Goal: Task Accomplishment & Management: Manage account settings

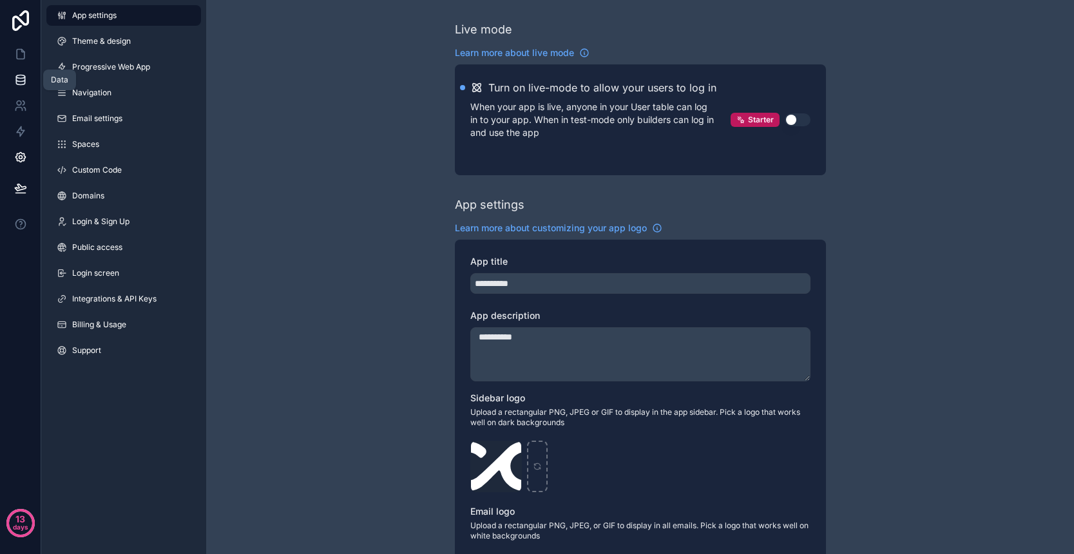
click at [21, 79] on icon at bounding box center [20, 79] width 13 height 13
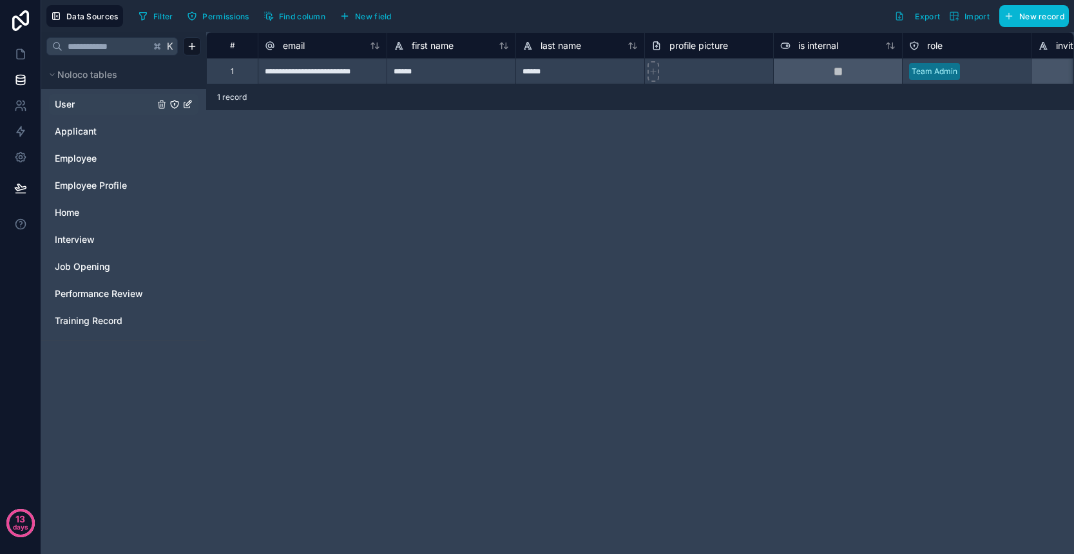
click at [111, 102] on link "User" at bounding box center [104, 104] width 99 height 13
click at [19, 105] on icon at bounding box center [19, 103] width 5 height 5
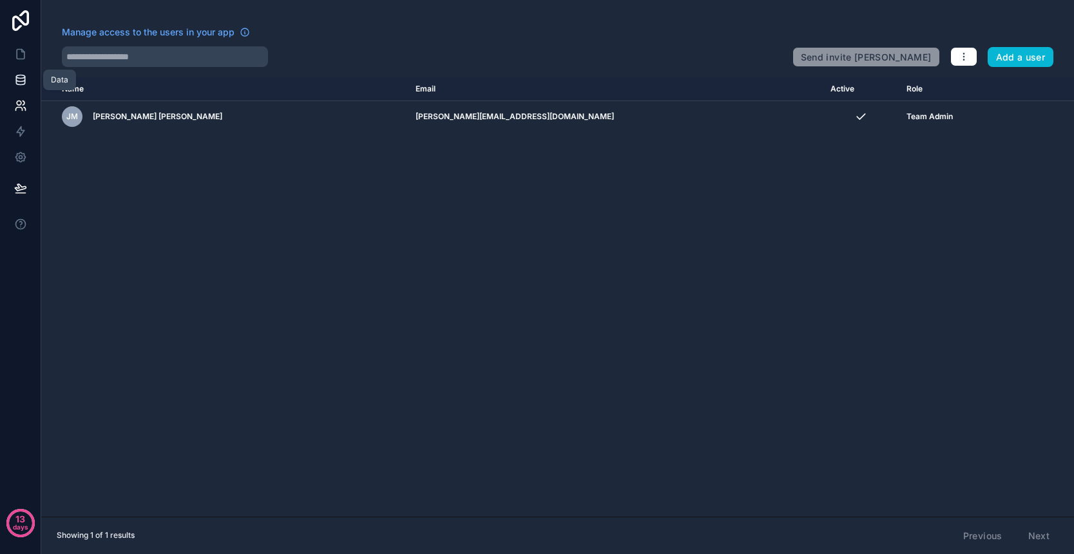
click at [20, 81] on icon at bounding box center [20, 79] width 8 height 5
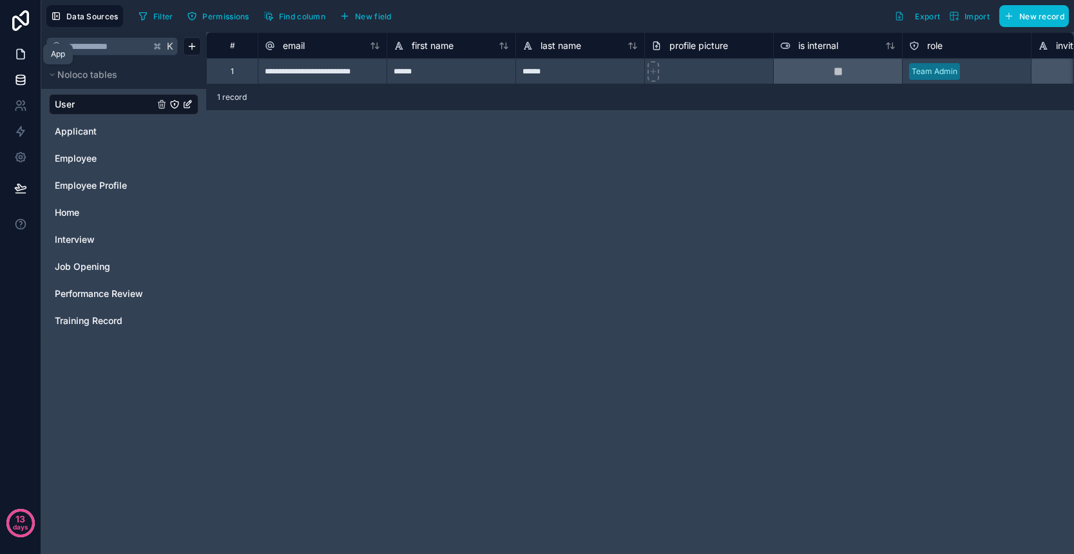
click at [20, 50] on icon at bounding box center [20, 54] width 13 height 13
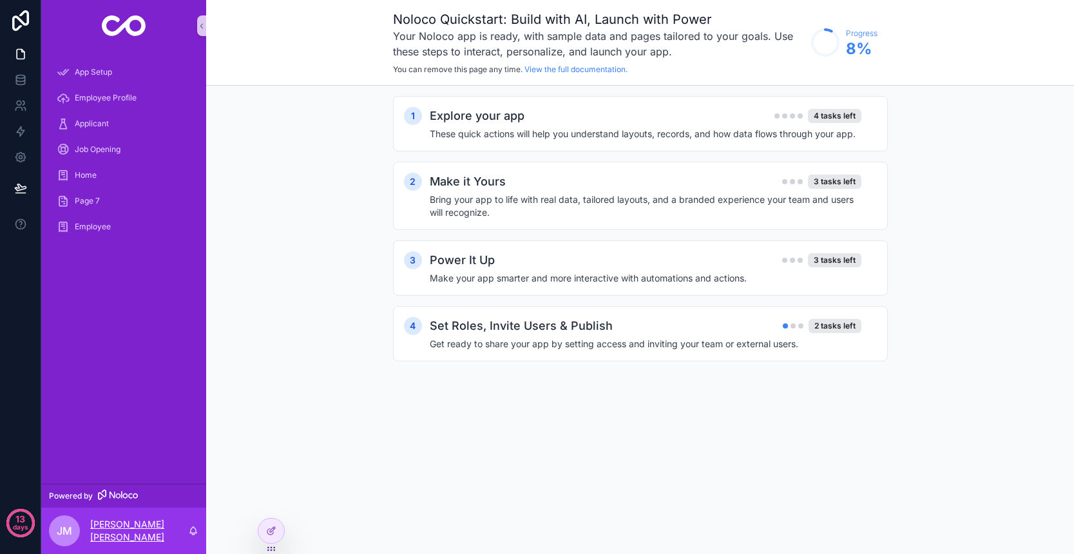
click at [116, 530] on p "[PERSON_NAME] [PERSON_NAME]" at bounding box center [139, 531] width 98 height 26
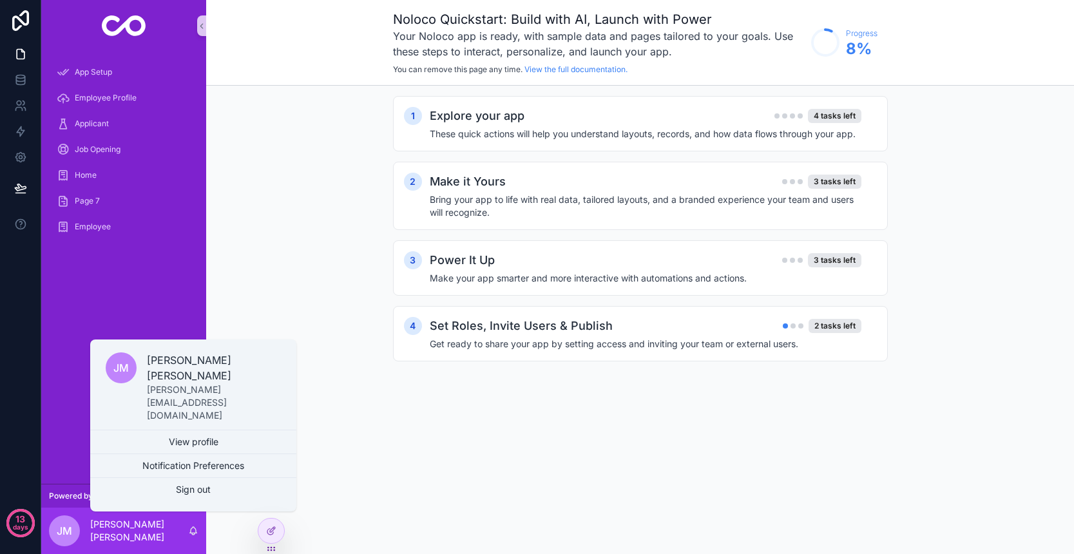
click at [301, 319] on div "1 Explore your app 4 tasks left These quick actions will help you understand la…" at bounding box center [640, 242] width 868 height 312
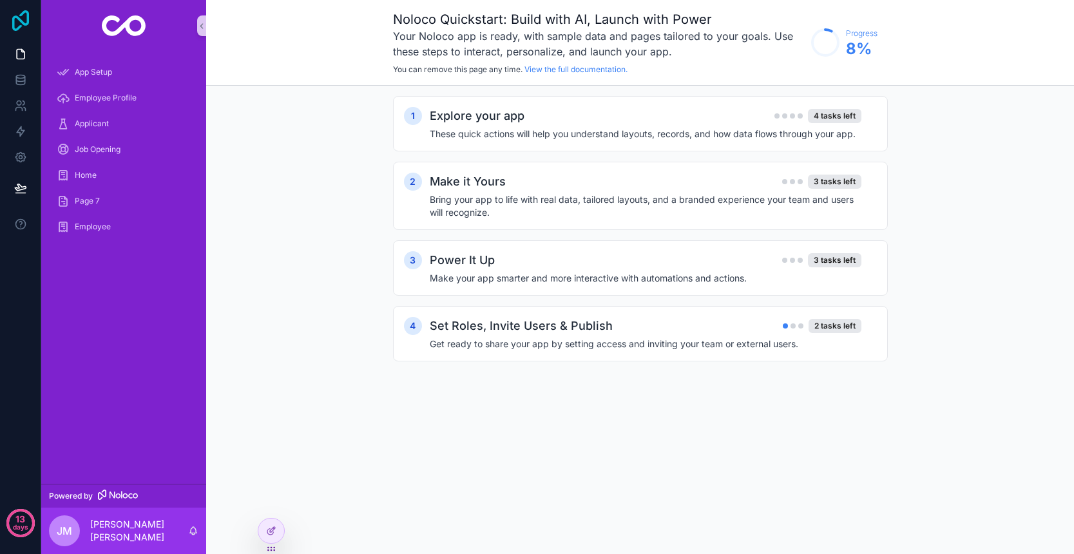
click at [24, 26] on icon at bounding box center [21, 20] width 26 height 21
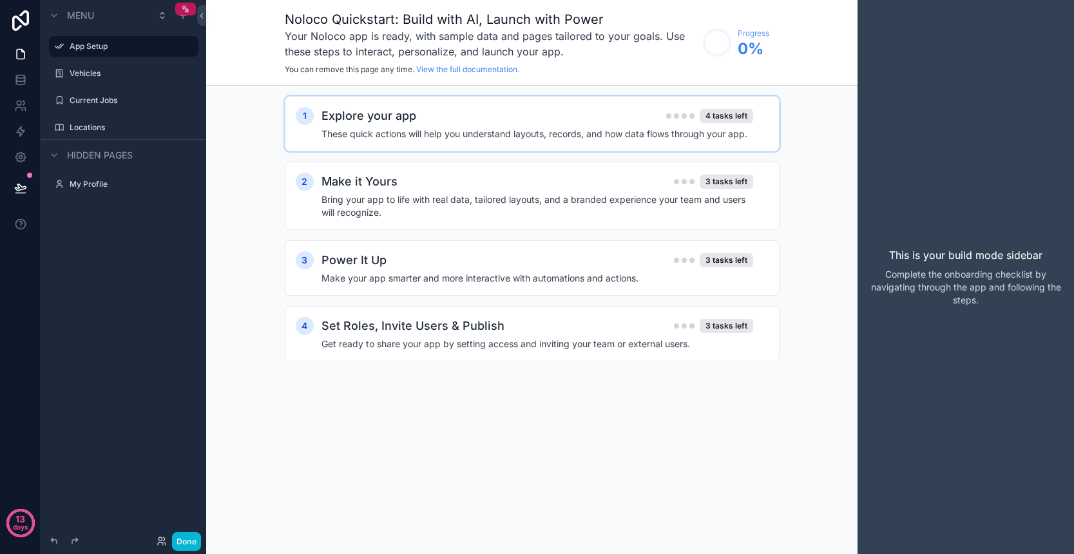
click at [476, 131] on h4 "These quick actions will help you understand layouts, records, and how data flo…" at bounding box center [537, 134] width 432 height 13
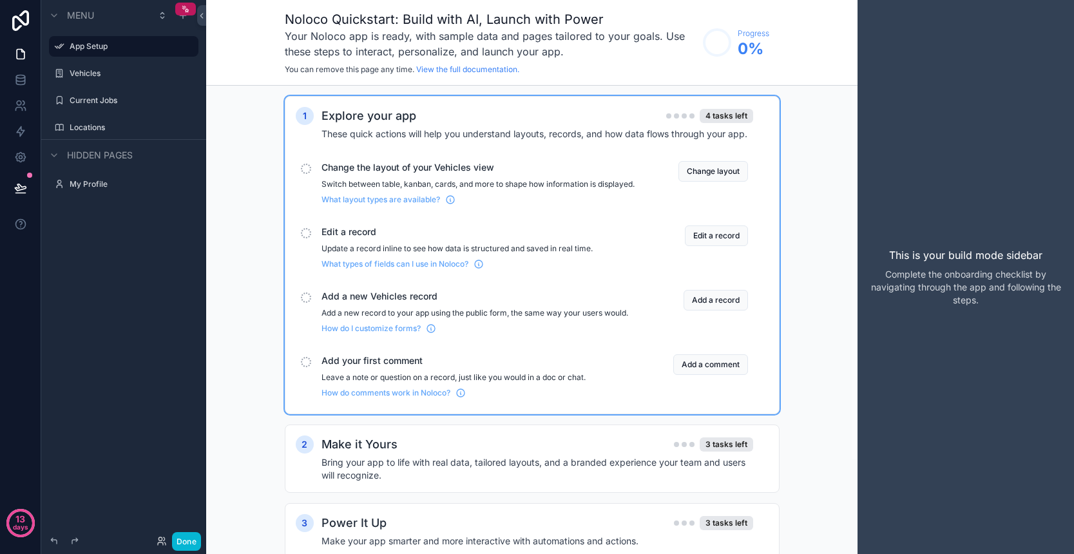
click at [491, 184] on p "Switch between table, kanban, cards, and more to shape how information is displ…" at bounding box center [477, 184] width 313 height 10
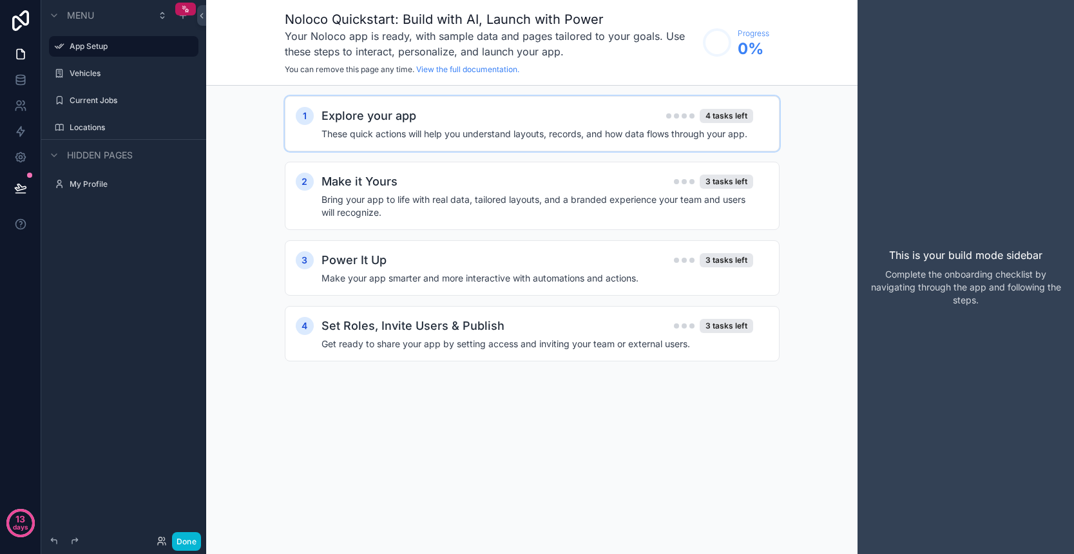
click at [531, 130] on h4 "These quick actions will help you understand layouts, records, and how data flo…" at bounding box center [537, 134] width 432 height 13
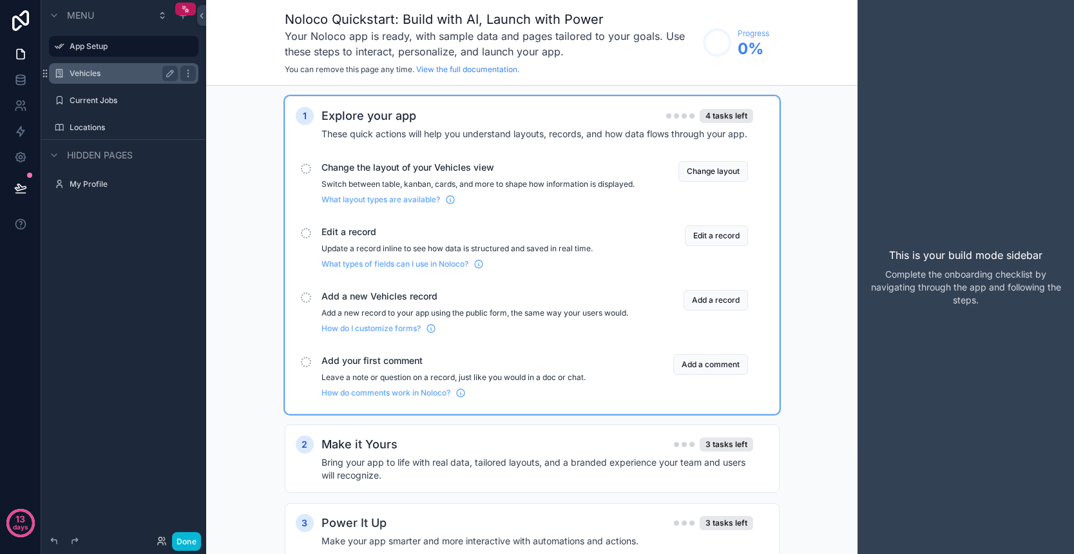
click at [99, 73] on label "Vehicles" at bounding box center [121, 73] width 103 height 10
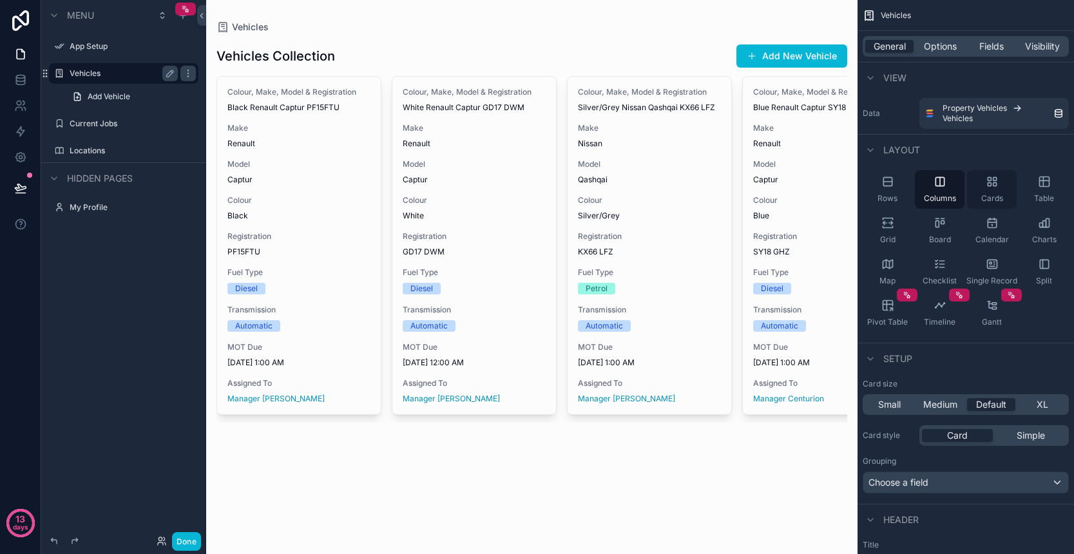
click at [993, 192] on div "Cards" at bounding box center [992, 189] width 50 height 39
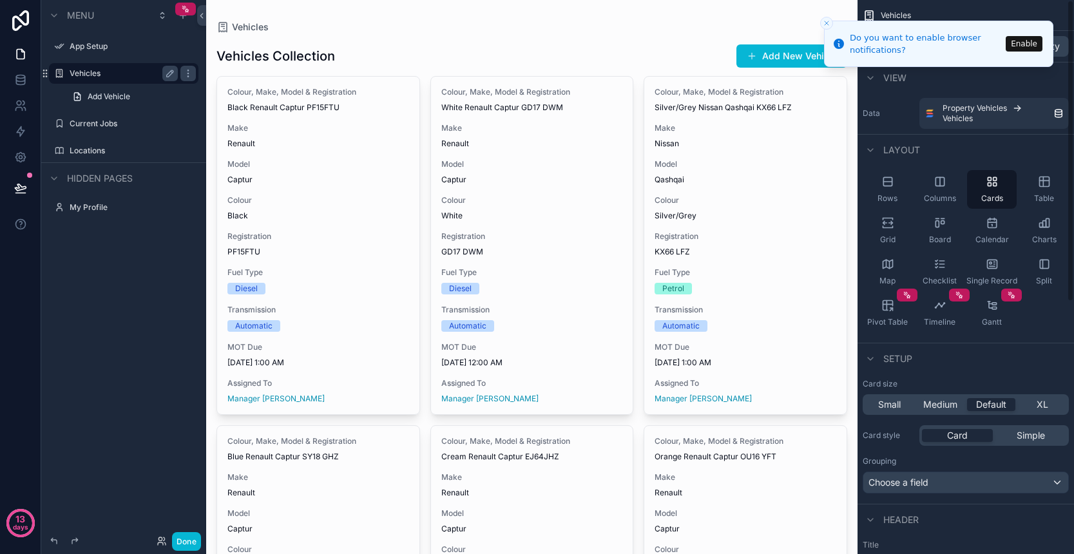
click at [1033, 43] on button "Enable" at bounding box center [1024, 43] width 37 height 15
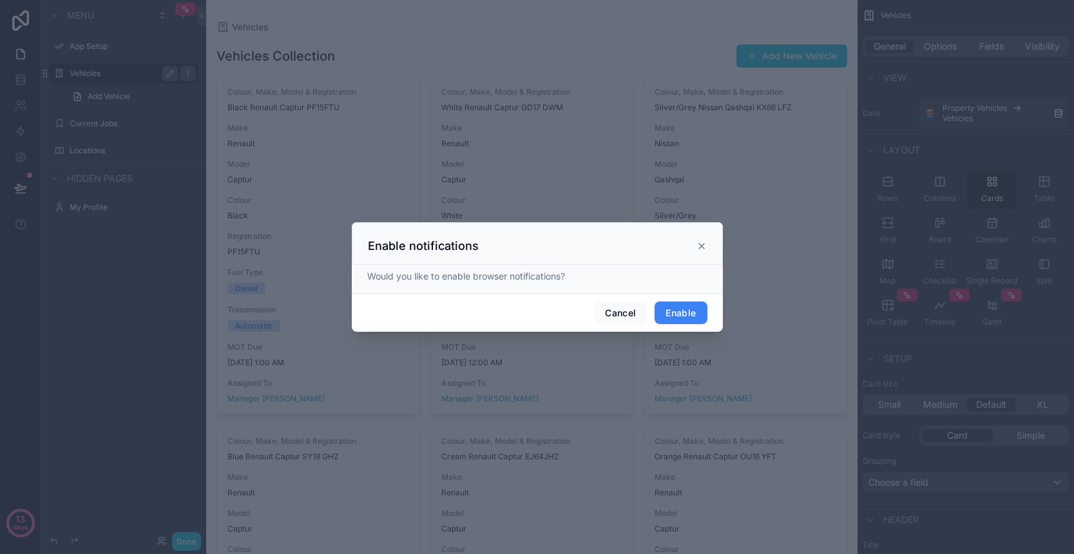
click at [704, 319] on button "Enable" at bounding box center [680, 312] width 52 height 23
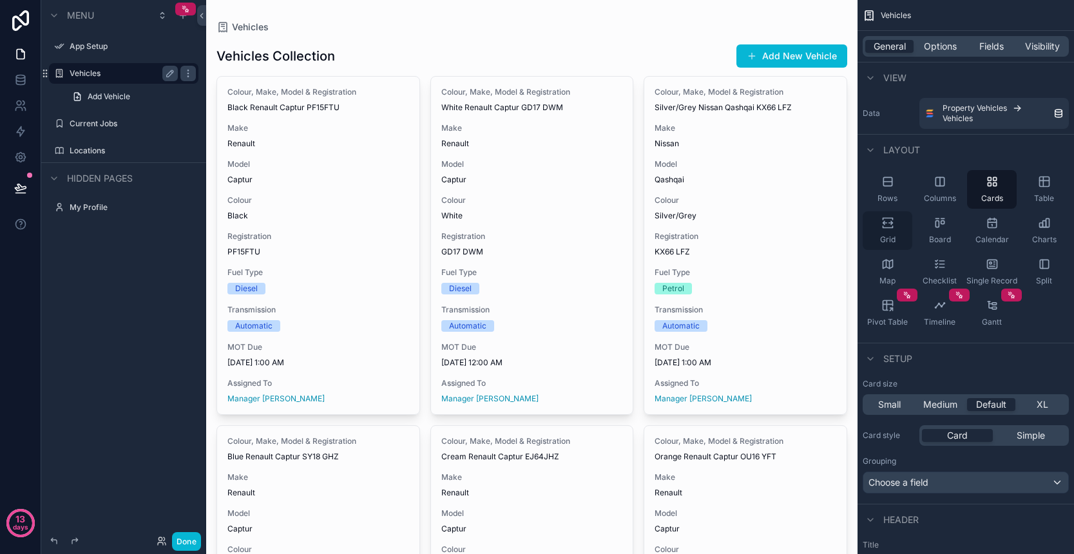
click at [901, 229] on div "Grid" at bounding box center [888, 230] width 50 height 39
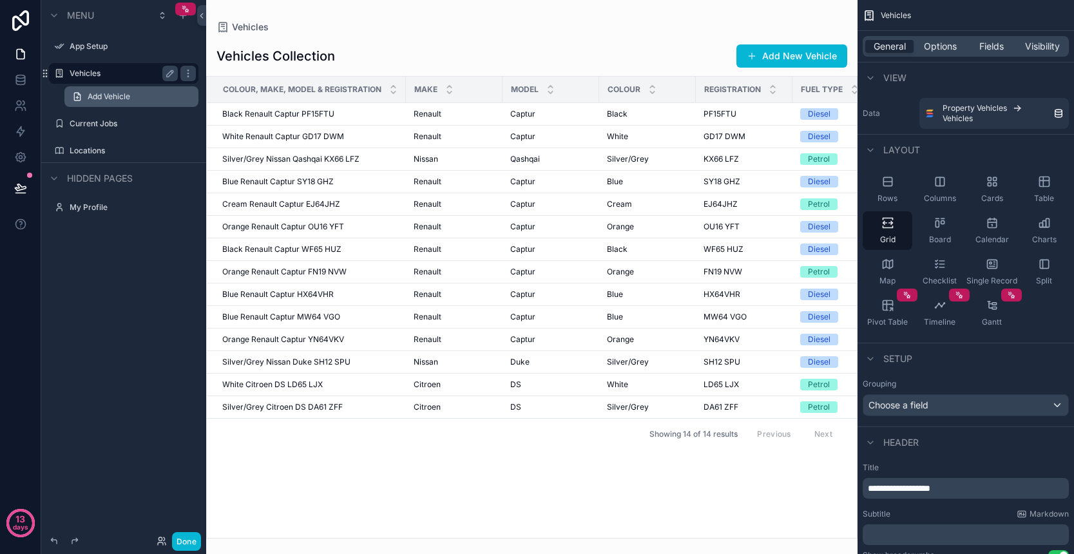
click at [119, 97] on span "Add Vehicle" at bounding box center [109, 96] width 43 height 10
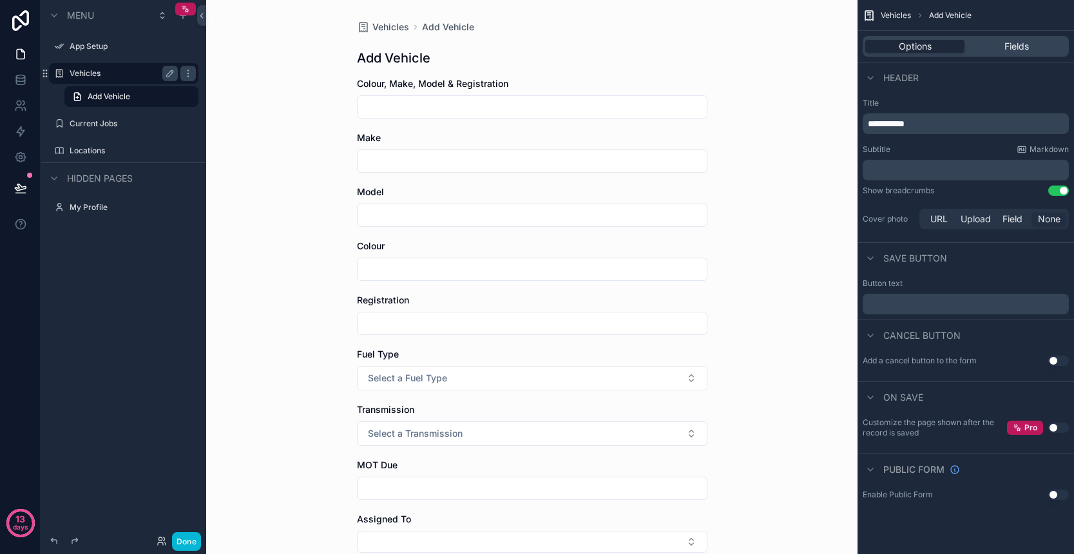
click at [111, 81] on div "Vehicles" at bounding box center [124, 73] width 108 height 15
click at [88, 74] on label "Vehicles" at bounding box center [121, 73] width 103 height 10
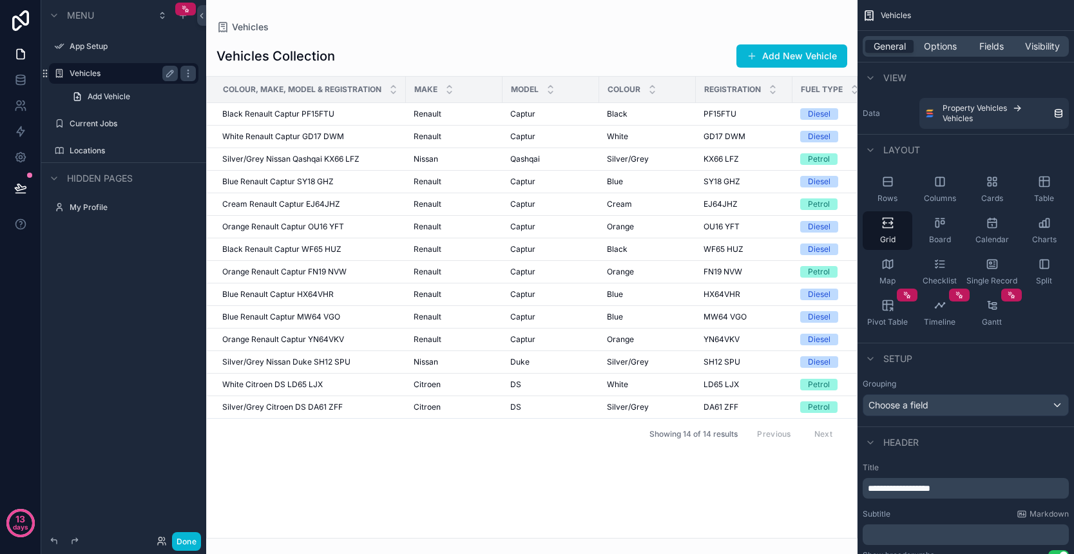
click at [735, 158] on div "scrollable content" at bounding box center [531, 277] width 651 height 554
click at [285, 158] on span "Silver/Grey Nissan Qashqai KX66 LFZ" at bounding box center [290, 159] width 137 height 10
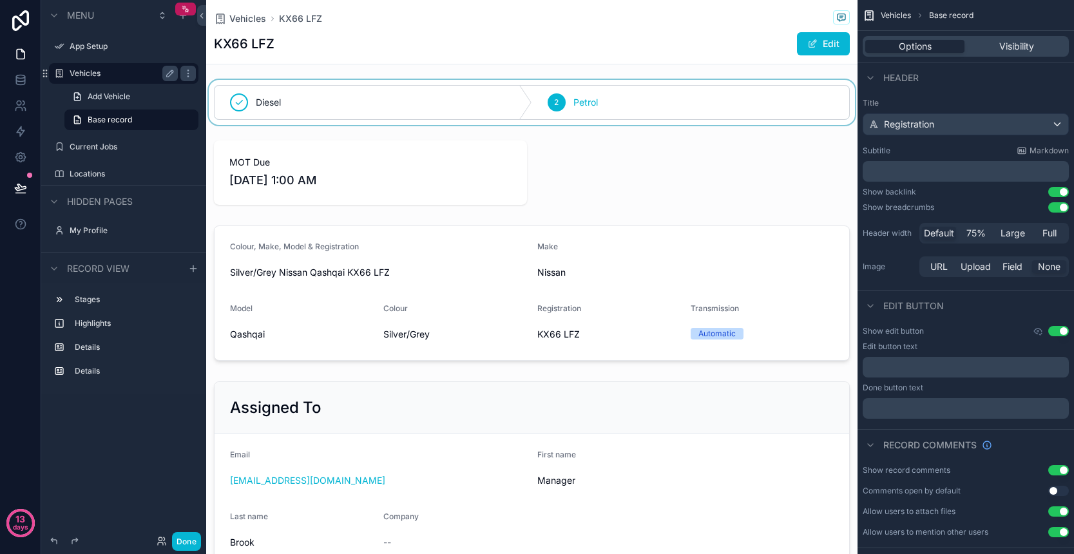
click at [502, 102] on div "scrollable content" at bounding box center [531, 102] width 651 height 45
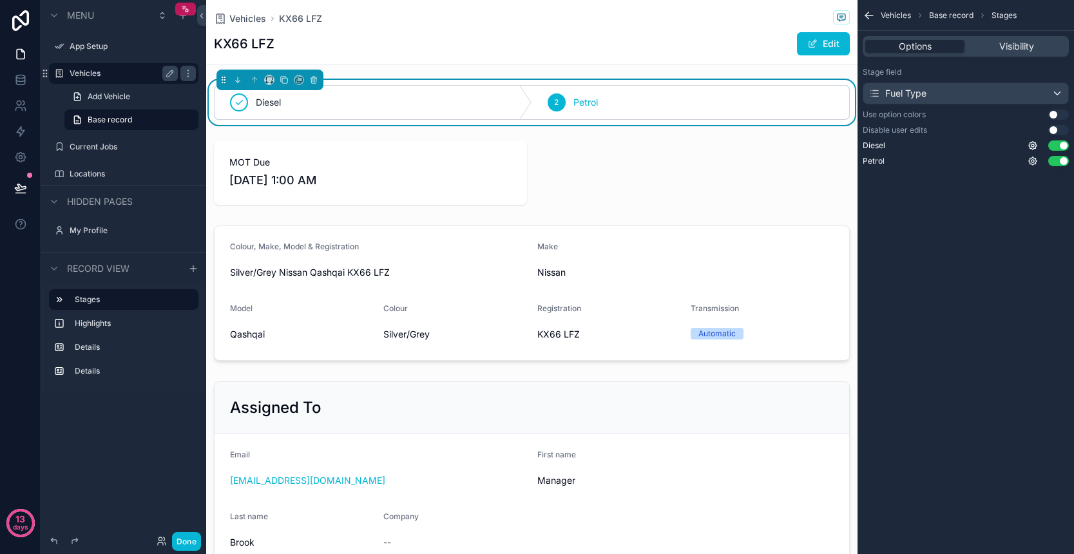
click at [1062, 96] on div "Fuel Type" at bounding box center [965, 93] width 205 height 21
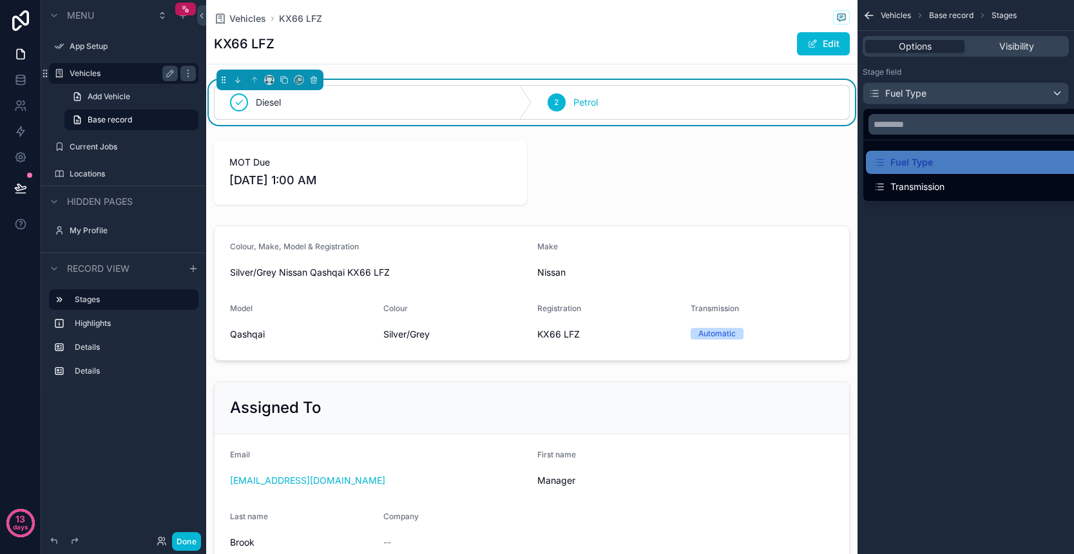
click at [956, 248] on div "scrollable content" at bounding box center [537, 277] width 1074 height 554
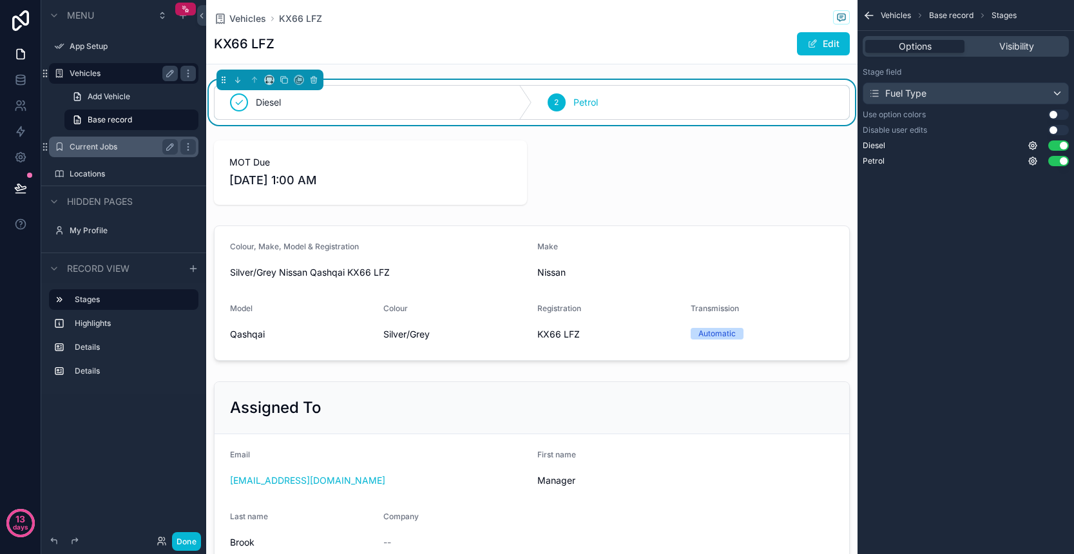
click at [120, 148] on label "Current Jobs" at bounding box center [121, 147] width 103 height 10
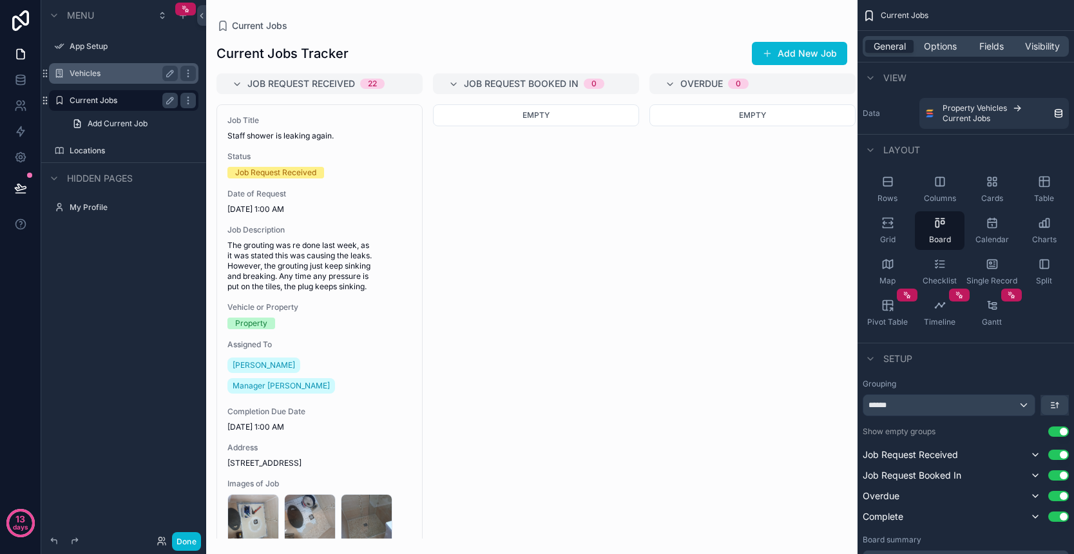
click at [99, 77] on label "Vehicles" at bounding box center [121, 73] width 103 height 10
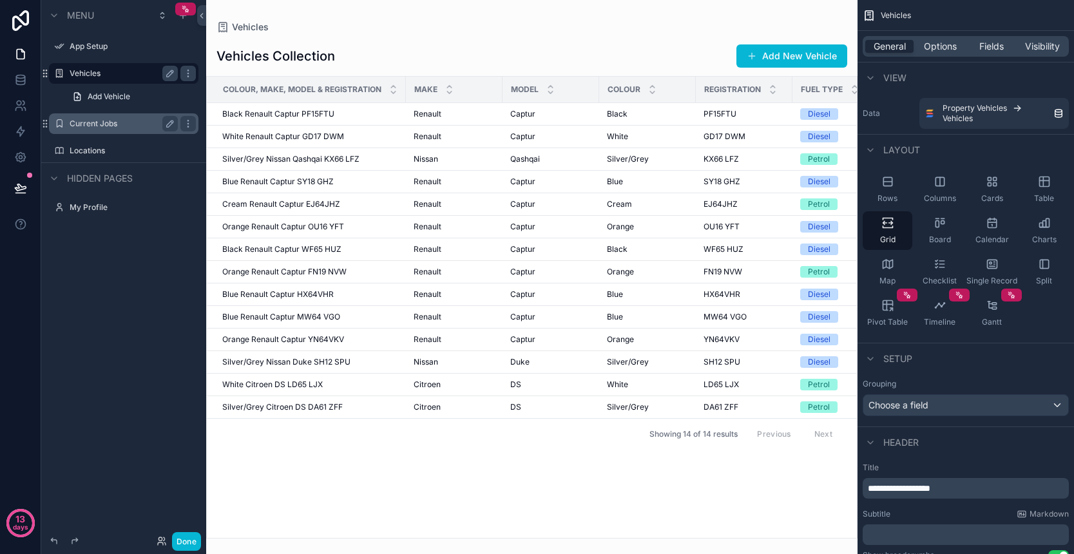
click at [108, 124] on label "Current Jobs" at bounding box center [121, 124] width 103 height 10
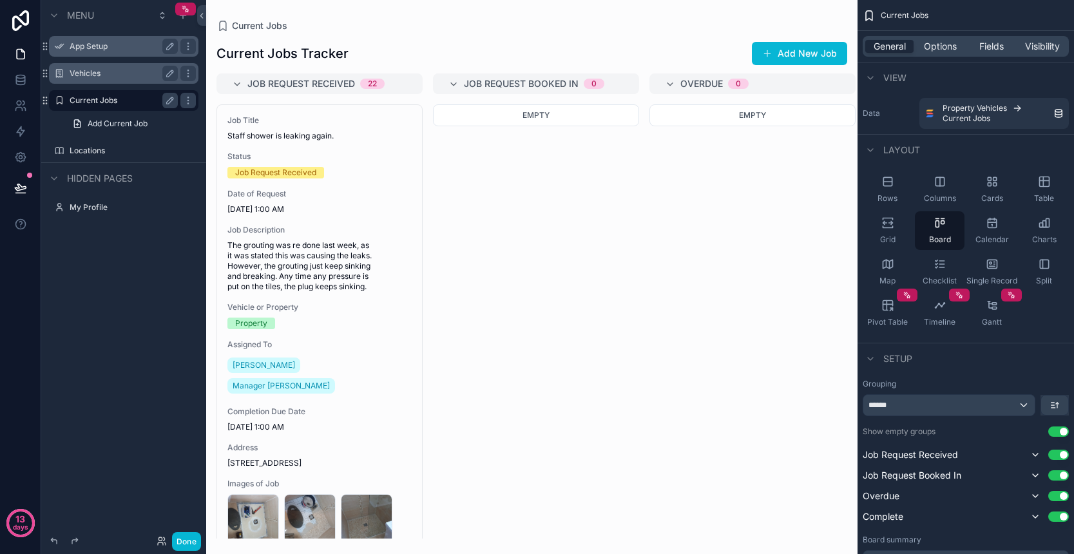
click at [117, 50] on label "App Setup" at bounding box center [121, 46] width 103 height 10
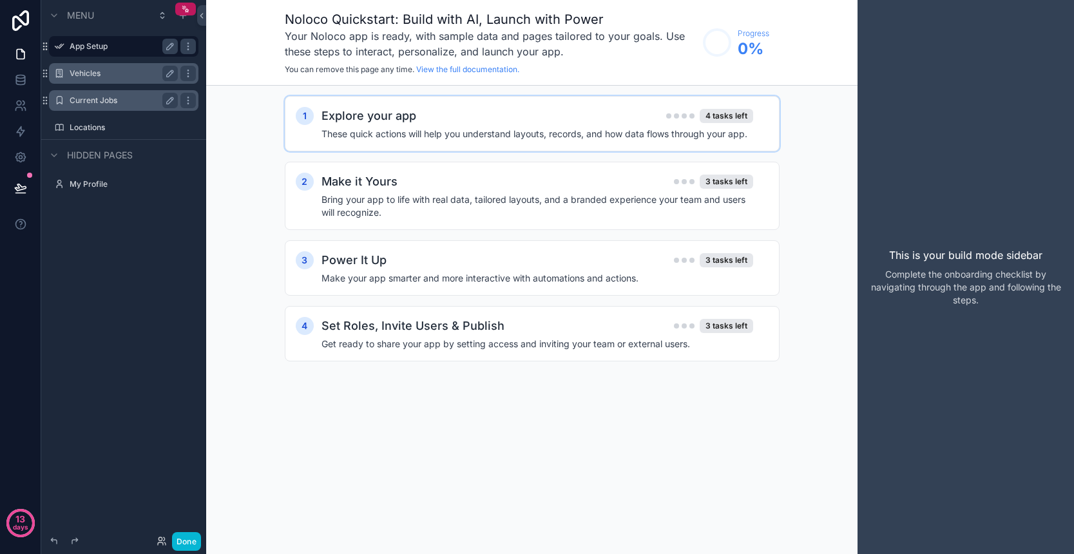
click at [323, 128] on h4 "These quick actions will help you understand layouts, records, and how data flo…" at bounding box center [537, 134] width 432 height 13
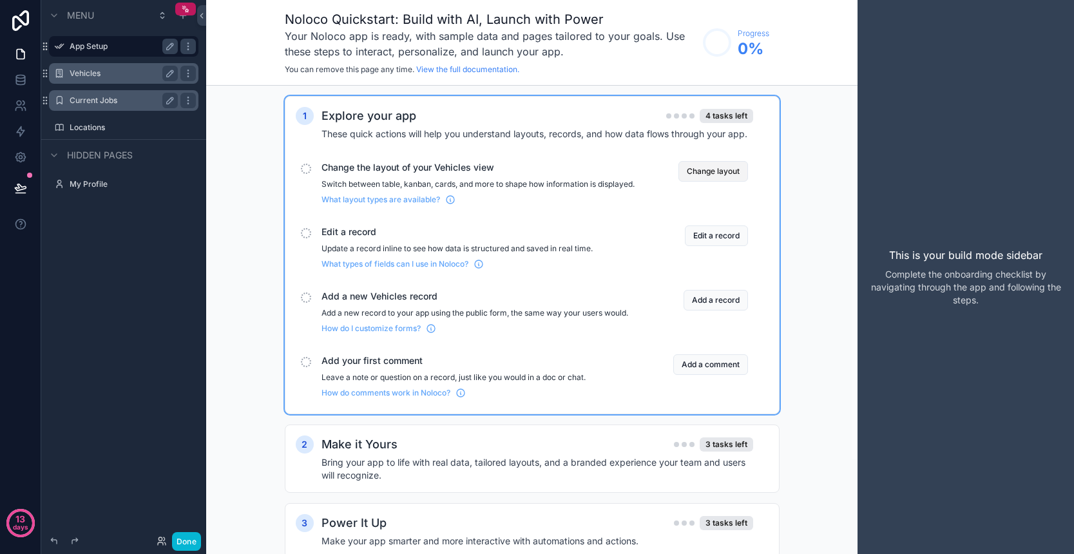
click at [712, 172] on button "Change layout" at bounding box center [713, 171] width 70 height 21
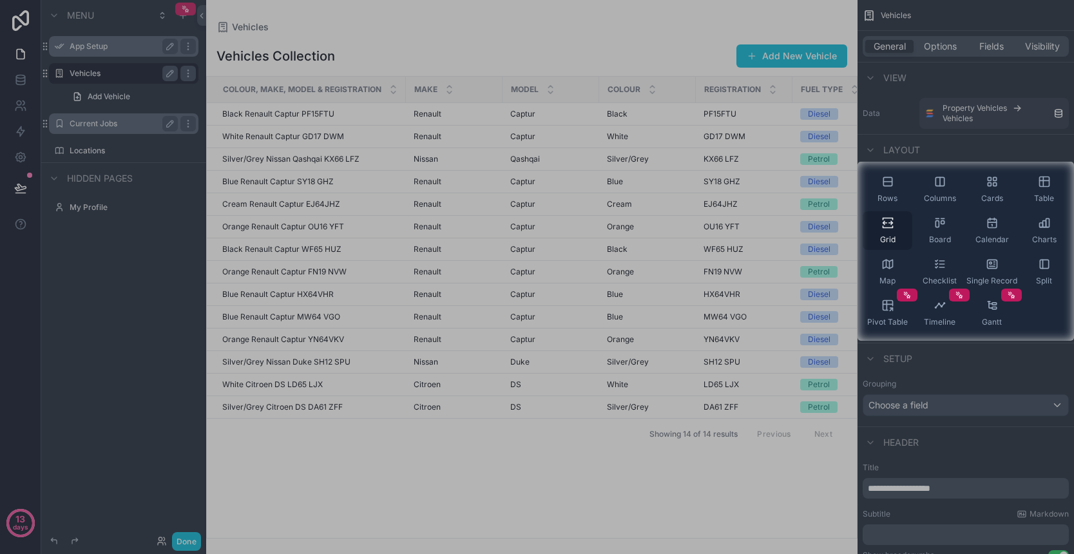
click at [884, 232] on div "Grid" at bounding box center [888, 230] width 50 height 39
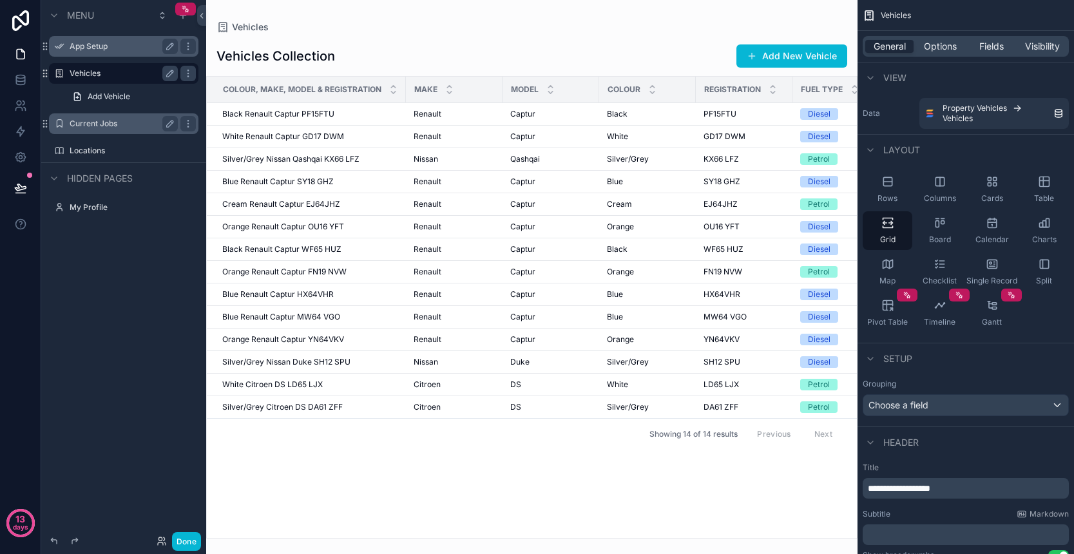
click at [99, 41] on label "App Setup" at bounding box center [121, 46] width 103 height 10
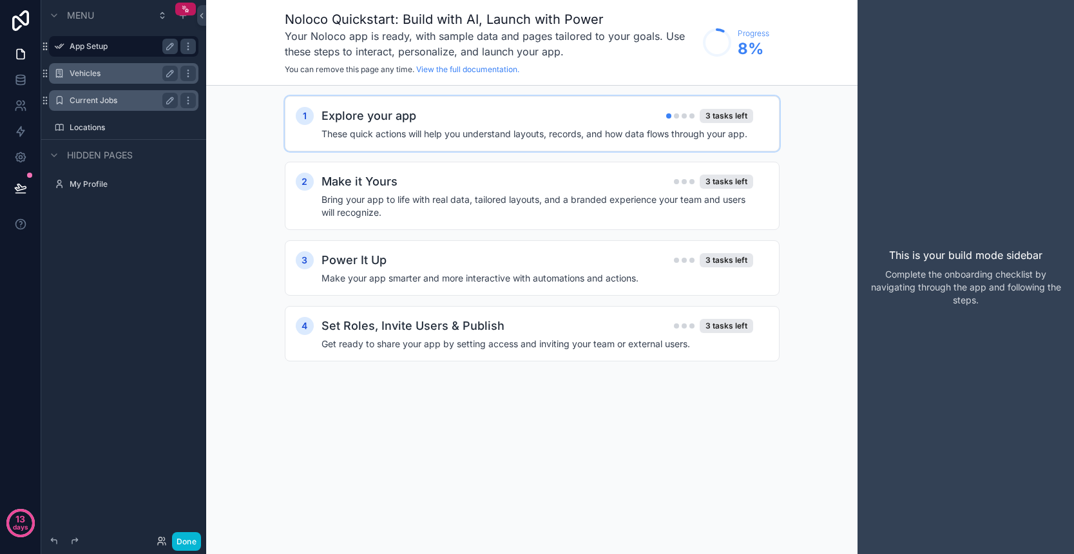
click at [490, 129] on h4 "These quick actions will help you understand layouts, records, and how data flo…" at bounding box center [537, 134] width 432 height 13
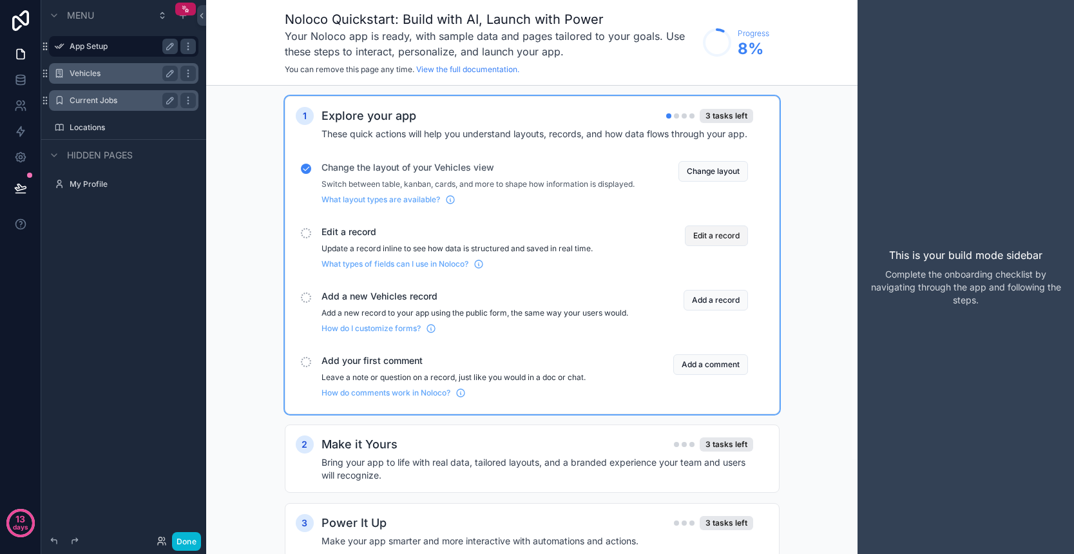
click at [707, 246] on button "Edit a record" at bounding box center [716, 235] width 63 height 21
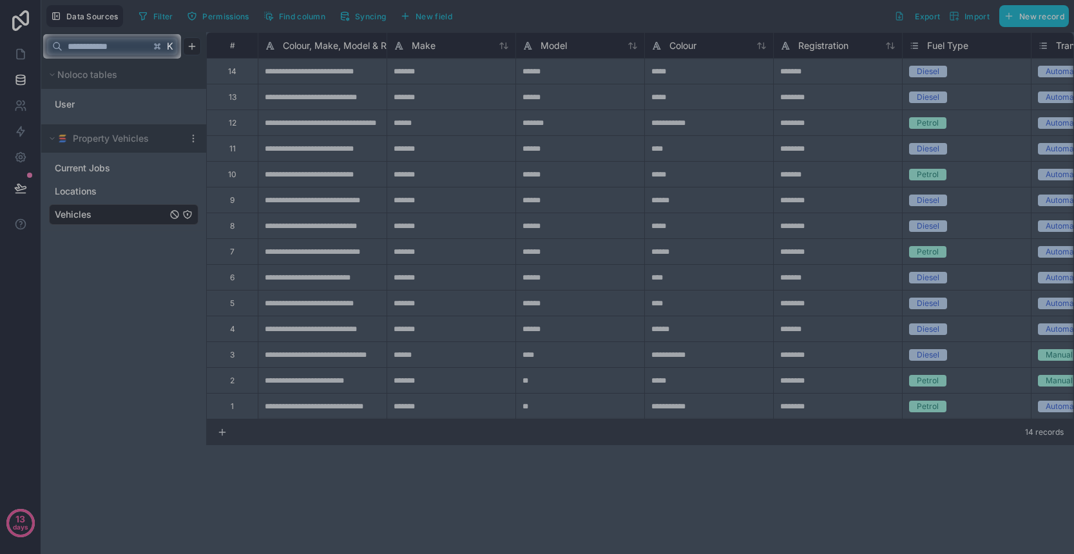
click at [316, 133] on div at bounding box center [537, 306] width 1074 height 495
click at [119, 41] on input "text" at bounding box center [106, 46] width 88 height 23
click at [435, 151] on div at bounding box center [537, 306] width 1074 height 495
click at [406, 149] on div at bounding box center [537, 306] width 1074 height 495
click at [284, 146] on div at bounding box center [537, 306] width 1074 height 495
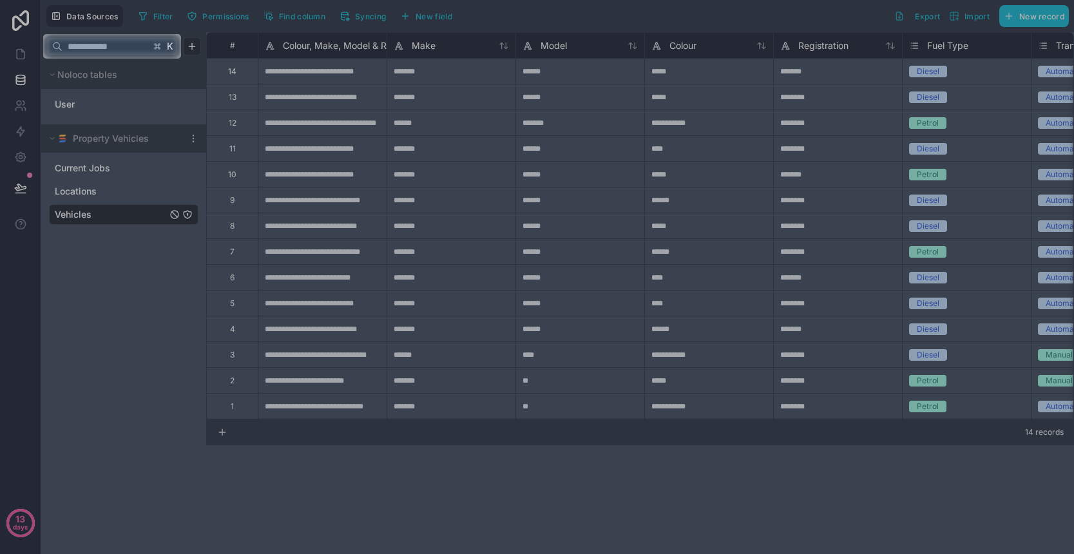
click at [232, 143] on div at bounding box center [537, 306] width 1074 height 495
click at [864, 124] on div at bounding box center [537, 306] width 1074 height 495
click at [147, 49] on input "text" at bounding box center [106, 46] width 88 height 23
click at [125, 52] on input "text" at bounding box center [106, 46] width 88 height 23
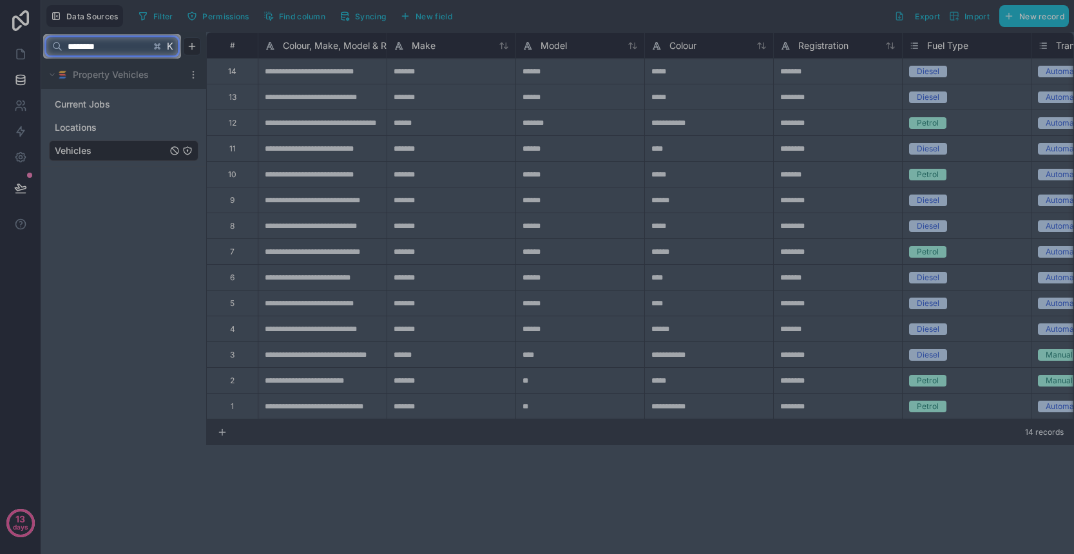
type input "********"
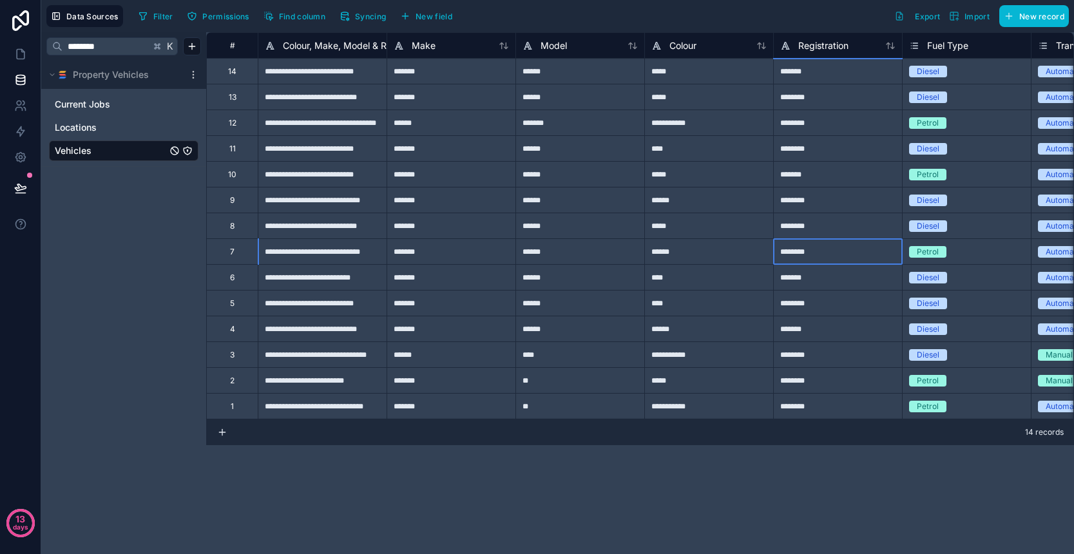
click at [816, 251] on div "********" at bounding box center [837, 251] width 129 height 26
click at [22, 56] on icon at bounding box center [20, 54] width 13 height 13
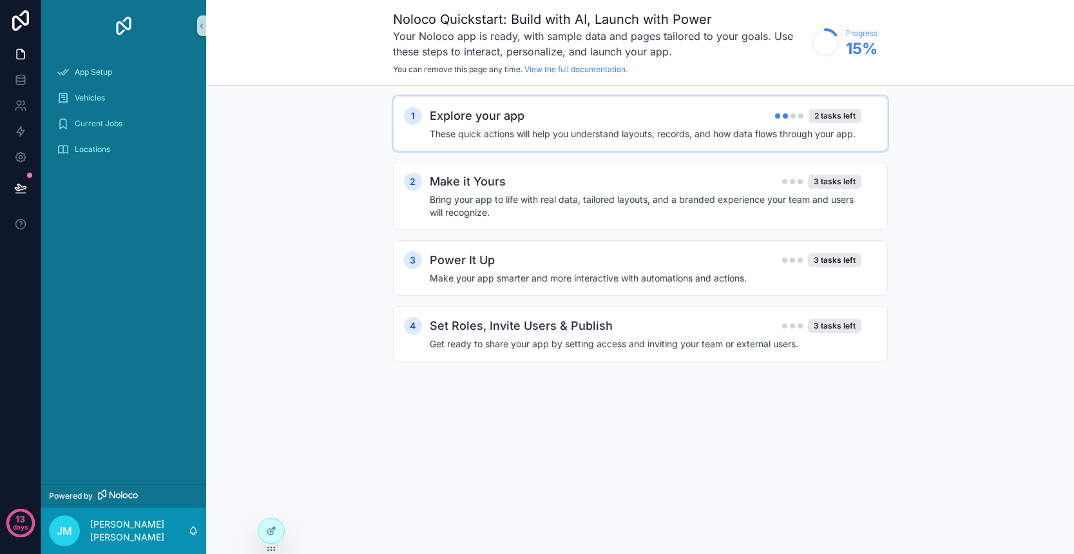
click at [604, 140] on div "1 Explore your app 2 tasks left These quick actions will help you understand la…" at bounding box center [640, 123] width 495 height 55
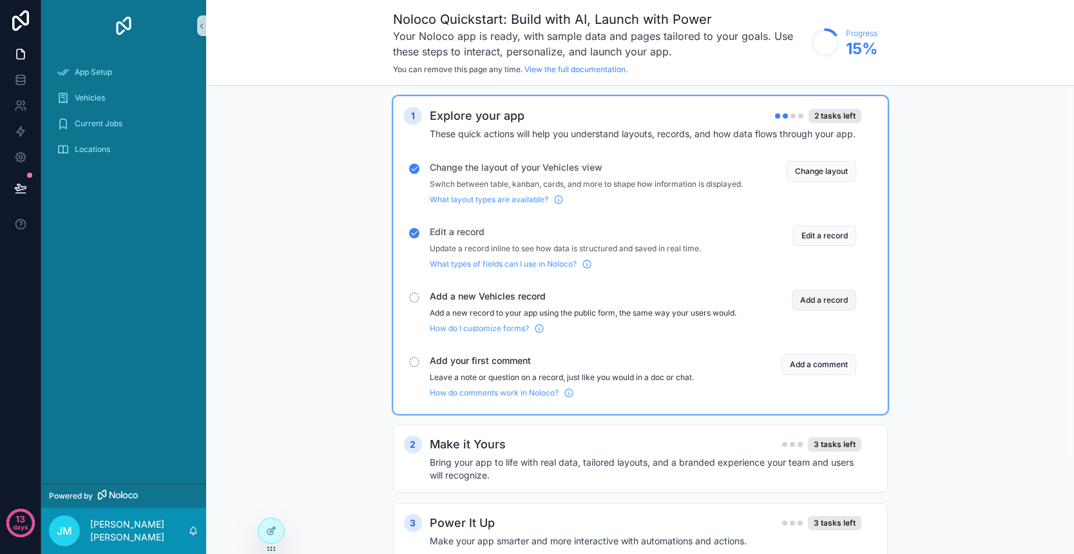
click at [812, 310] on button "Add a record" at bounding box center [824, 300] width 64 height 21
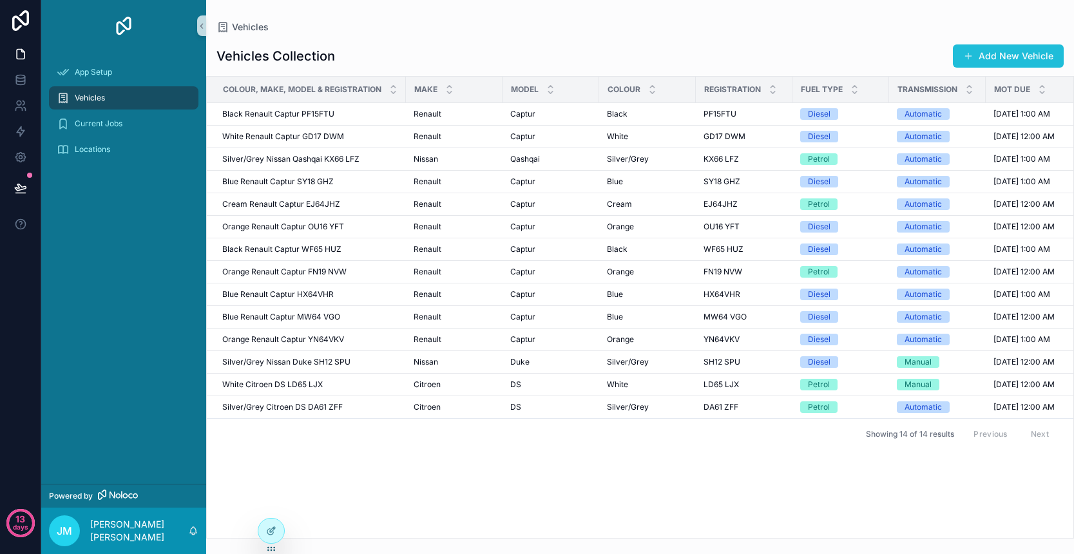
click at [1004, 62] on button "Add New Vehicle" at bounding box center [1008, 55] width 111 height 23
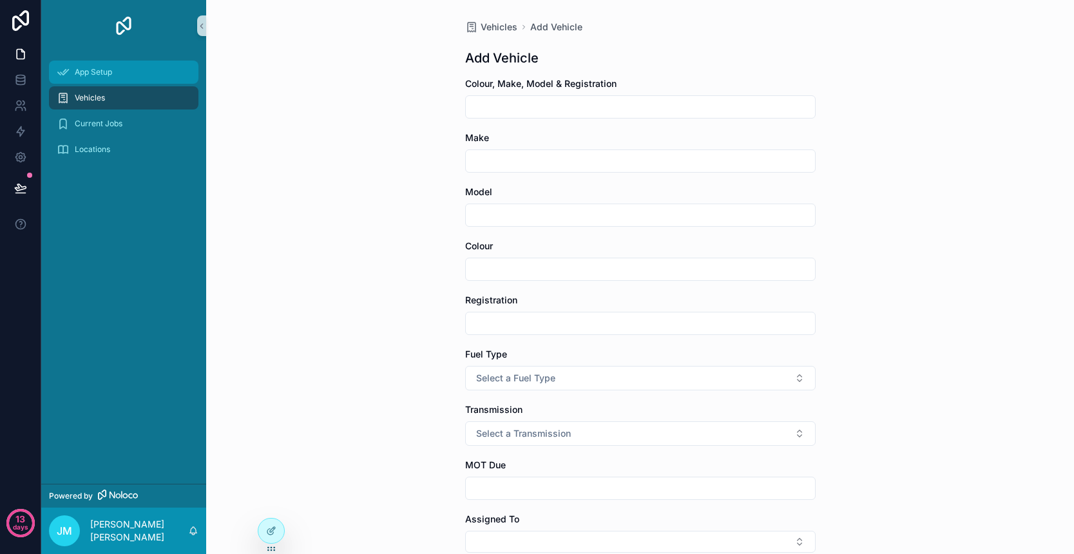
click at [93, 73] on span "App Setup" at bounding box center [93, 72] width 37 height 10
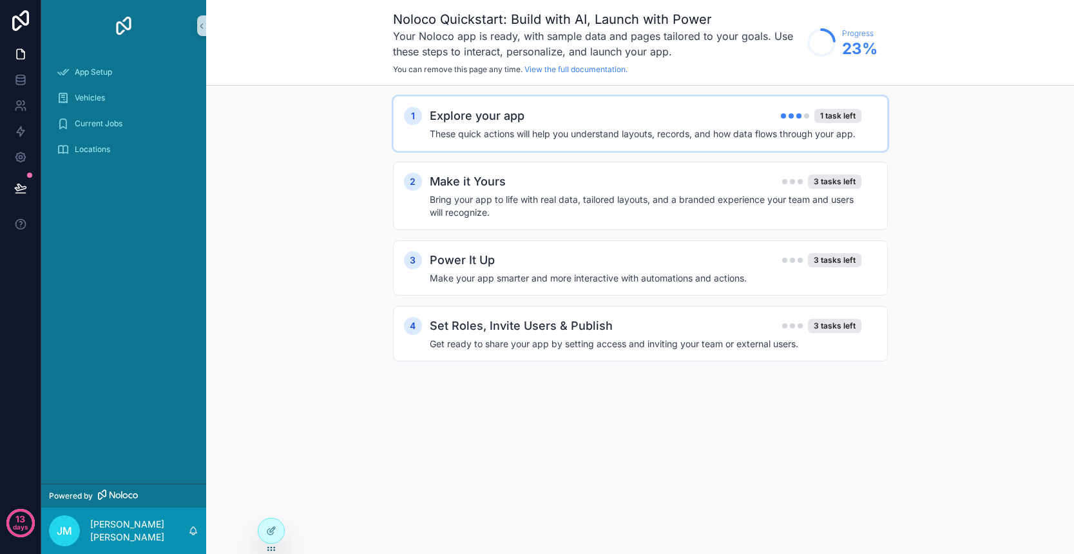
click at [598, 121] on div "Explore your app 1 task left" at bounding box center [646, 116] width 432 height 18
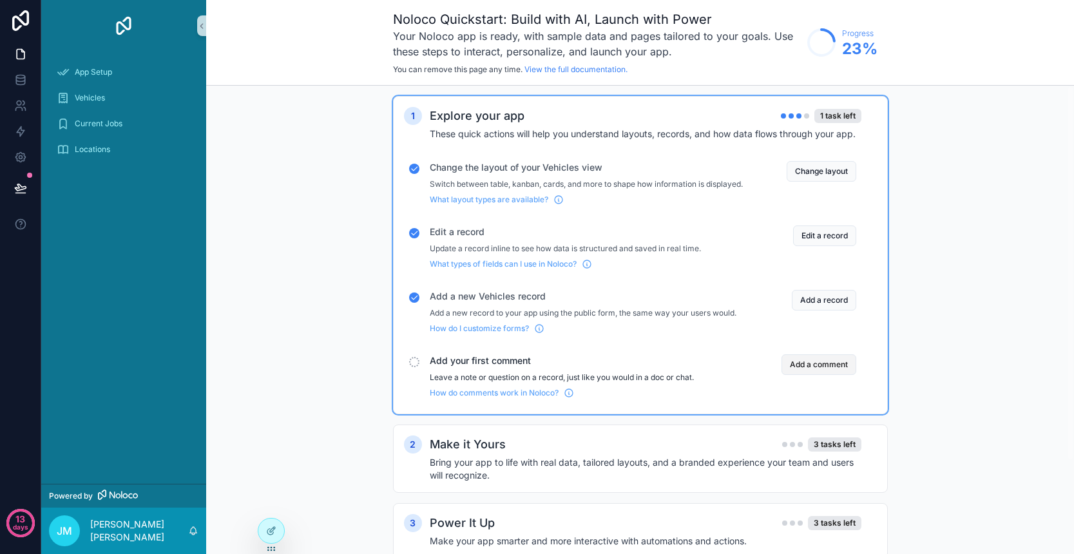
click at [807, 375] on button "Add a comment" at bounding box center [818, 364] width 75 height 21
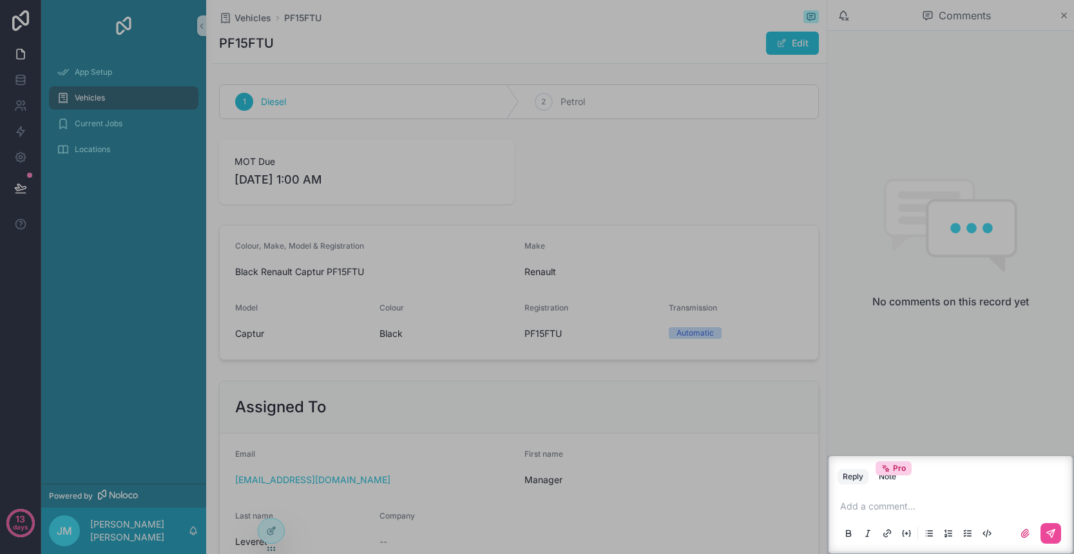
click at [885, 508] on p "scrollable content" at bounding box center [953, 506] width 226 height 13
click at [886, 507] on p "scrollable content" at bounding box center [953, 506] width 226 height 13
click at [874, 504] on p "***" at bounding box center [953, 506] width 226 height 13
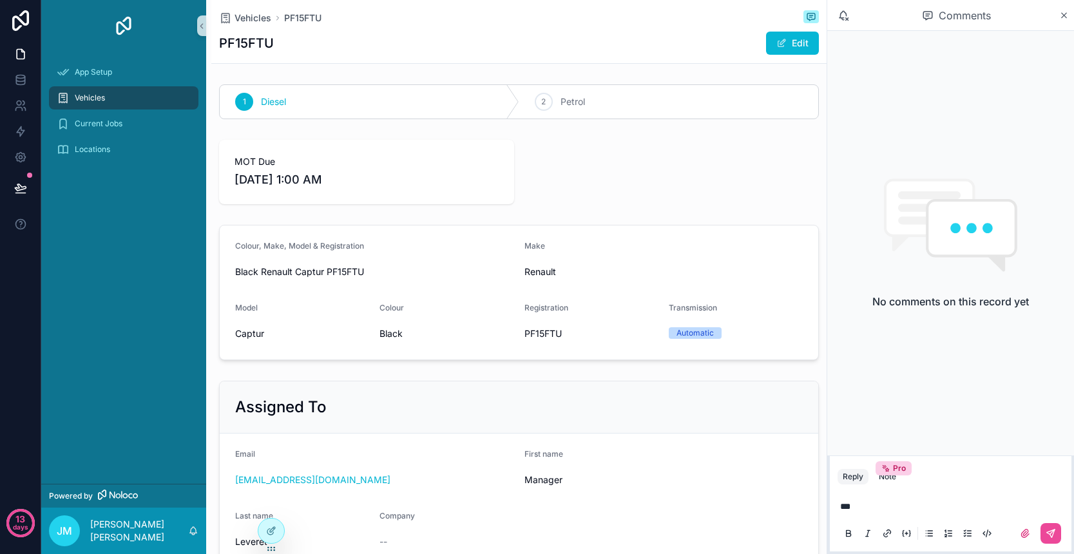
click at [874, 504] on p "***" at bounding box center [953, 506] width 226 height 13
click at [893, 483] on button "Note Pro" at bounding box center [887, 476] width 28 height 15
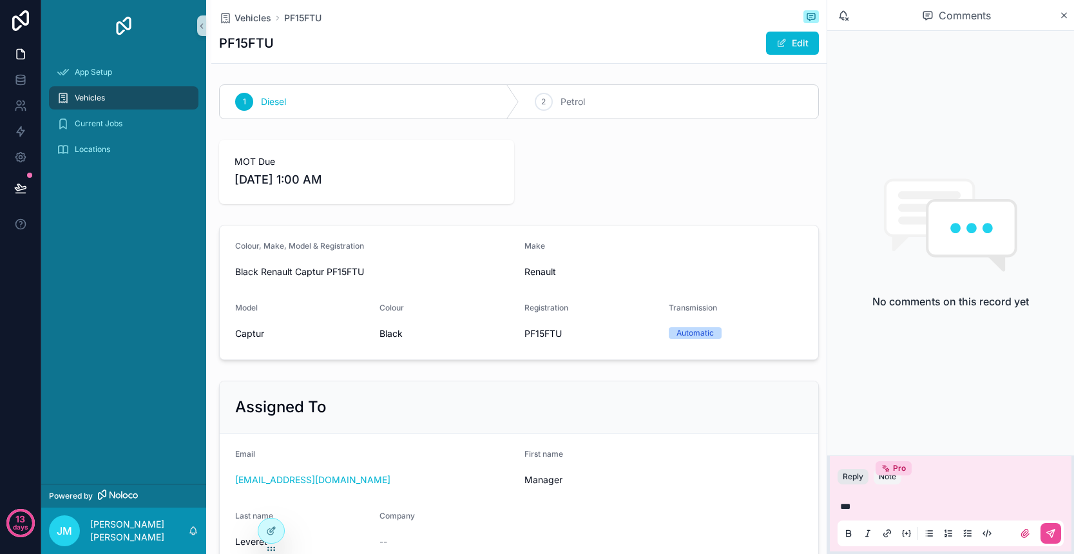
click at [852, 477] on button "Reply" at bounding box center [852, 476] width 31 height 15
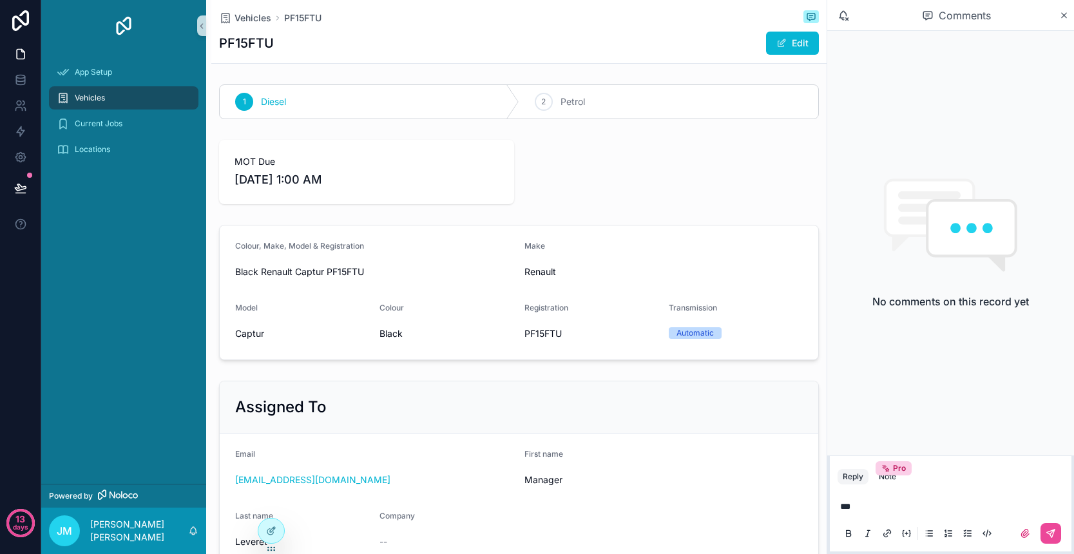
click at [867, 506] on p "***" at bounding box center [953, 506] width 226 height 13
click at [1050, 535] on icon "scrollable content" at bounding box center [1051, 533] width 8 height 8
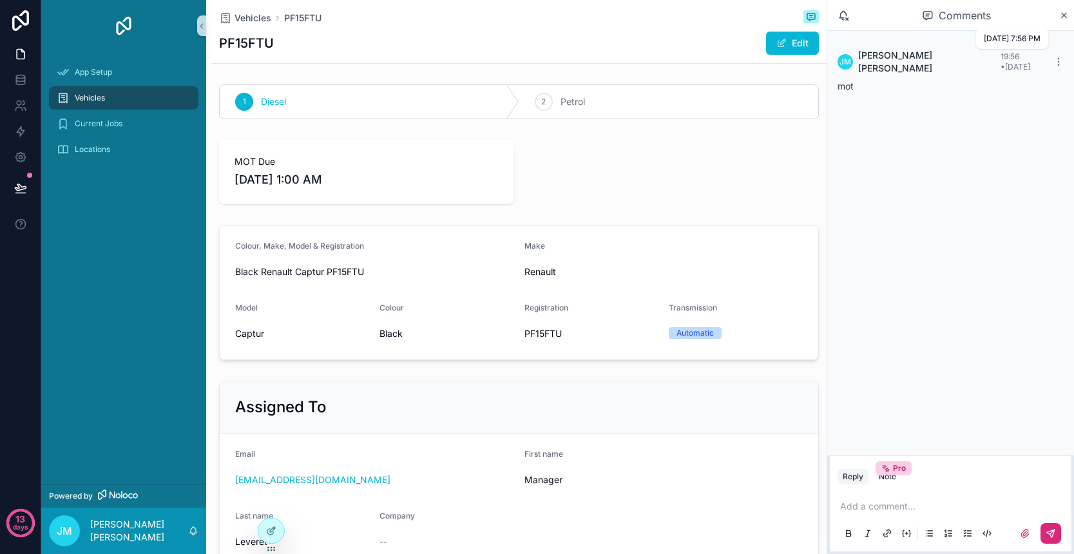
scroll to position [0, 1]
click at [1058, 59] on icon "scrollable content" at bounding box center [1058, 62] width 10 height 10
click at [1025, 35] on span "Delete comment" at bounding box center [1034, 33] width 61 height 10
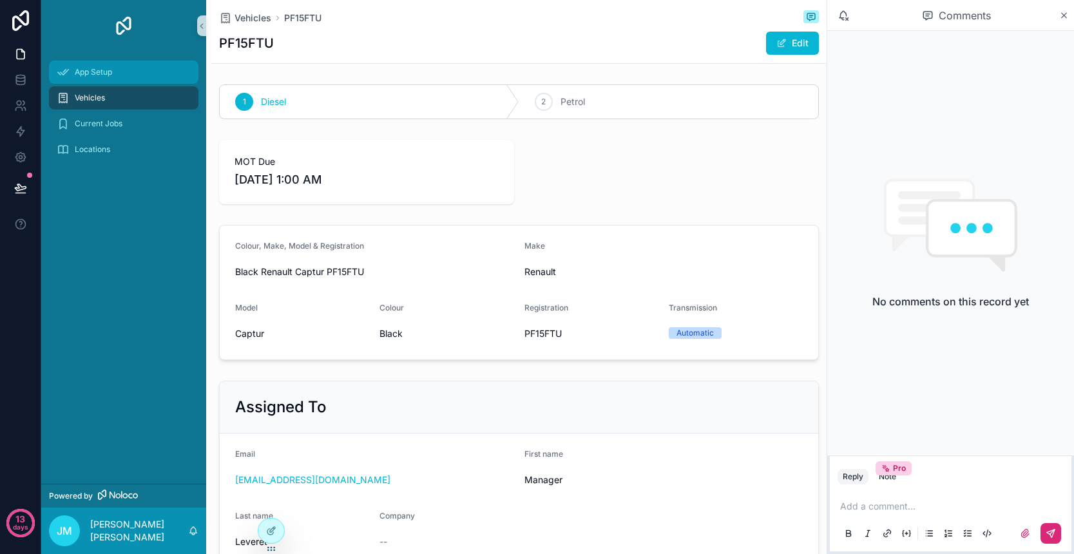
click at [128, 74] on div "App Setup" at bounding box center [124, 72] width 134 height 21
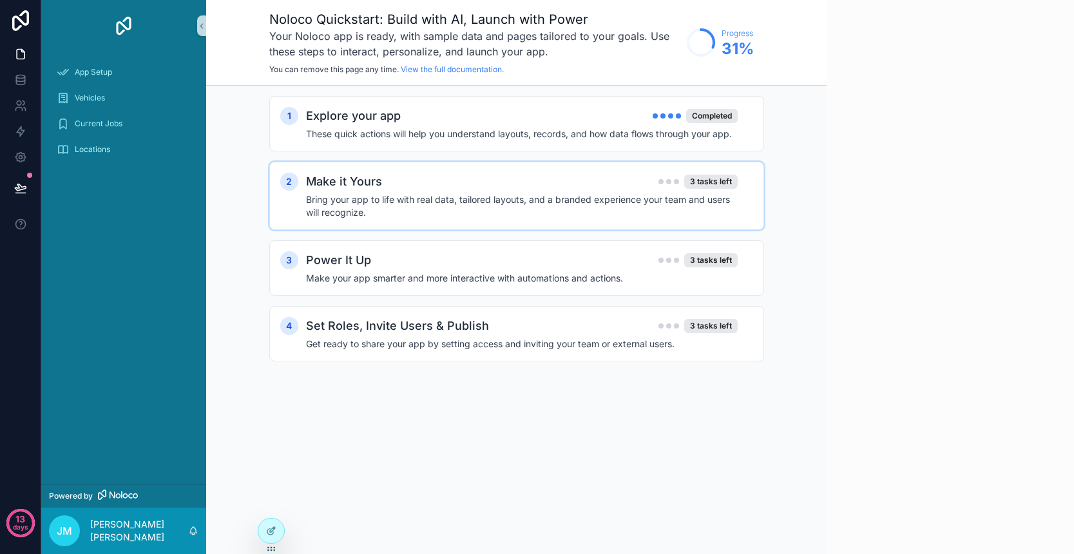
click at [533, 184] on div "Make it Yours 3 tasks left" at bounding box center [522, 182] width 432 height 18
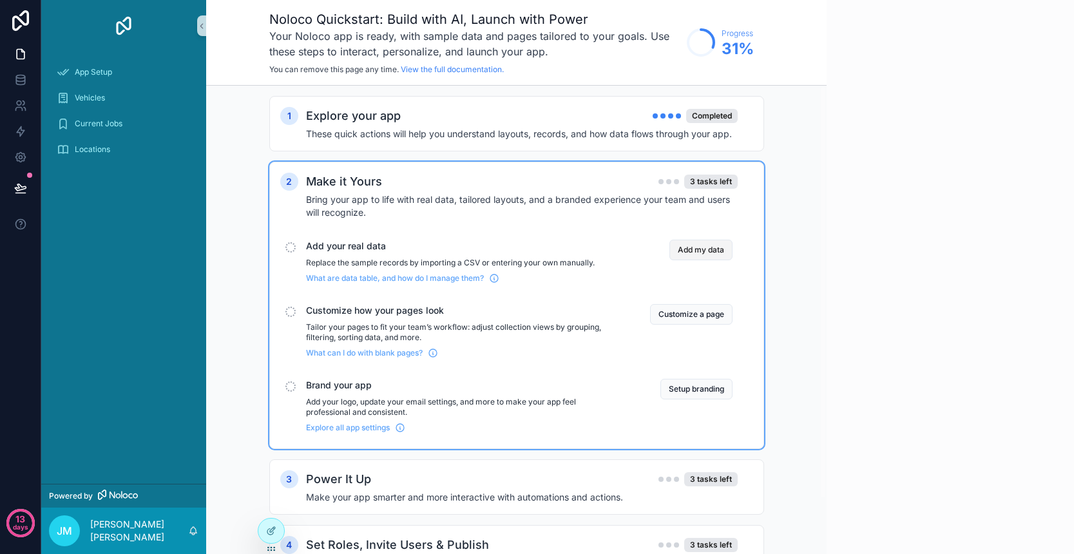
click at [700, 251] on button "Add my data" at bounding box center [700, 250] width 63 height 21
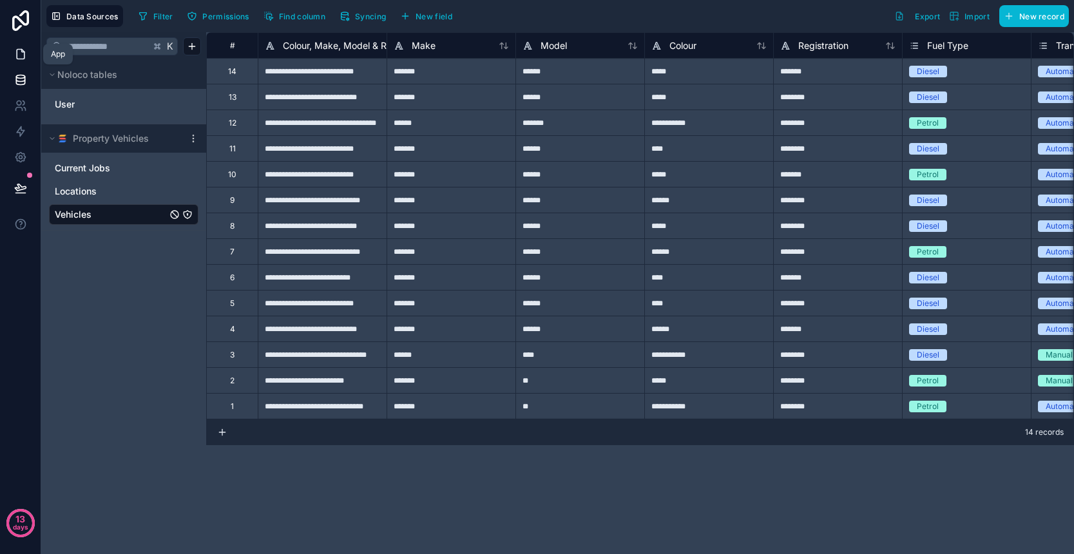
click at [12, 60] on link at bounding box center [20, 54] width 41 height 26
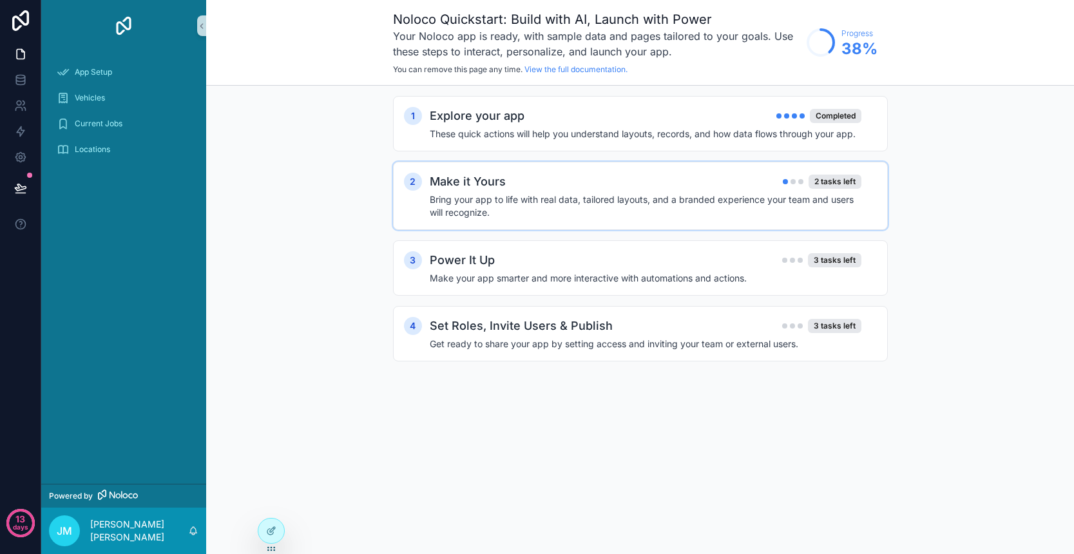
click at [593, 203] on h4 "Bring your app to life with real data, tailored layouts, and a branded experien…" at bounding box center [646, 206] width 432 height 26
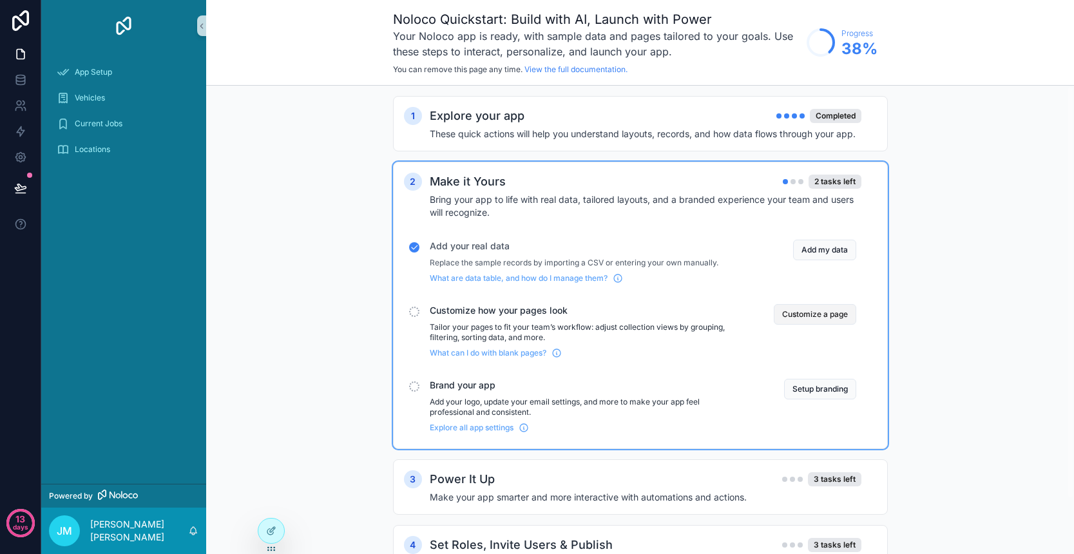
click at [808, 321] on button "Customize a page" at bounding box center [815, 314] width 82 height 21
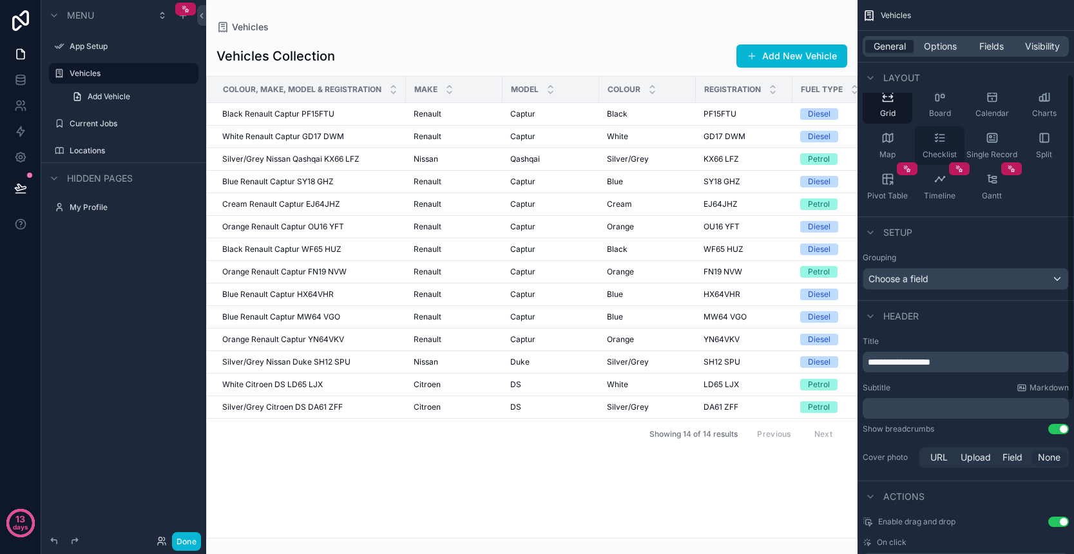
scroll to position [146, 0]
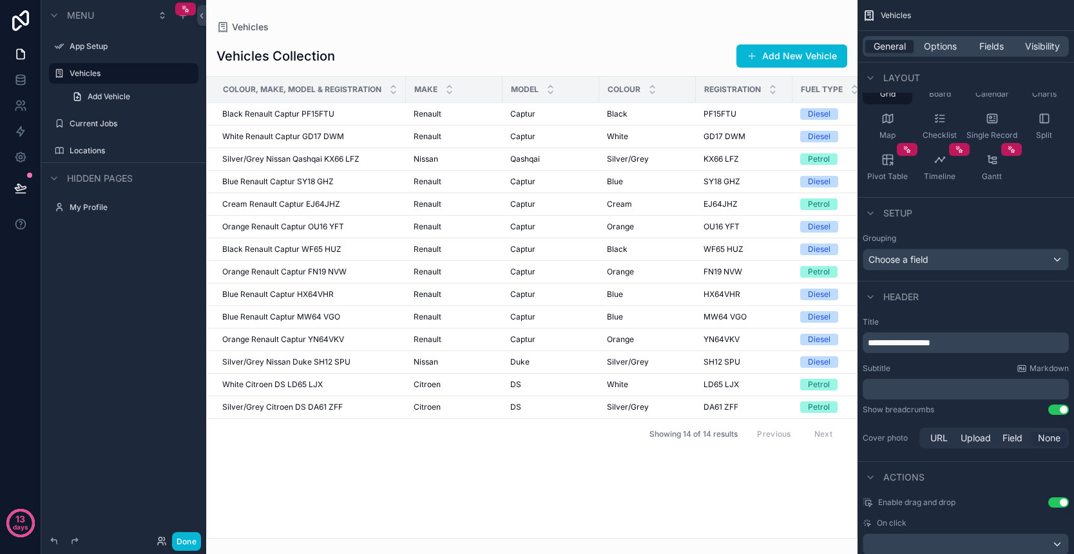
click at [987, 261] on div "Choose a field" at bounding box center [965, 259] width 205 height 21
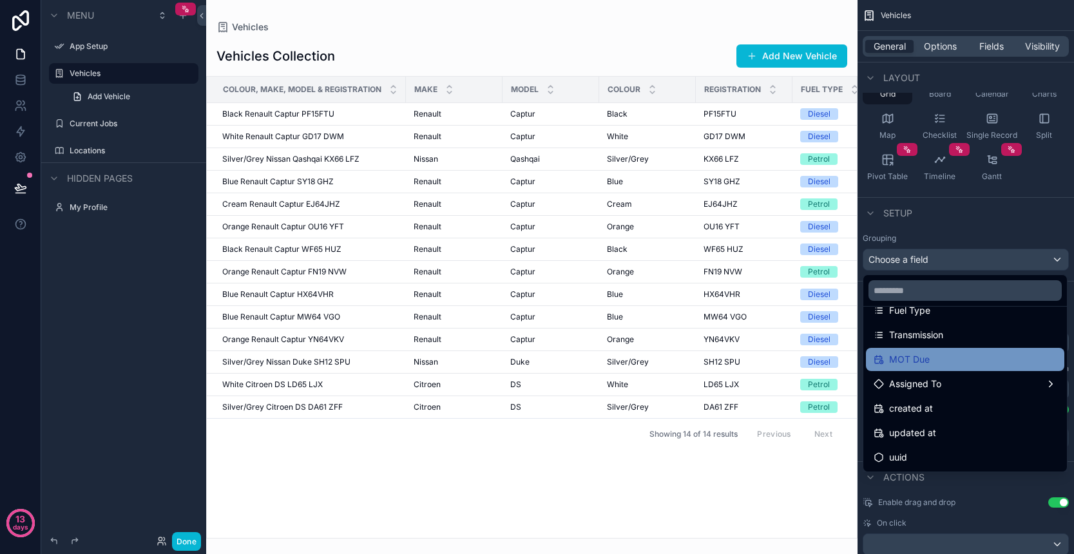
scroll to position [214, 0]
click at [944, 361] on div "MOT Due" at bounding box center [964, 359] width 183 height 15
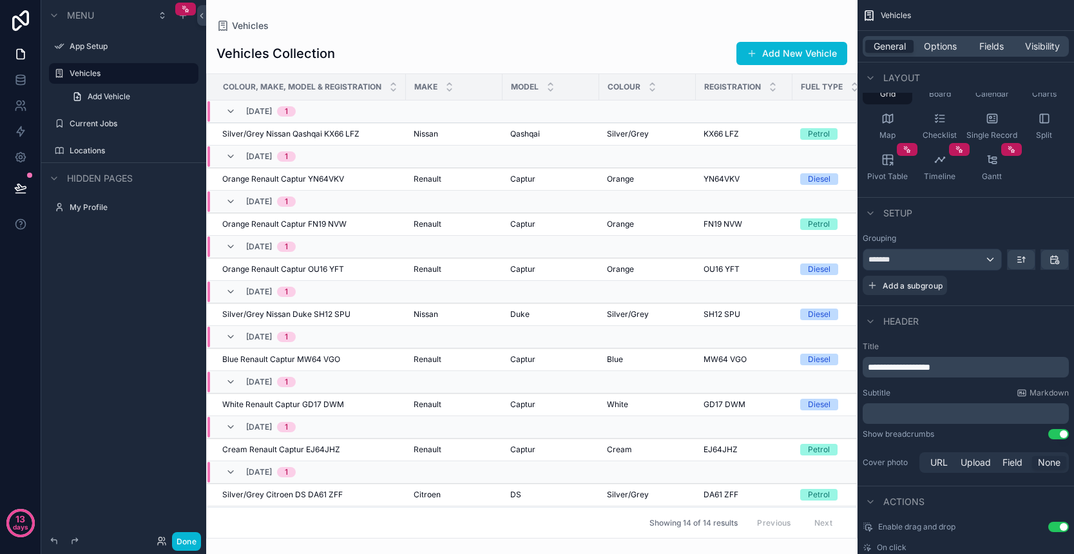
click at [987, 260] on div "*******" at bounding box center [932, 259] width 138 height 21
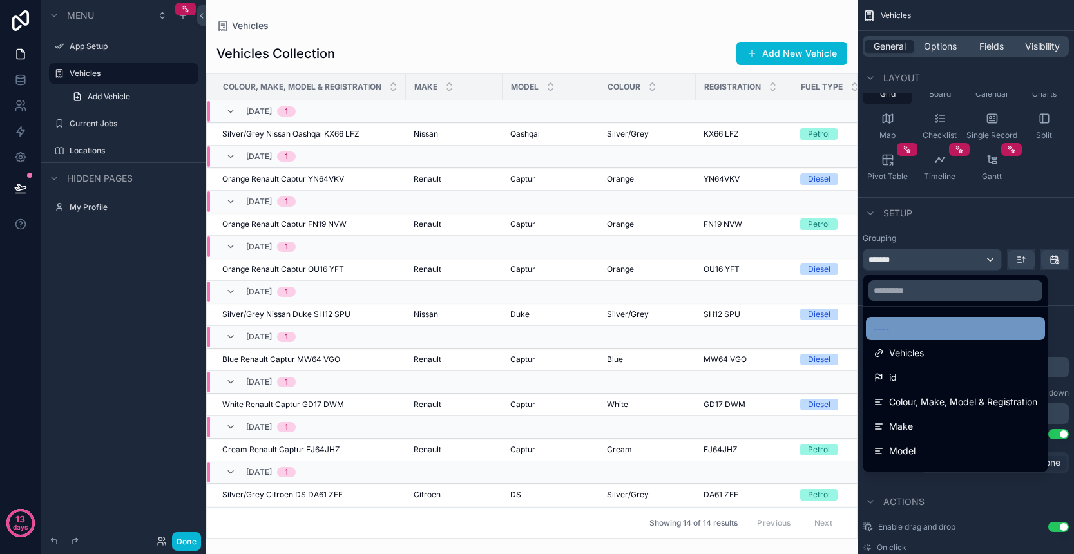
click at [936, 323] on div "----" at bounding box center [955, 328] width 164 height 15
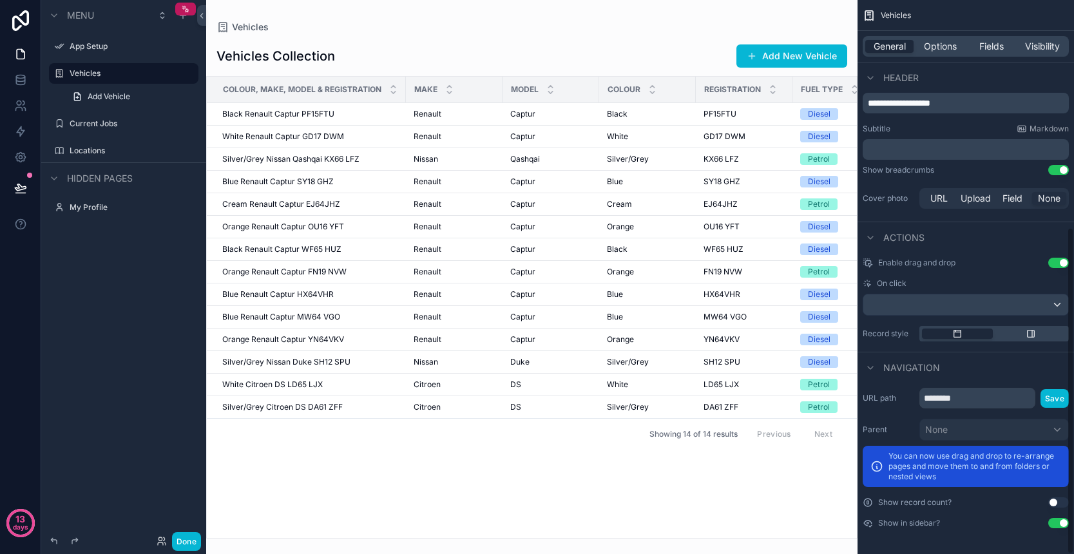
scroll to position [385, 0]
drag, startPoint x: 584, startPoint y: 157, endPoint x: 593, endPoint y: 205, distance: 49.7
click at [593, 205] on div "scrollable content" at bounding box center [531, 277] width 651 height 554
click at [108, 52] on div "App Setup" at bounding box center [124, 46] width 108 height 15
click at [99, 43] on label "App Setup" at bounding box center [121, 46] width 103 height 10
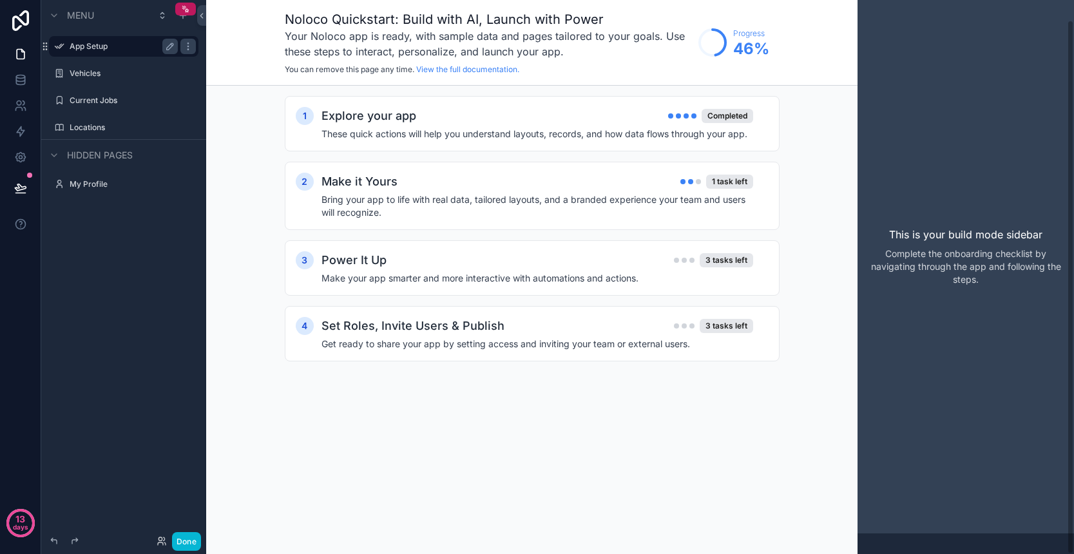
scroll to position [21, 0]
click at [631, 204] on h4 "Bring your app to life with real data, tailored layouts, and a branded experien…" at bounding box center [537, 206] width 432 height 26
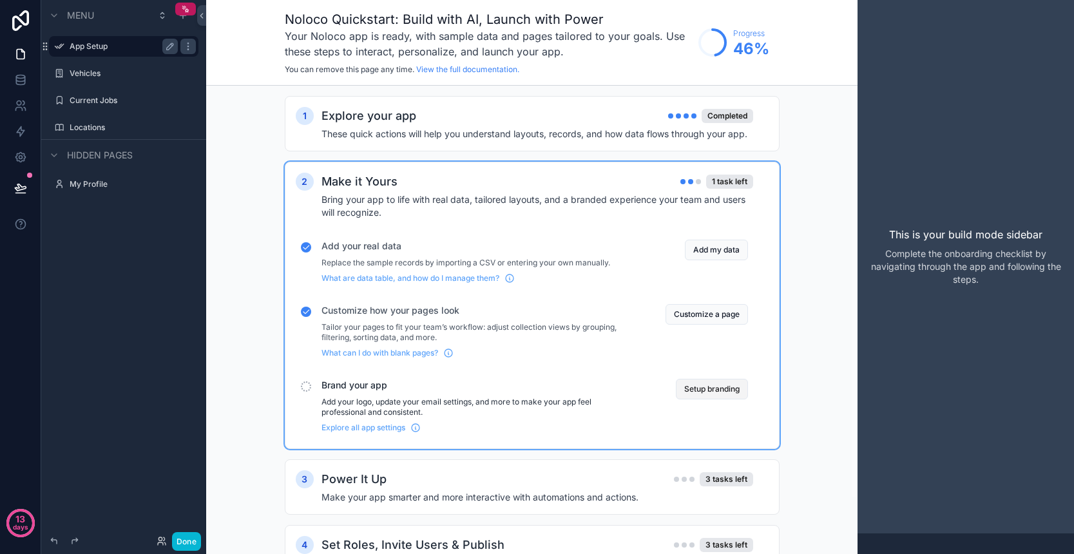
click at [720, 395] on button "Setup branding" at bounding box center [712, 389] width 72 height 21
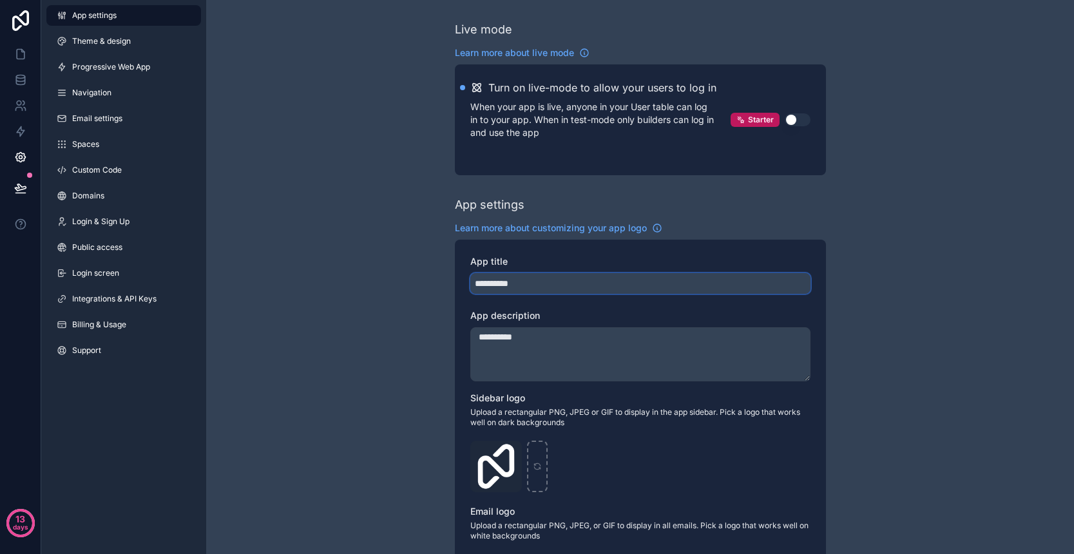
click at [537, 292] on input "**********" at bounding box center [640, 283] width 340 height 21
click at [115, 44] on span "Theme & design" at bounding box center [101, 41] width 59 height 10
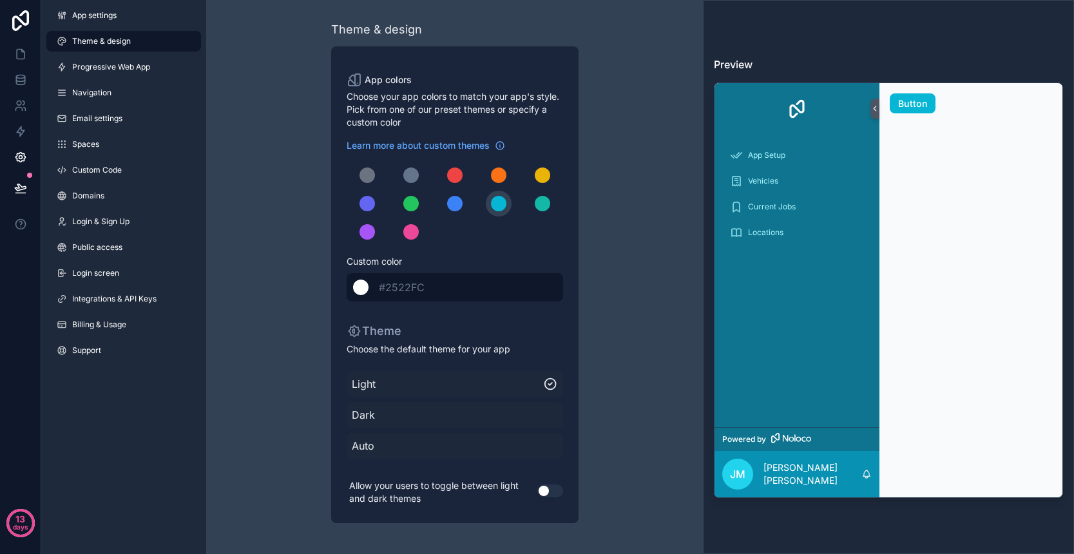
click at [413, 290] on span "#2522FC" at bounding box center [402, 287] width 46 height 13
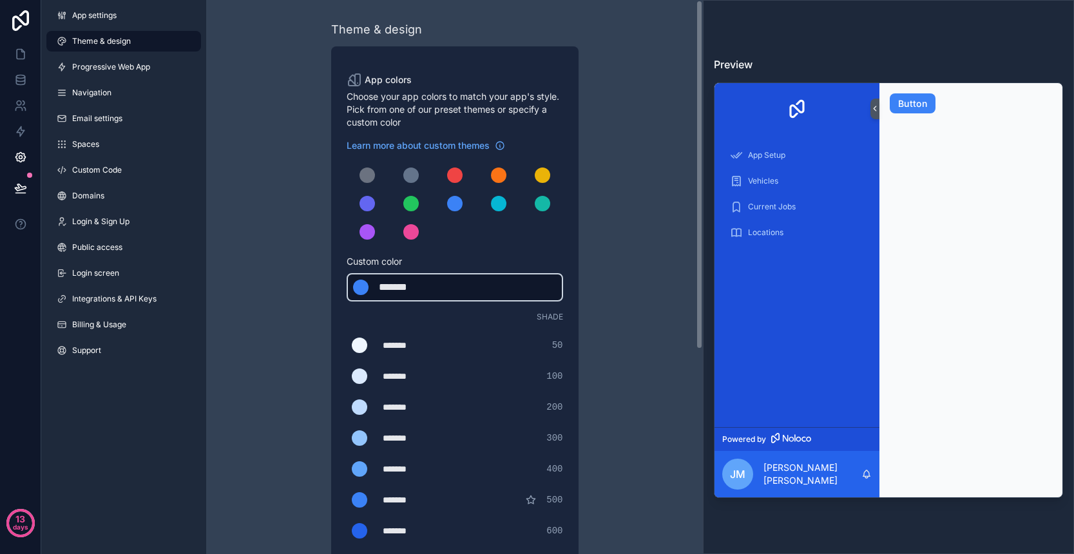
click at [417, 290] on div "*******" at bounding box center [411, 287] width 64 height 15
drag, startPoint x: 432, startPoint y: 287, endPoint x: 388, endPoint y: 289, distance: 43.8
click at [388, 289] on div "*******" at bounding box center [411, 287] width 64 height 15
type div "*******"
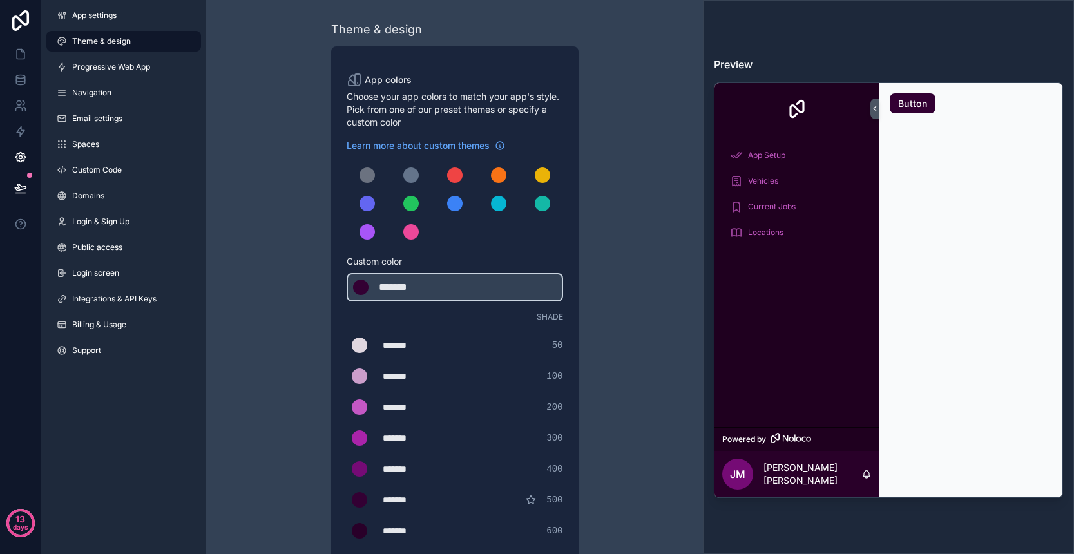
click at [425, 310] on div "Learn more about custom themes Custom color ******* ******* #330033 Shade *****…" at bounding box center [455, 387] width 216 height 497
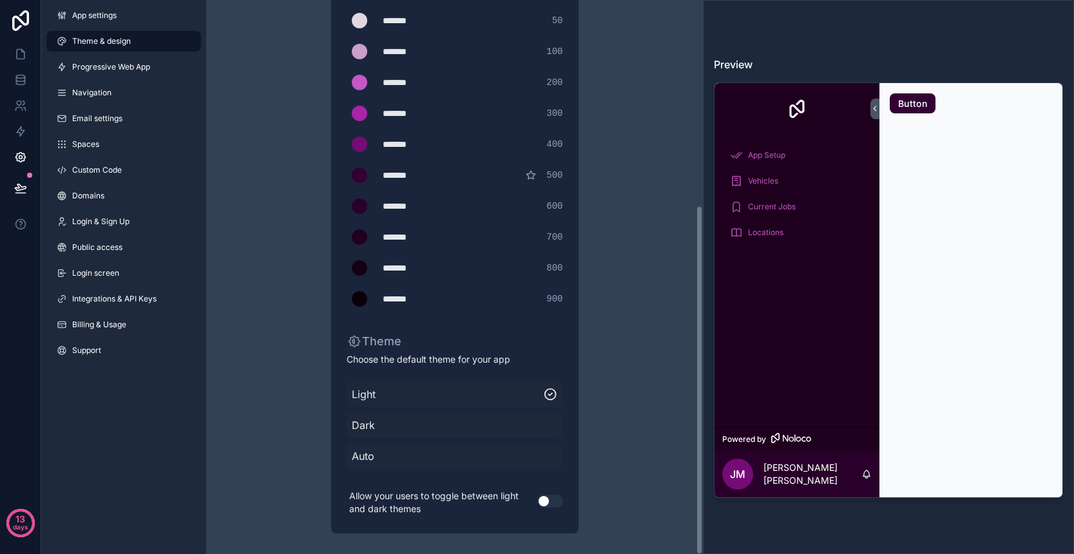
scroll to position [325, 0]
click at [525, 432] on span "Dark" at bounding box center [455, 424] width 206 height 15
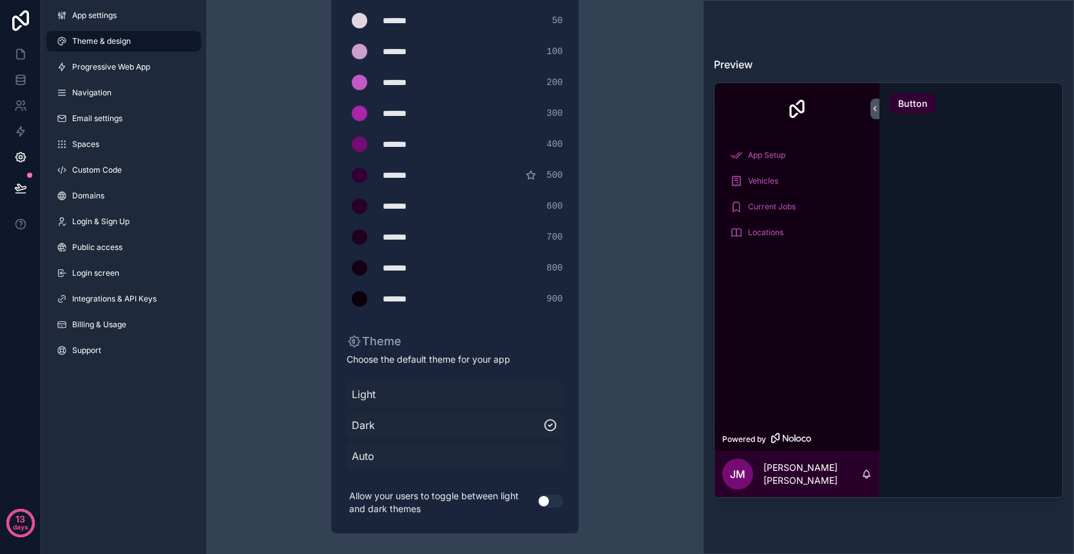
click at [498, 452] on span "Auto" at bounding box center [455, 455] width 206 height 15
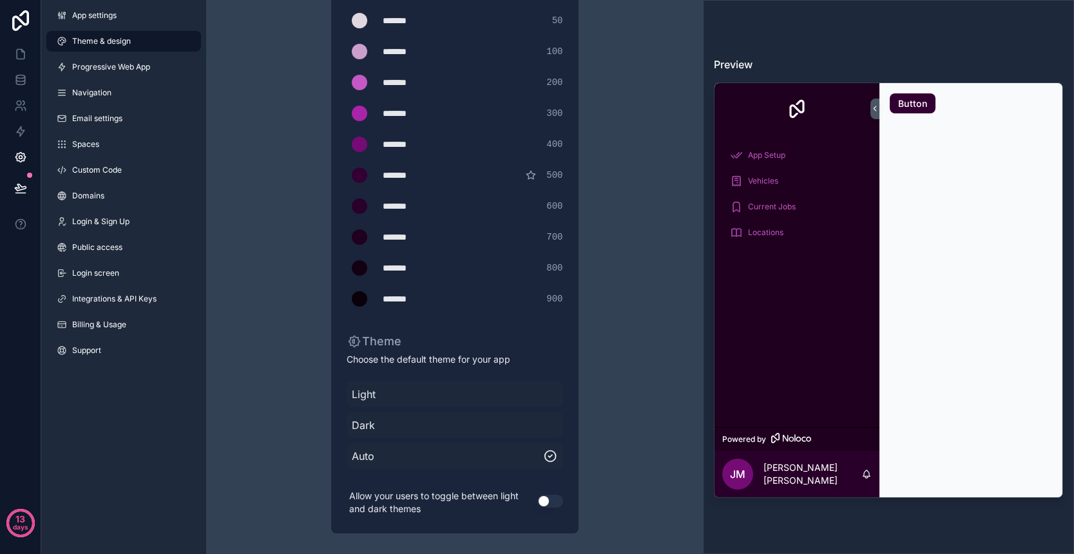
click at [486, 393] on span "Light" at bounding box center [455, 393] width 206 height 15
click at [554, 504] on button "Use setting" at bounding box center [550, 501] width 26 height 13
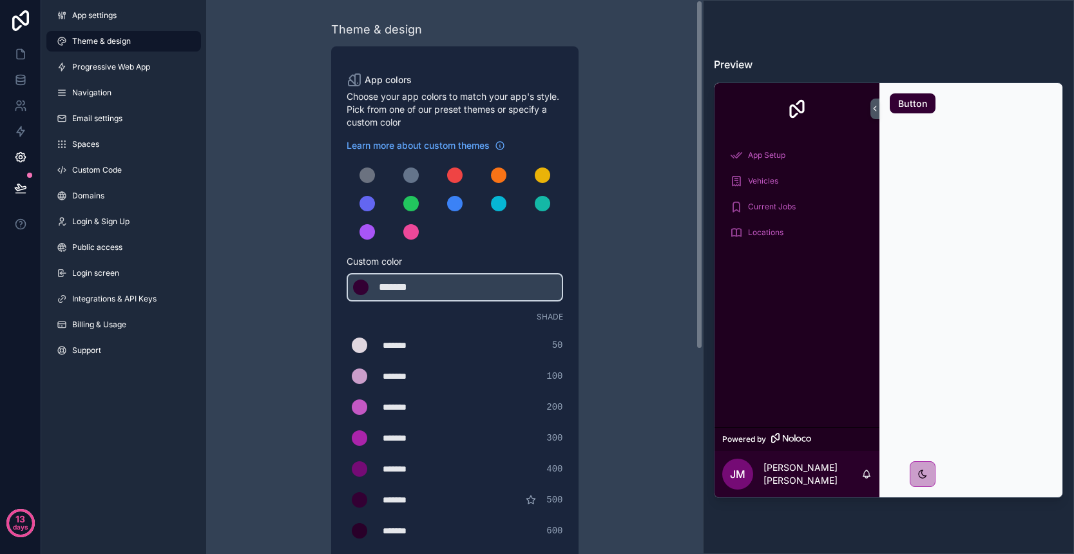
scroll to position [0, 0]
click at [131, 68] on span "Progressive Web App" at bounding box center [111, 67] width 78 height 10
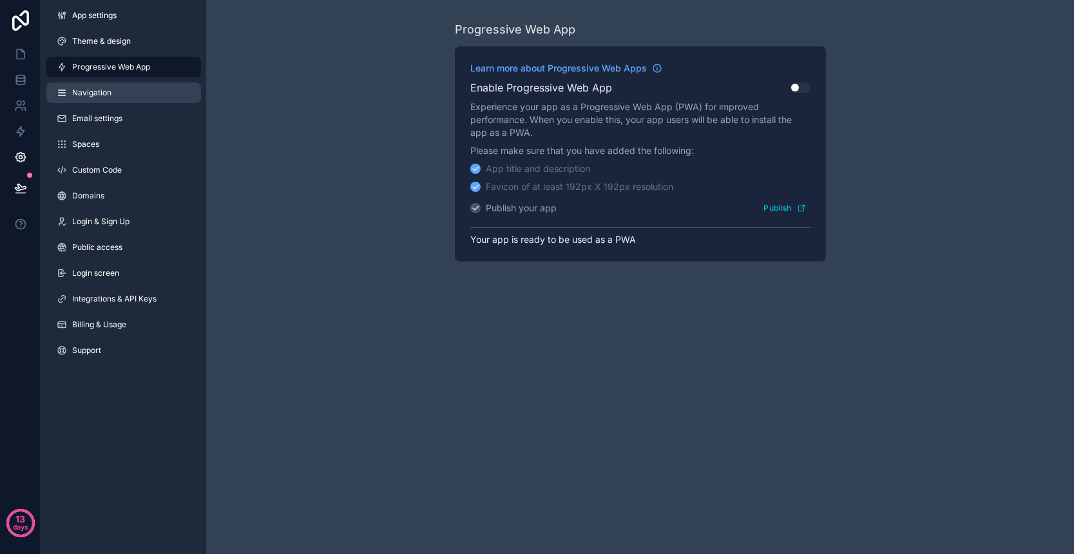
click at [117, 93] on link "Navigation" at bounding box center [123, 92] width 155 height 21
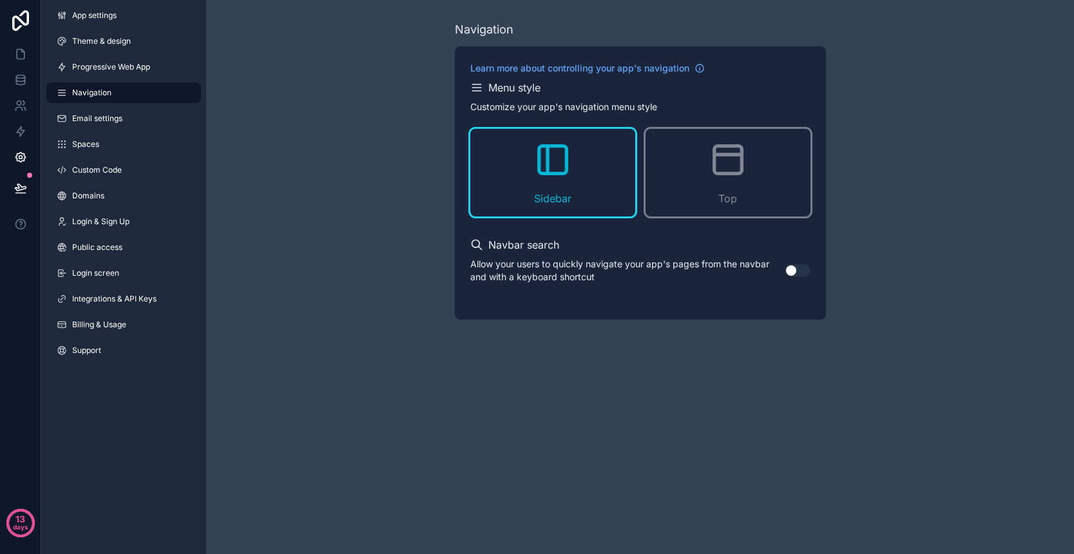
click at [796, 272] on button "Use setting" at bounding box center [798, 270] width 26 height 13
click at [118, 120] on span "Email settings" at bounding box center [97, 118] width 50 height 10
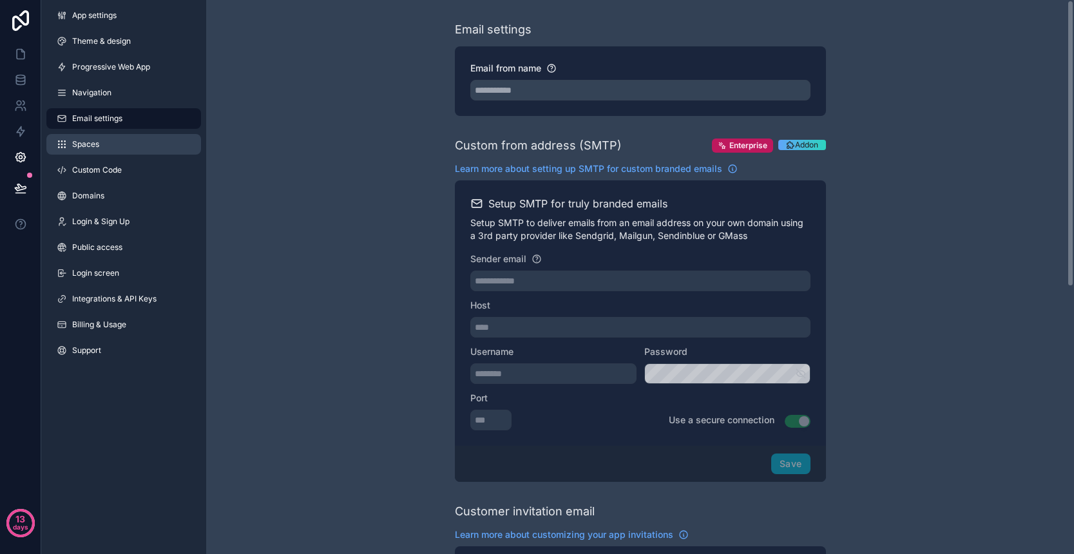
click at [109, 144] on link "Spaces" at bounding box center [123, 144] width 155 height 21
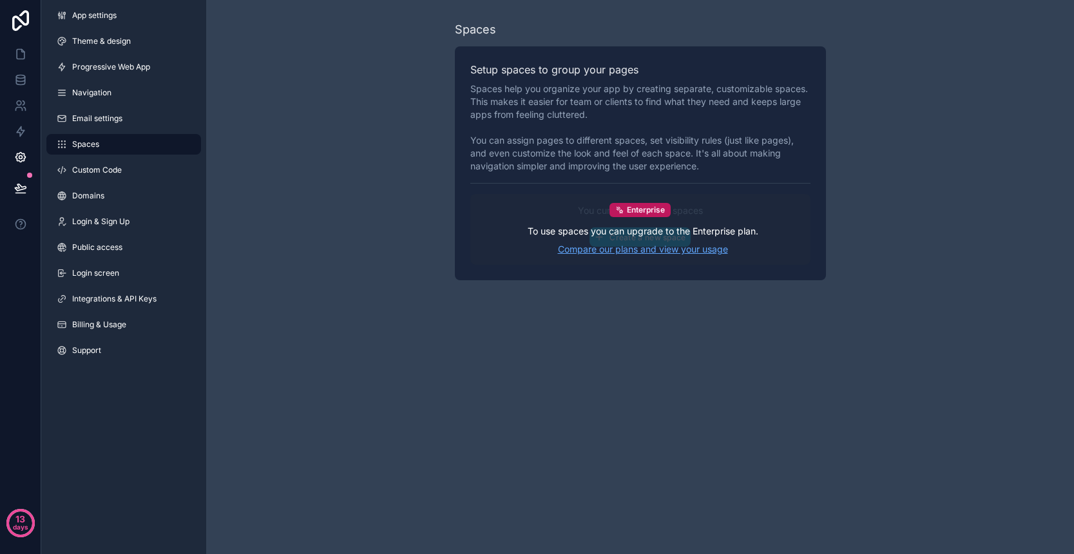
click at [624, 252] on link "Compare our plans and view your usage" at bounding box center [643, 249] width 231 height 13
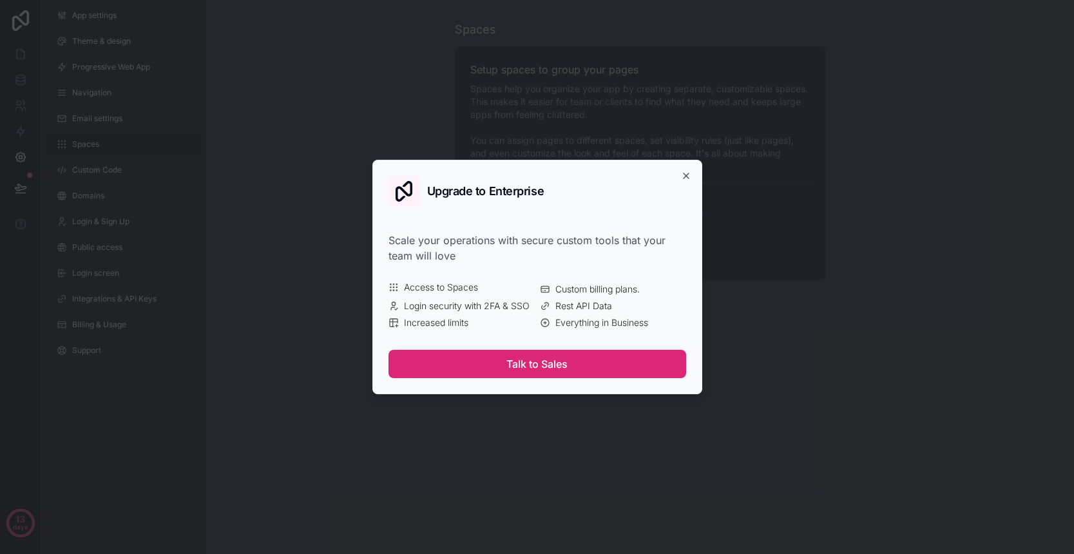
click at [557, 364] on button "Talk to Sales" at bounding box center [537, 364] width 298 height 28
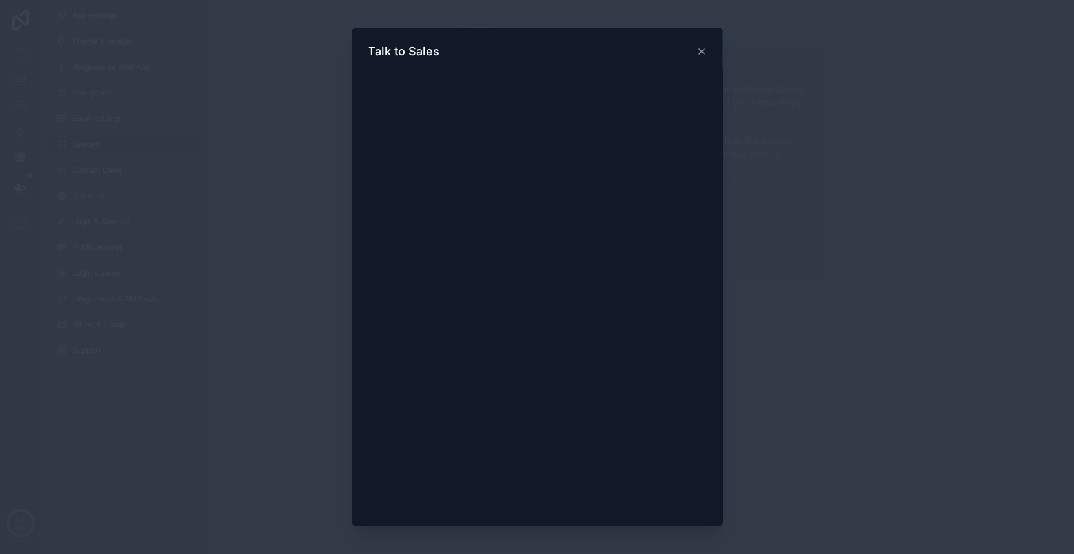
click at [472, 224] on div "Upgrade to Enterprise Scale your operations with secure custom tools that your …" at bounding box center [537, 277] width 330 height 234
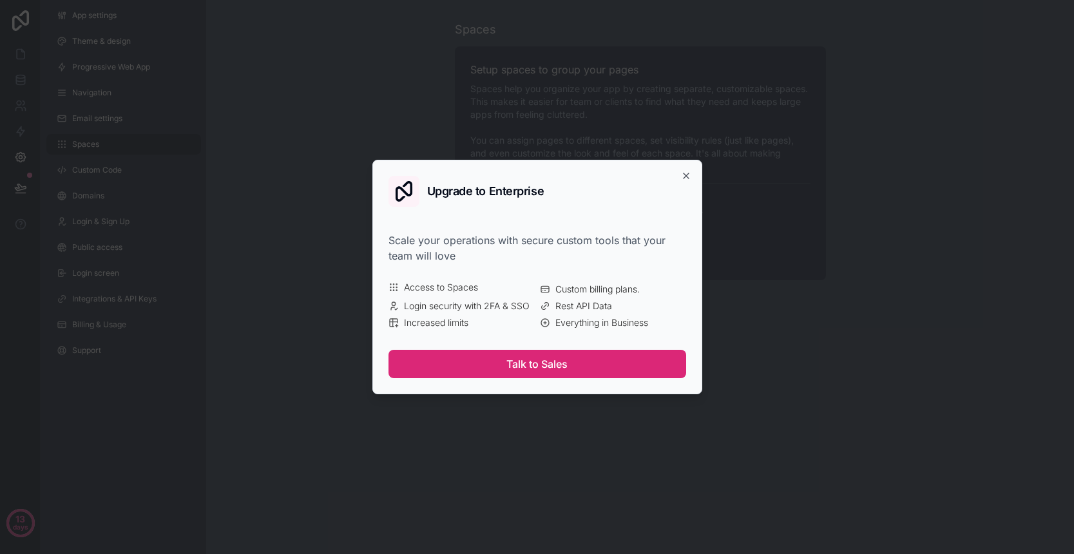
click at [577, 364] on button "Talk to Sales" at bounding box center [537, 364] width 298 height 28
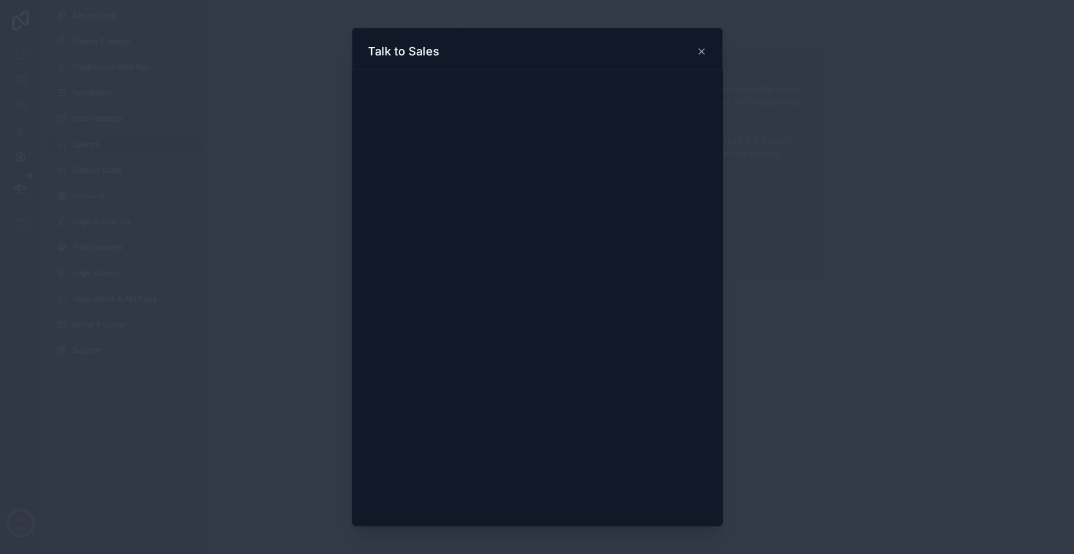
click at [433, 222] on div "Upgrade to Enterprise Scale your operations with secure custom tools that your …" at bounding box center [537, 277] width 330 height 234
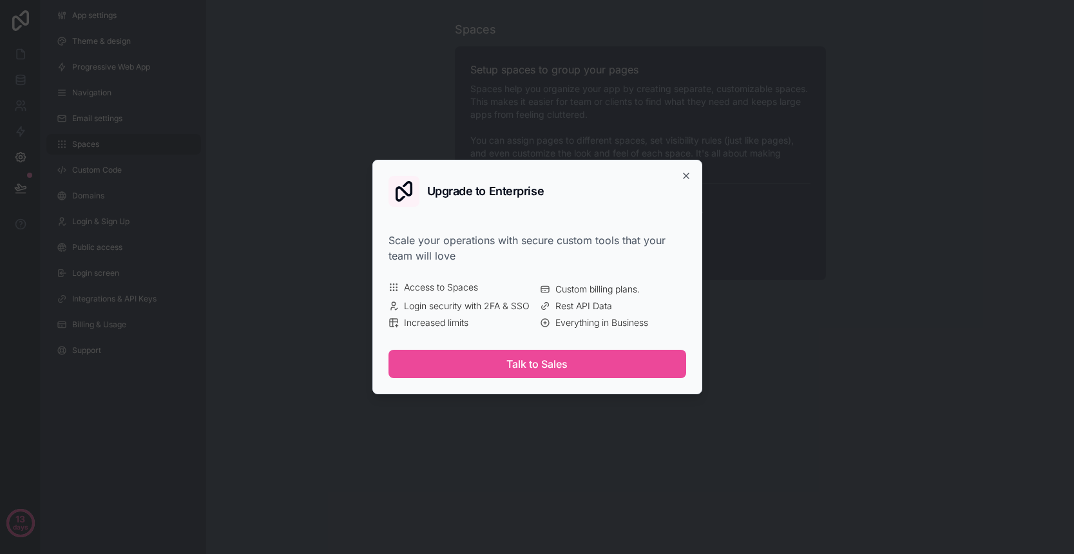
click at [433, 222] on div "Upgrade to Enterprise Scale your operations with secure custom tools that your …" at bounding box center [537, 277] width 330 height 234
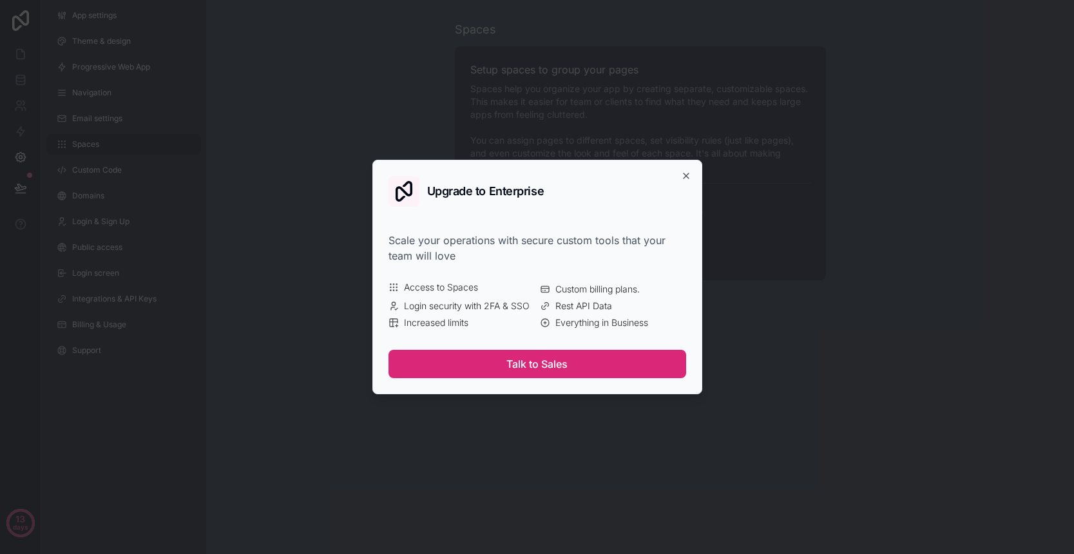
click at [575, 362] on button "Talk to Sales" at bounding box center [537, 364] width 298 height 28
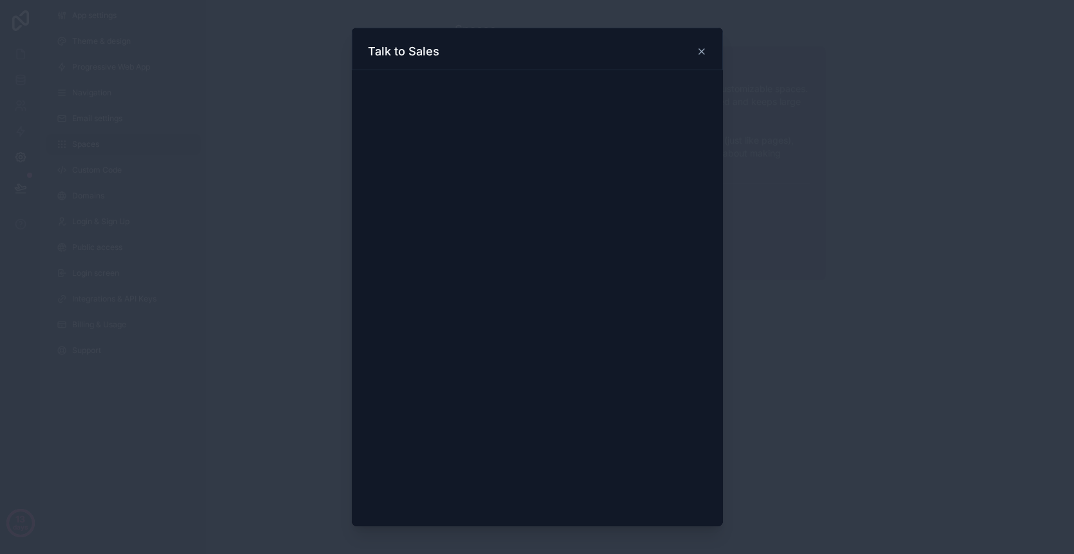
scroll to position [211, 0]
click at [375, 318] on div "Upgrade to Enterprise Scale your operations with secure custom tools that your …" at bounding box center [537, 277] width 330 height 234
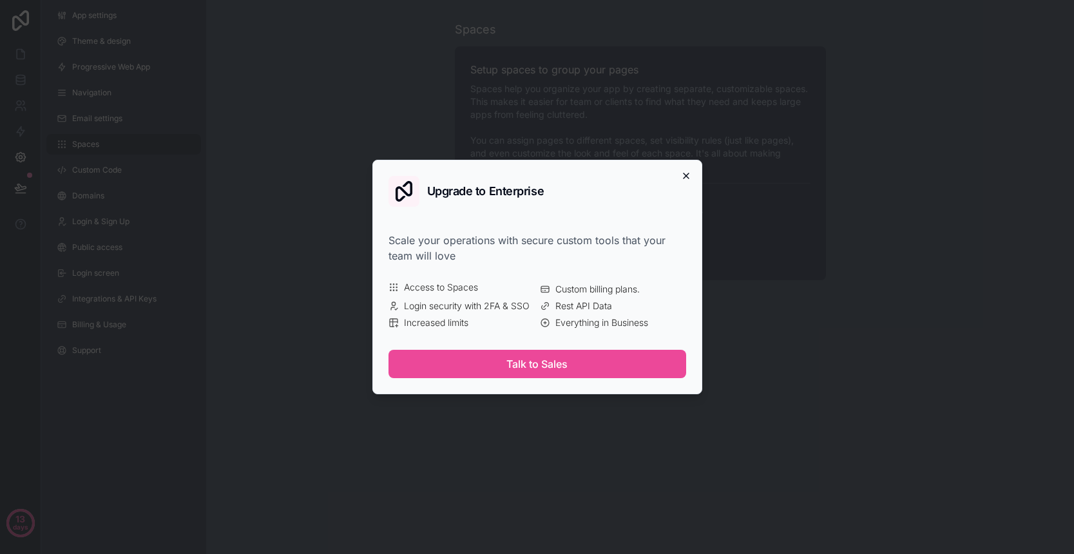
click at [687, 177] on icon "button" at bounding box center [685, 175] width 5 height 5
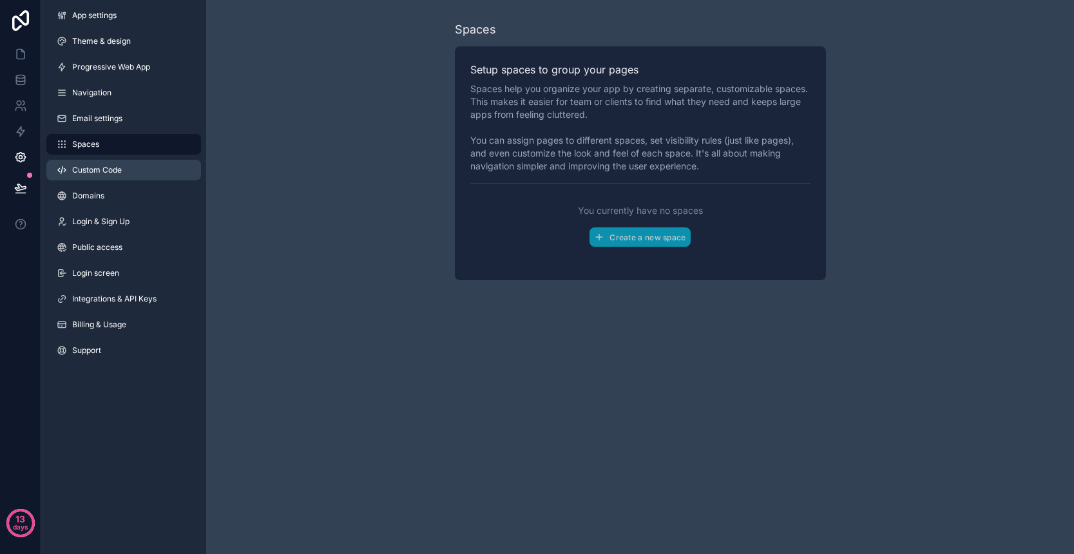
click at [133, 173] on link "Custom Code" at bounding box center [123, 170] width 155 height 21
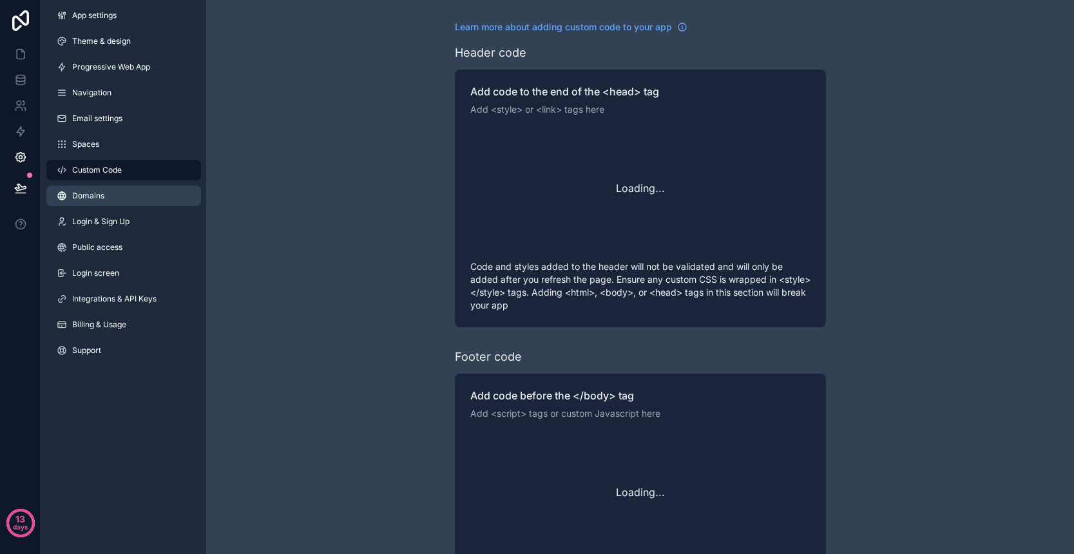
click at [120, 189] on link "Domains" at bounding box center [123, 196] width 155 height 21
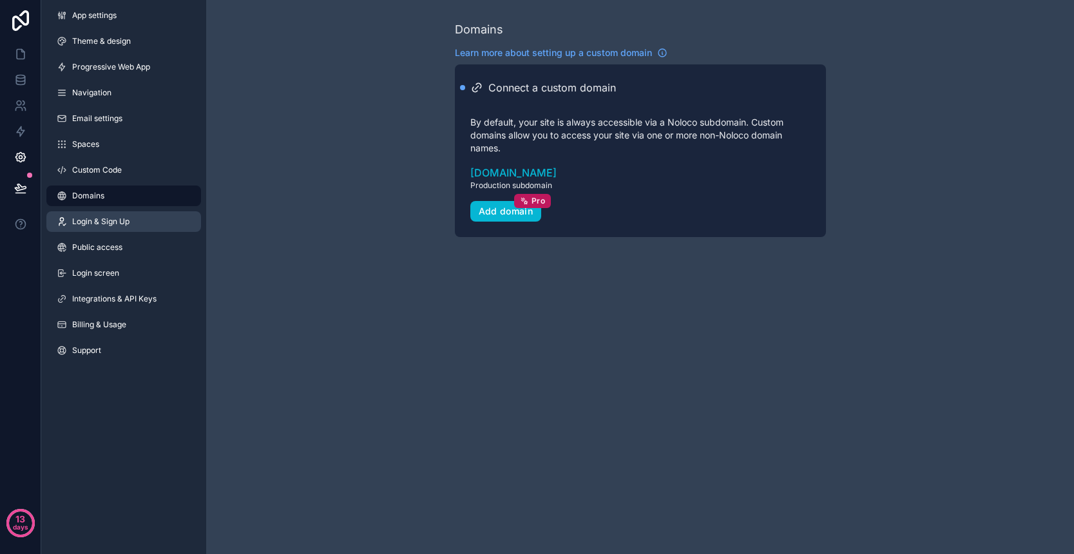
click at [149, 227] on link "Login & Sign Up" at bounding box center [123, 221] width 155 height 21
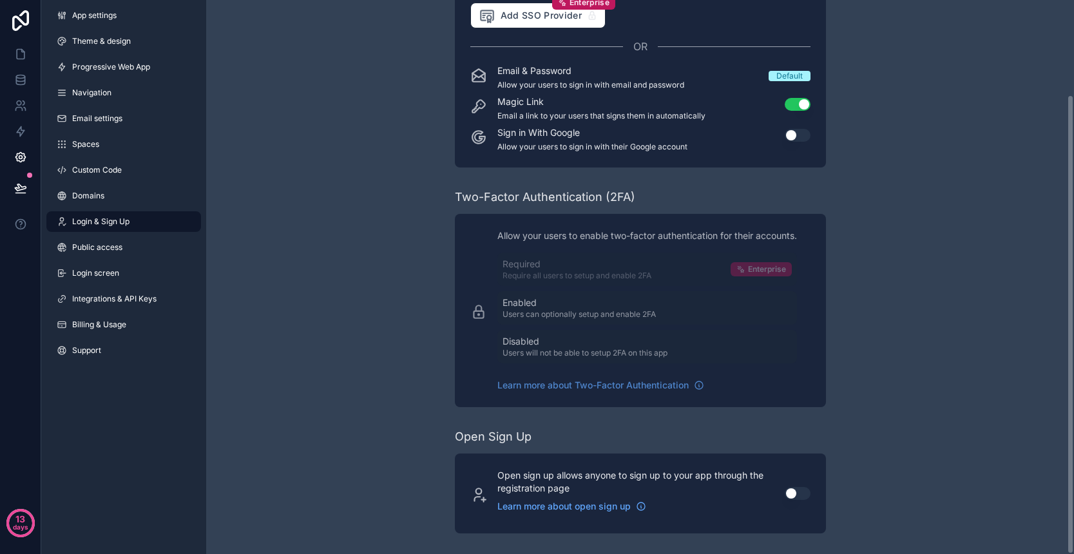
scroll to position [113, 0]
click at [117, 247] on span "Public access" at bounding box center [97, 247] width 50 height 10
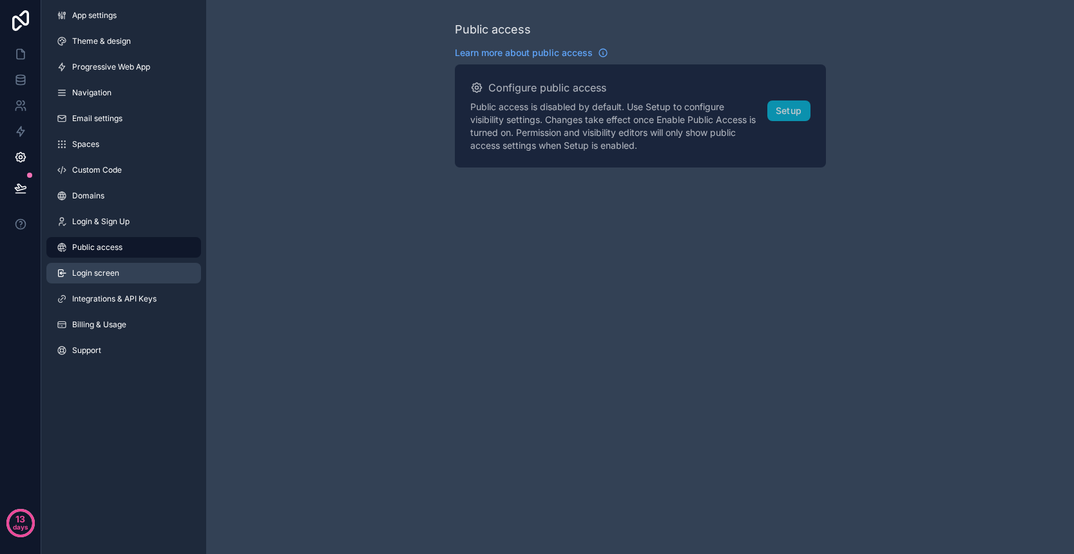
click at [117, 271] on span "Login screen" at bounding box center [95, 273] width 47 height 10
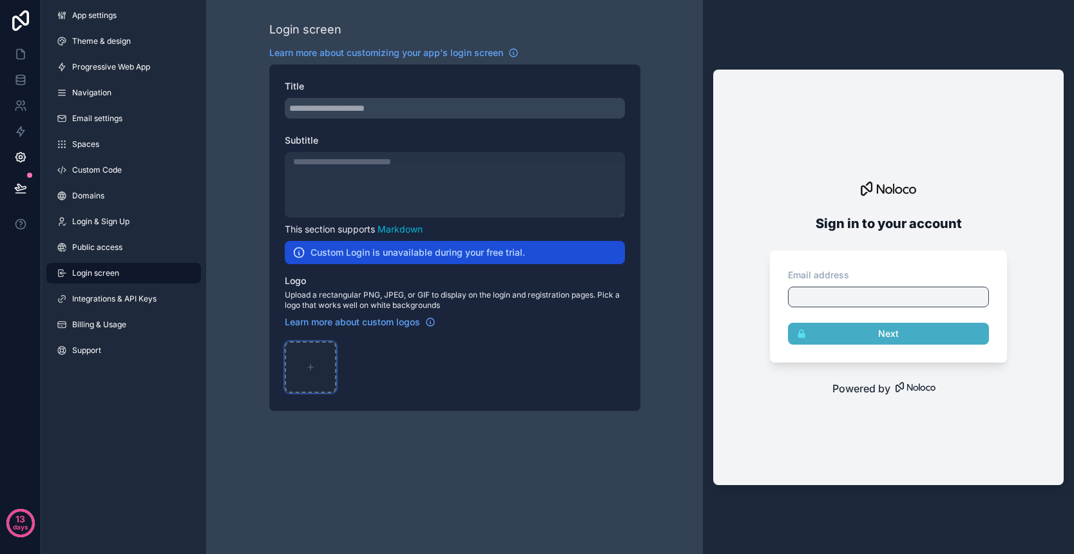
click at [321, 369] on div "scrollable content" at bounding box center [311, 367] width 52 height 52
type input "**********"
click at [122, 298] on span "Integrations & API Keys" at bounding box center [114, 299] width 84 height 10
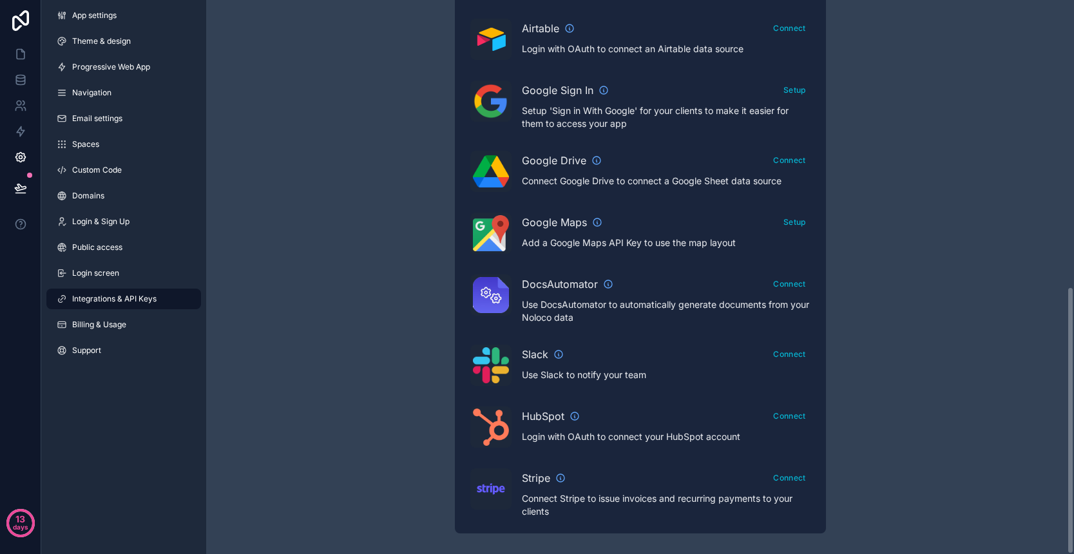
scroll to position [594, 0]
click at [118, 327] on span "Billing & Usage" at bounding box center [99, 324] width 54 height 10
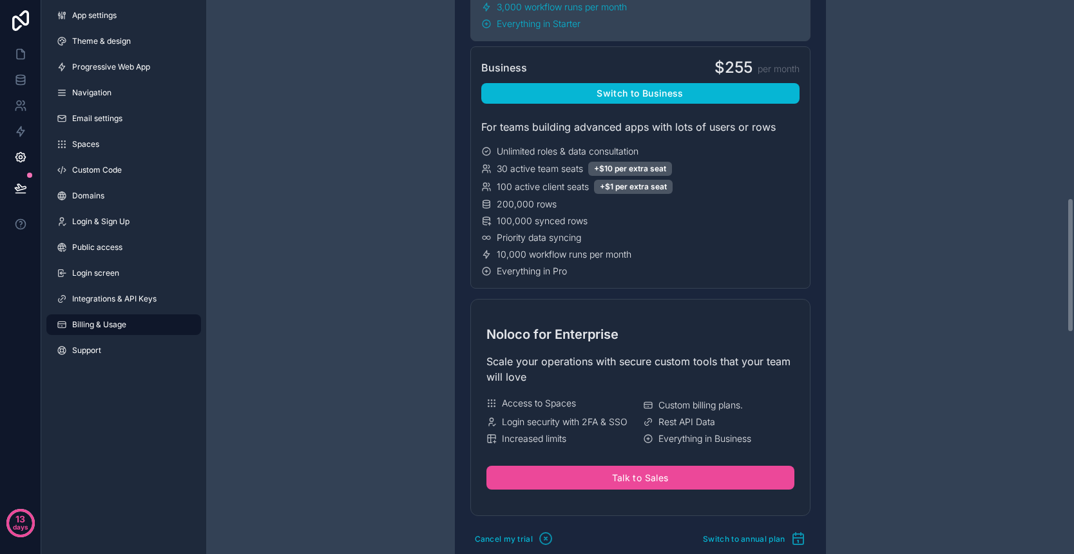
scroll to position [812, 0]
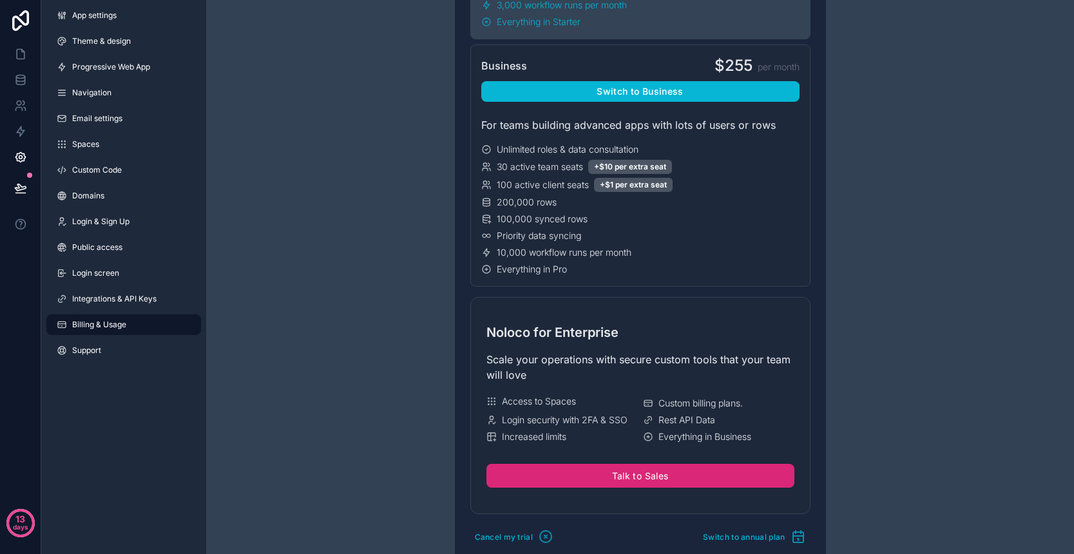
click at [640, 477] on button "Talk to Sales" at bounding box center [640, 476] width 308 height 24
click at [26, 55] on icon at bounding box center [20, 54] width 13 height 13
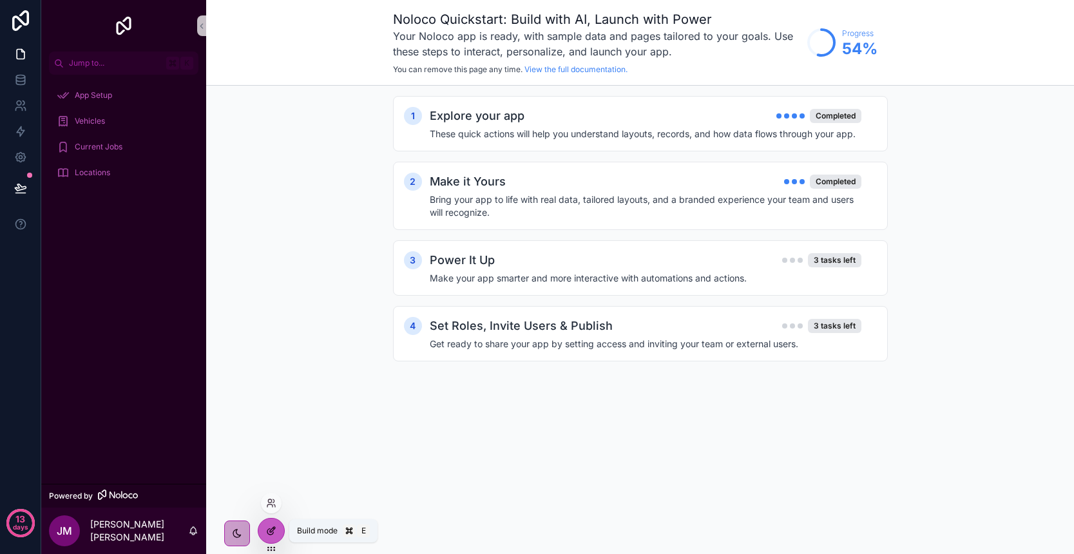
click at [270, 533] on icon at bounding box center [271, 531] width 10 height 10
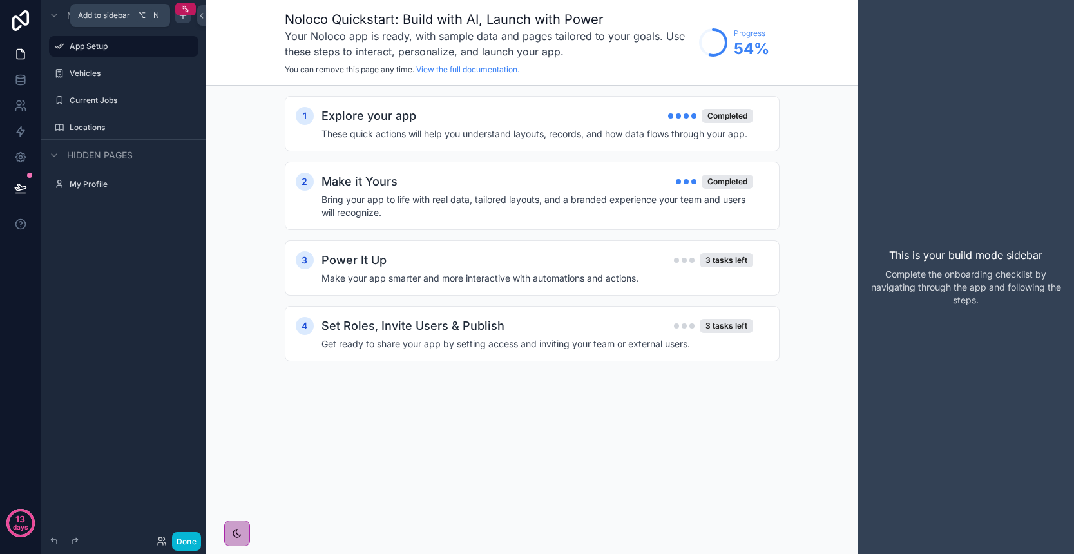
click at [182, 20] on icon "scrollable content" at bounding box center [183, 15] width 10 height 10
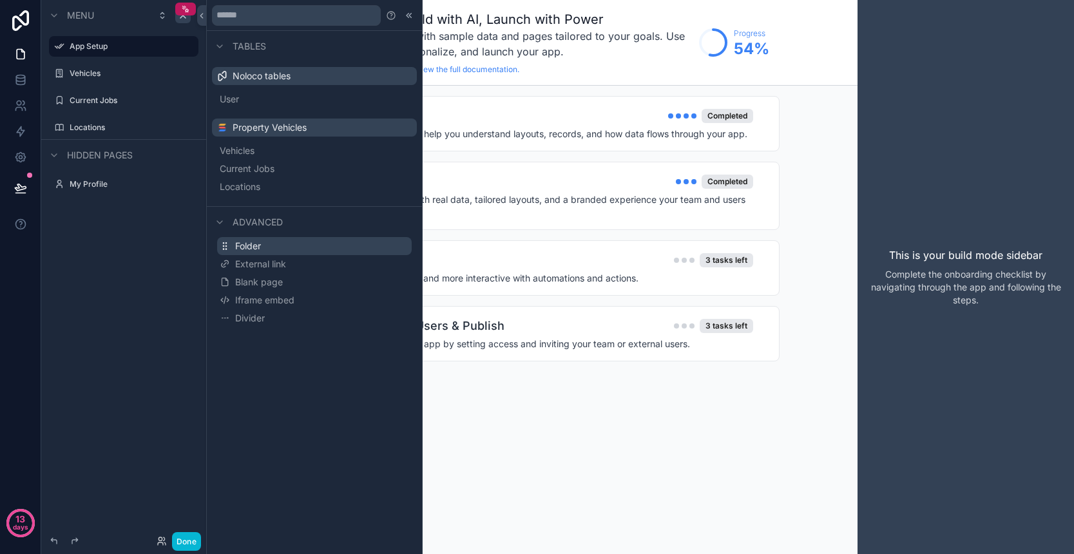
click at [316, 248] on button "Folder" at bounding box center [314, 246] width 195 height 18
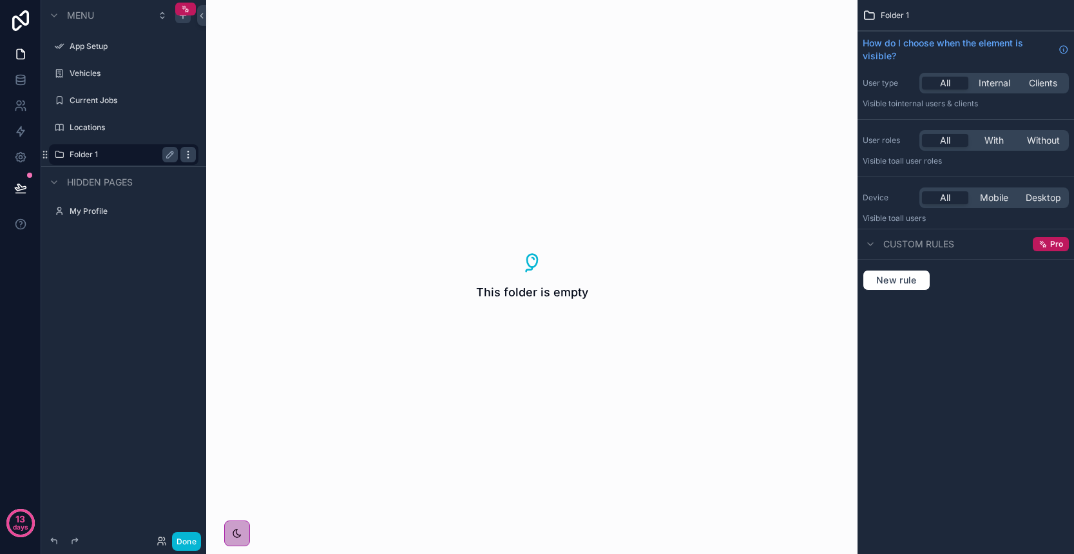
click at [193, 153] on icon "scrollable content" at bounding box center [188, 154] width 10 height 10
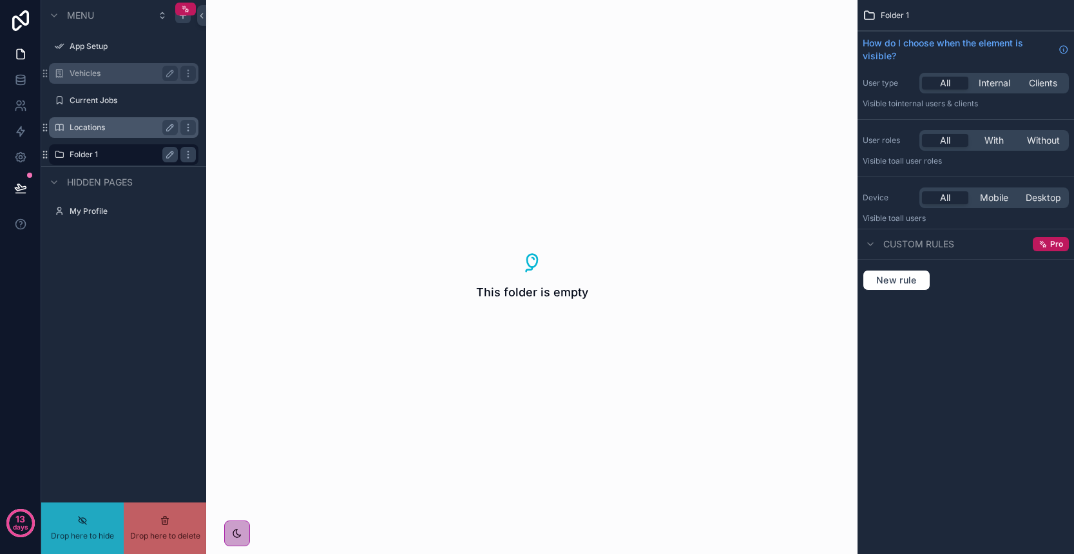
drag, startPoint x: 104, startPoint y: 72, endPoint x: 119, endPoint y: 126, distance: 56.9
drag, startPoint x: 89, startPoint y: 69, endPoint x: 100, endPoint y: 155, distance: 86.4
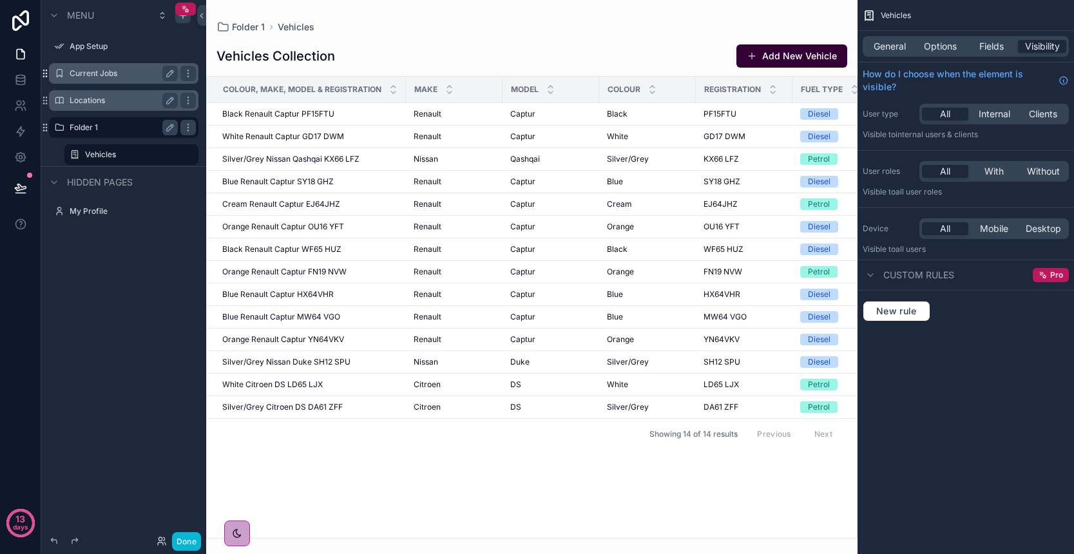
click at [46, 71] on icon "scrollable content" at bounding box center [46, 70] width 1 height 1
drag, startPoint x: 47, startPoint y: 71, endPoint x: 75, endPoint y: 106, distance: 44.5
click at [75, 106] on div "App Setup Current Jobs Locations Folder 1 Vehicles" at bounding box center [123, 98] width 165 height 135
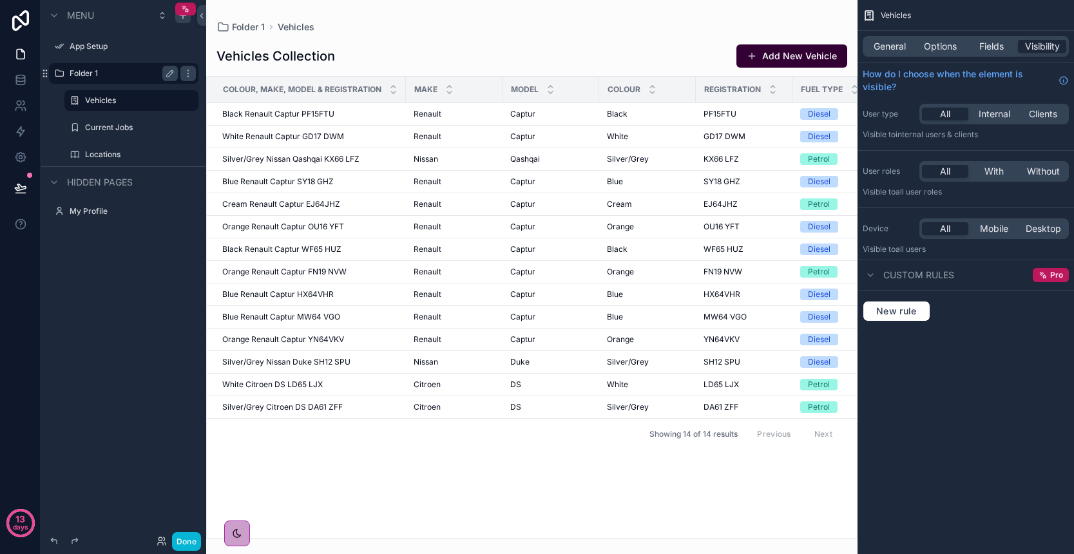
click at [85, 71] on label "Folder 1" at bounding box center [121, 73] width 103 height 10
click at [902, 48] on span "General" at bounding box center [889, 46] width 32 height 13
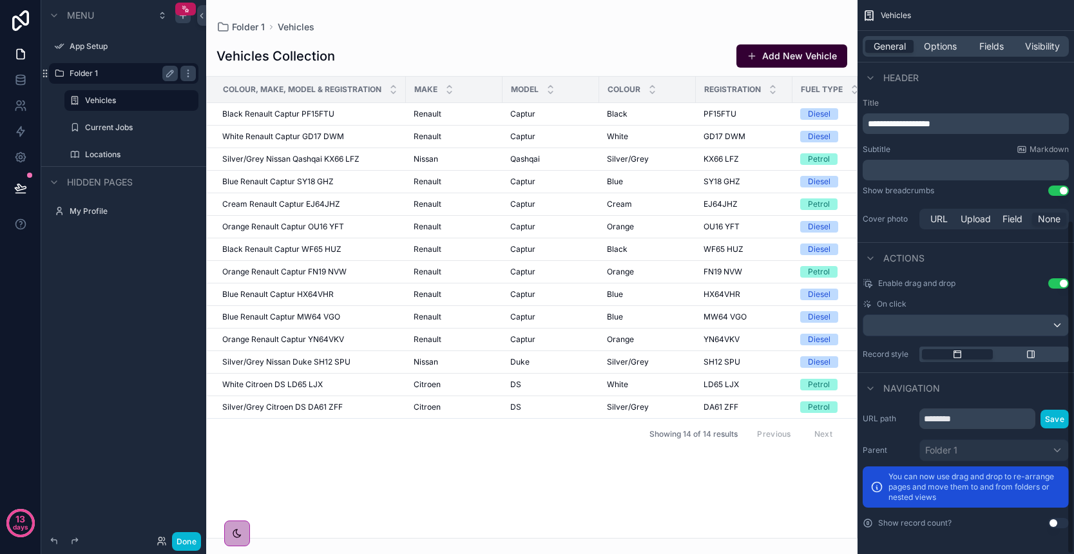
scroll to position [365, 0]
click at [189, 72] on icon "scrollable content" at bounding box center [188, 73] width 10 height 10
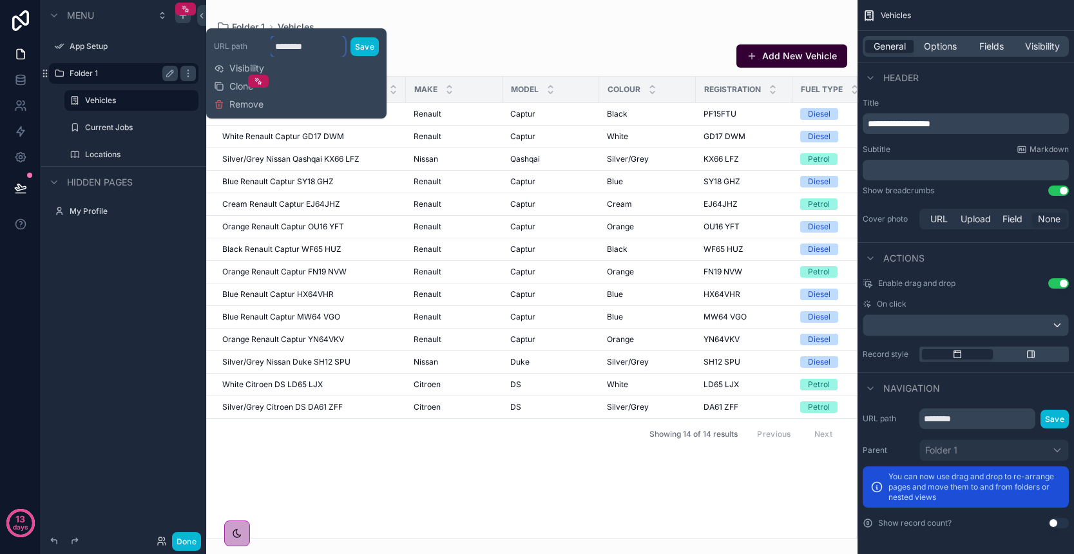
click at [294, 52] on input "********" at bounding box center [308, 46] width 75 height 21
click at [292, 49] on input "********" at bounding box center [308, 46] width 75 height 21
type input "*"
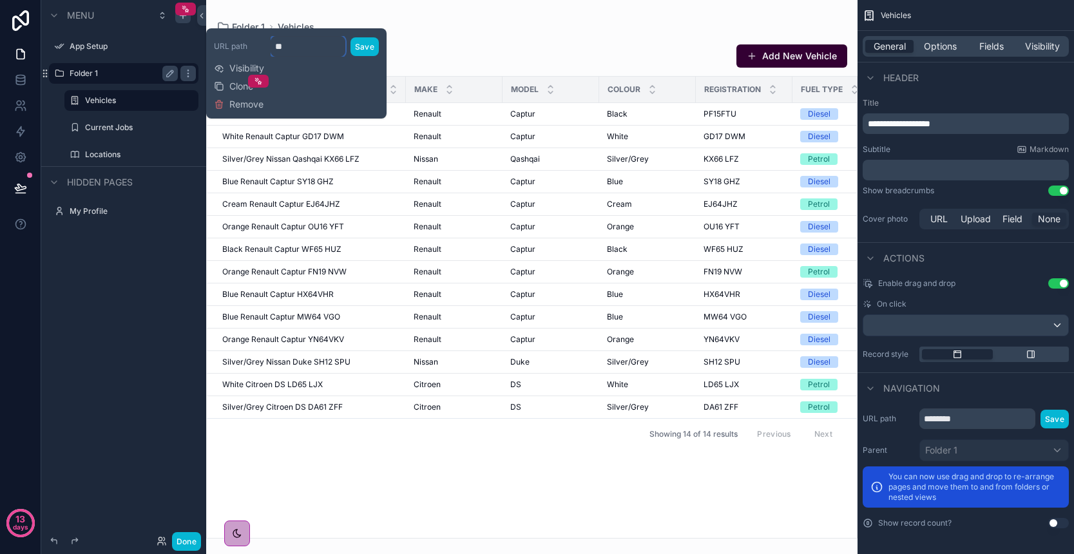
type input "*"
type input "*********"
click at [372, 44] on button "Save" at bounding box center [364, 46] width 28 height 19
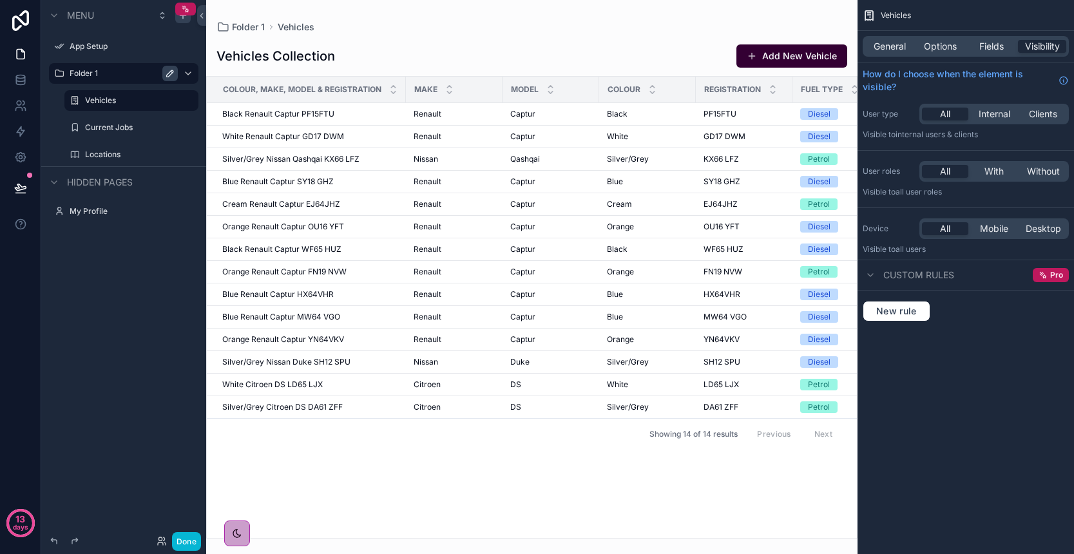
click at [169, 74] on icon "scrollable content" at bounding box center [170, 73] width 10 height 10
click at [104, 77] on input "********" at bounding box center [114, 73] width 88 height 15
click at [86, 73] on input "********" at bounding box center [114, 73] width 88 height 15
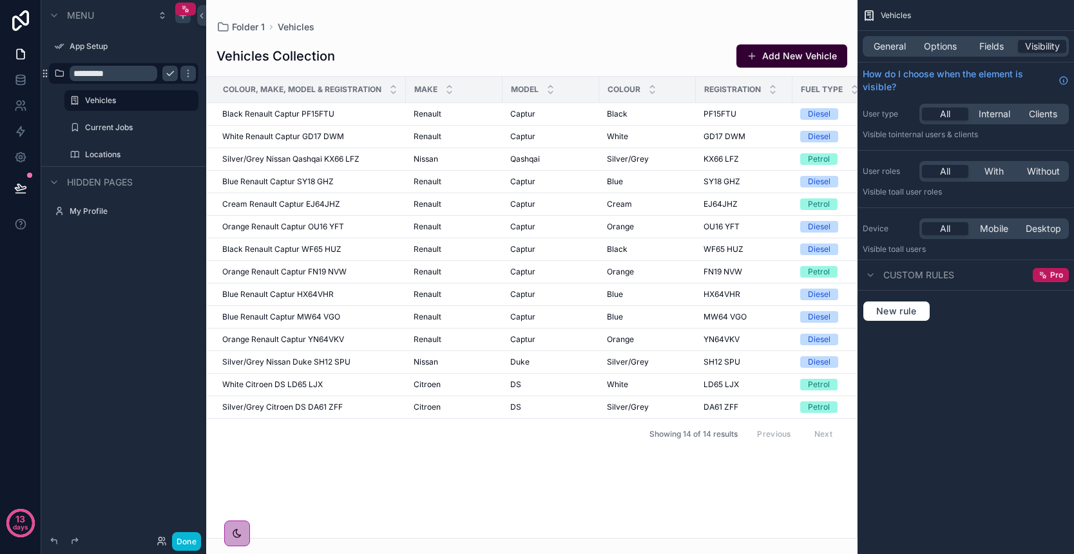
type input "*********"
click at [172, 77] on icon "scrollable content" at bounding box center [170, 73] width 10 height 10
click at [60, 73] on icon "scrollable content" at bounding box center [59, 73] width 10 height 10
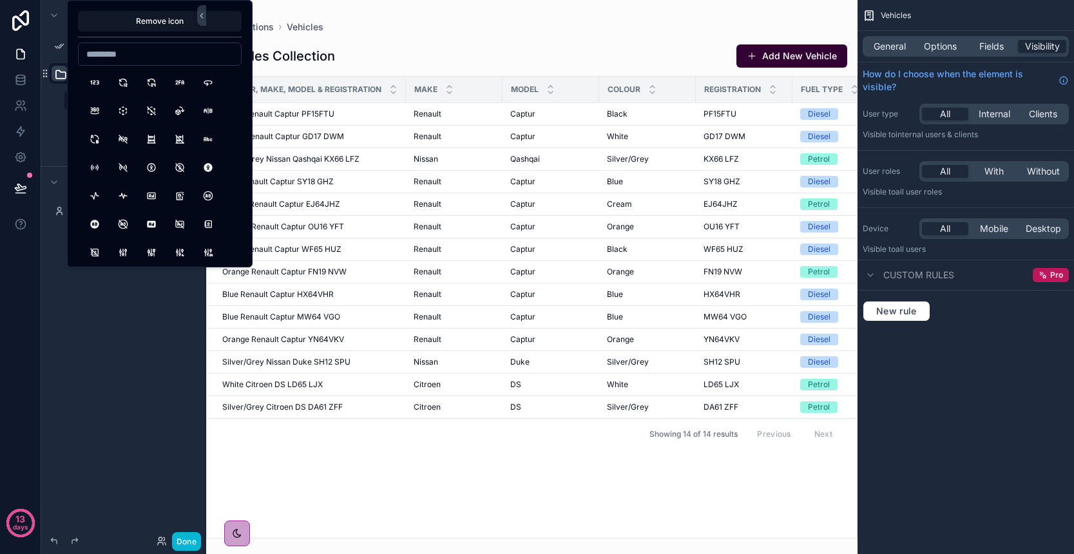
click at [135, 58] on input at bounding box center [160, 54] width 162 height 18
drag, startPoint x: 135, startPoint y: 58, endPoint x: 102, endPoint y: 54, distance: 32.4
click at [102, 54] on input "********" at bounding box center [160, 54] width 162 height 18
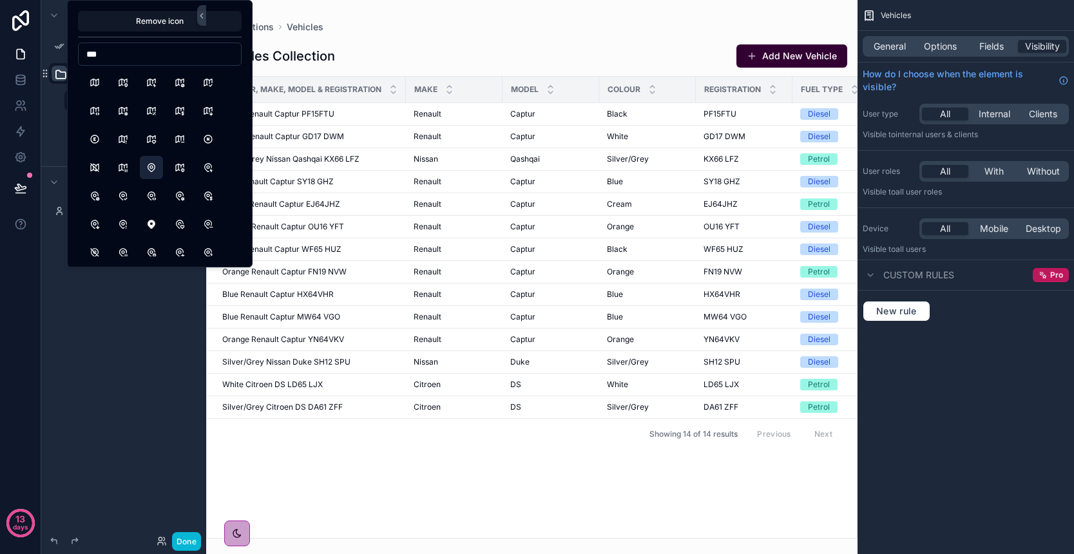
type input "***"
click at [151, 167] on button "MapPin" at bounding box center [151, 167] width 23 height 23
click at [103, 55] on input "***" at bounding box center [160, 54] width 162 height 18
click at [103, 353] on div "Menu App Setup ********* Vehicles Current Jobs Locations Hidden pages My Profile" at bounding box center [123, 269] width 165 height 539
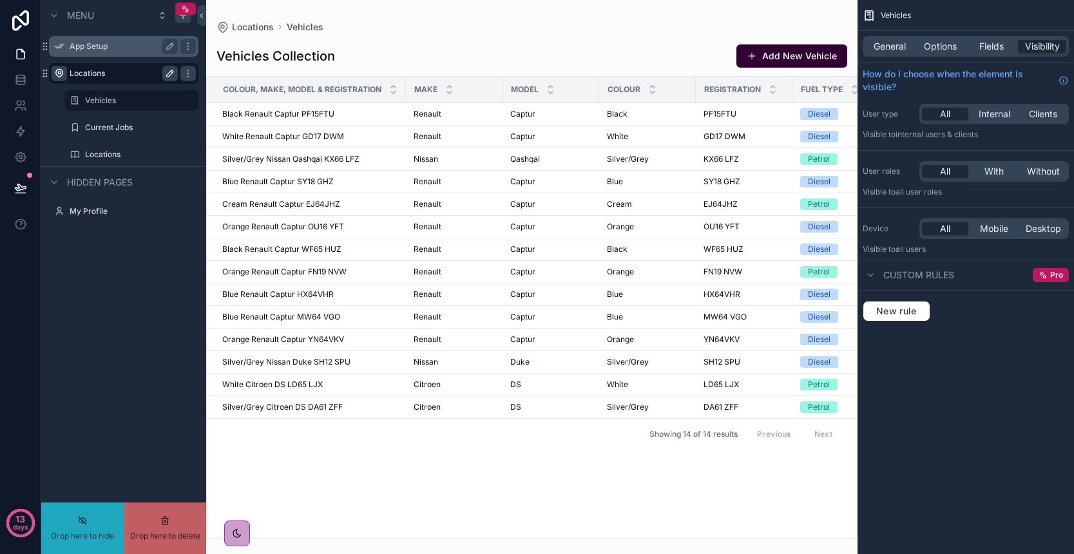
drag, startPoint x: 106, startPoint y: 104, endPoint x: 91, endPoint y: 56, distance: 49.7
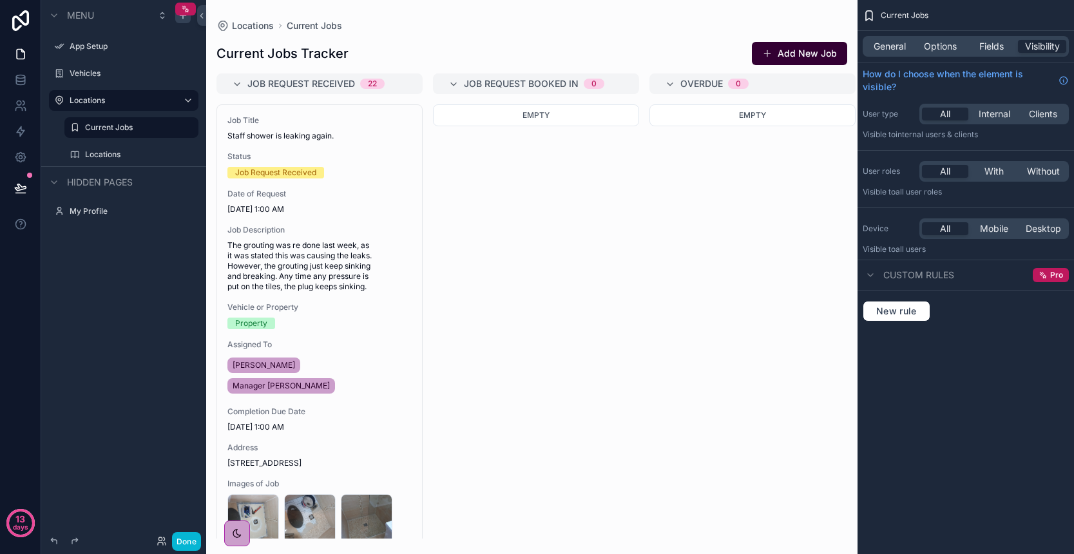
click at [146, 286] on div "Menu App Setup Vehicles Locations Current Jobs Locations Hidden pages My Profile" at bounding box center [123, 269] width 165 height 539
click at [487, 165] on div "scrollable content" at bounding box center [531, 277] width 651 height 554
click at [133, 129] on label "Current Jobs" at bounding box center [129, 127] width 88 height 10
click at [529, 39] on div "Current Jobs Tracker Add New Job Job Request Received 22 Job Title Staff shower…" at bounding box center [531, 285] width 651 height 508
click at [890, 48] on span "General" at bounding box center [889, 46] width 32 height 13
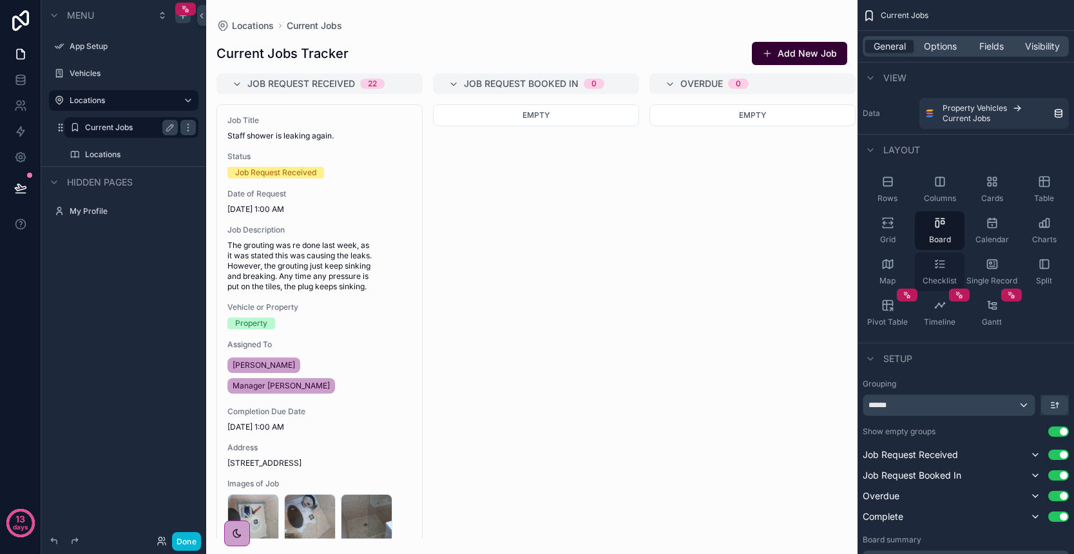
click at [937, 263] on icon "scrollable content" at bounding box center [936, 263] width 2 height 1
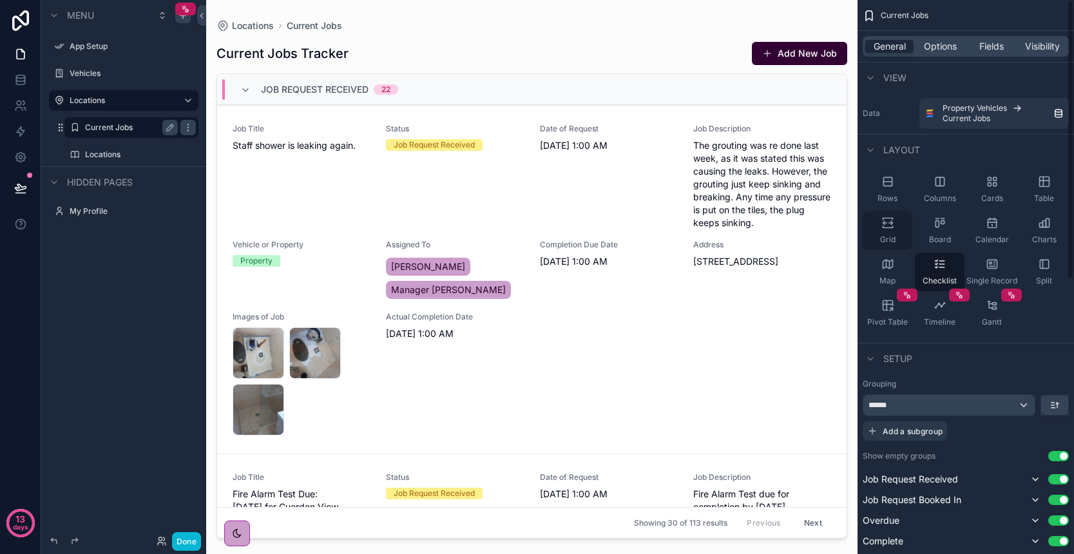
click at [888, 232] on div "Grid" at bounding box center [888, 230] width 50 height 39
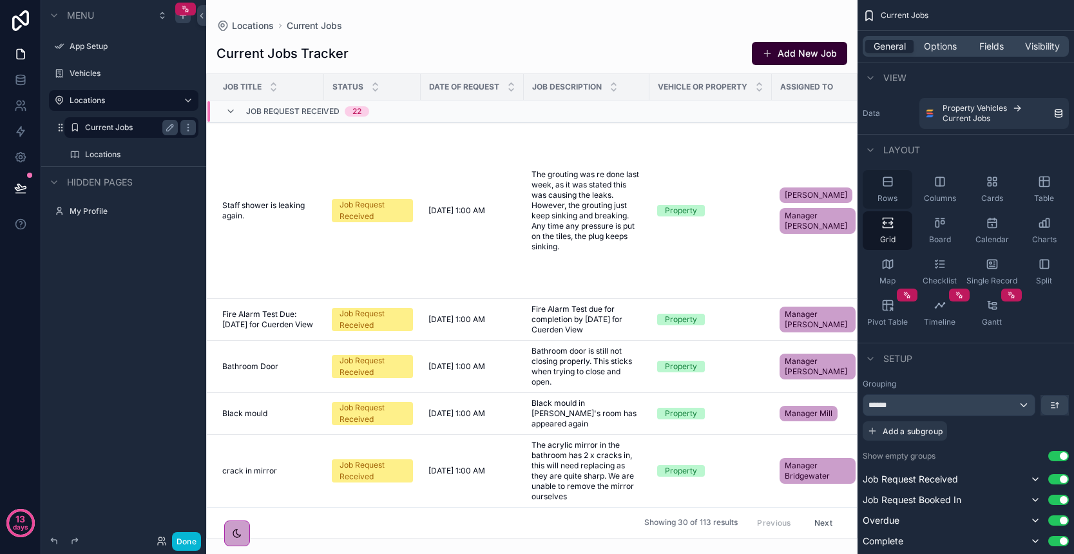
click at [887, 195] on span "Rows" at bounding box center [887, 198] width 20 height 10
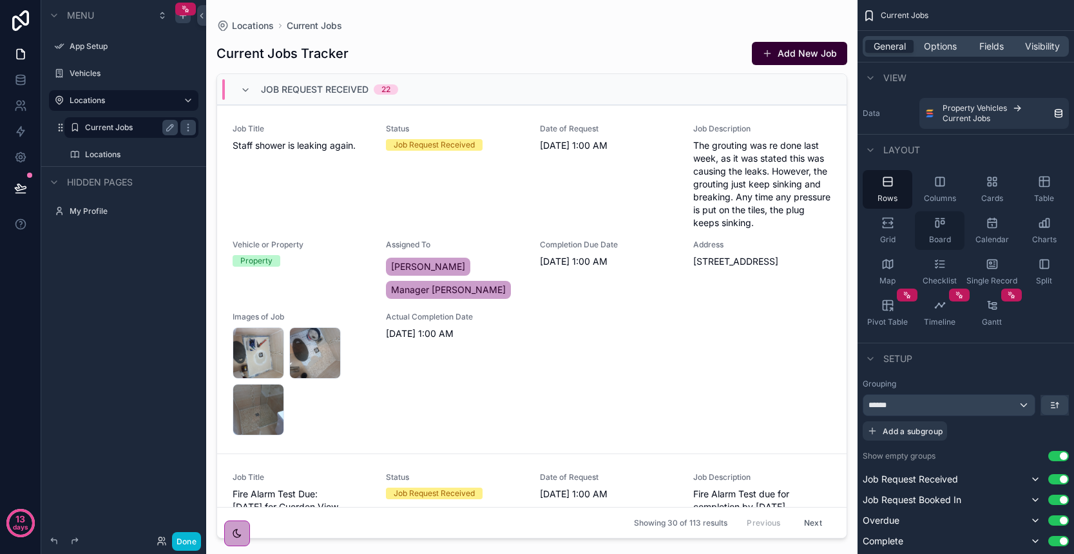
click at [947, 225] on div "Board" at bounding box center [940, 230] width 50 height 39
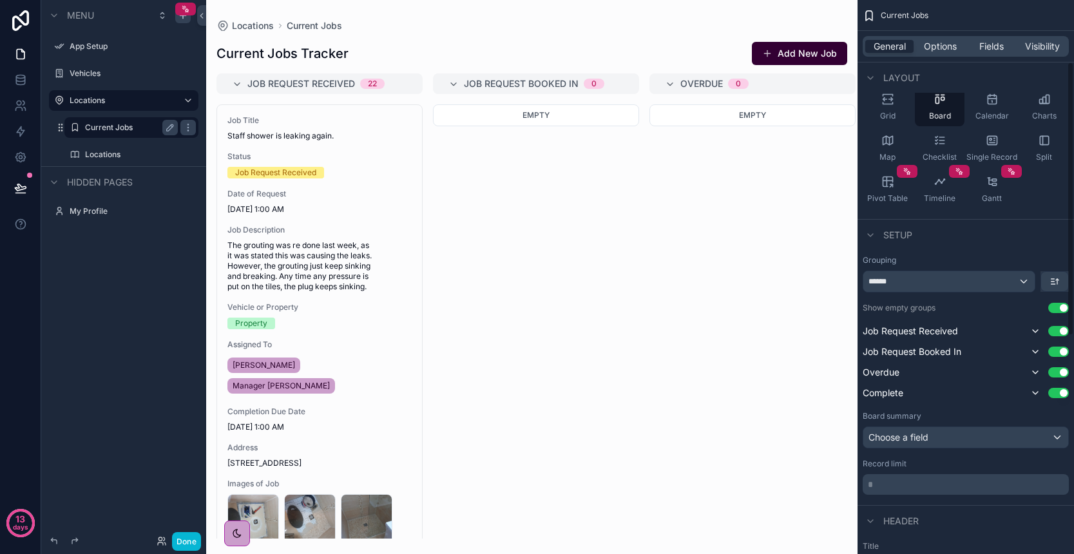
scroll to position [127, 0]
click at [1062, 390] on button "Use setting" at bounding box center [1058, 390] width 21 height 10
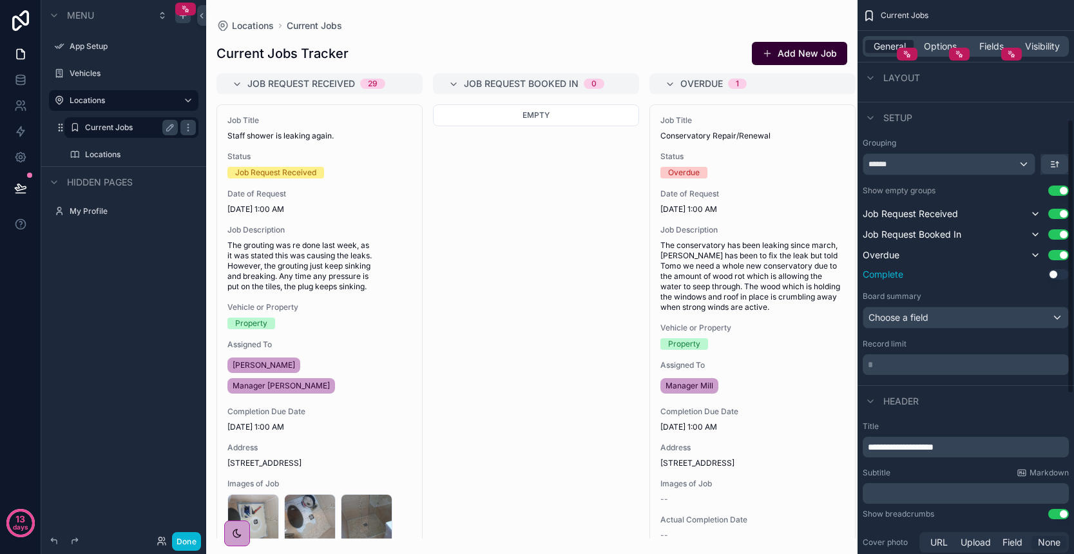
scroll to position [247, 0]
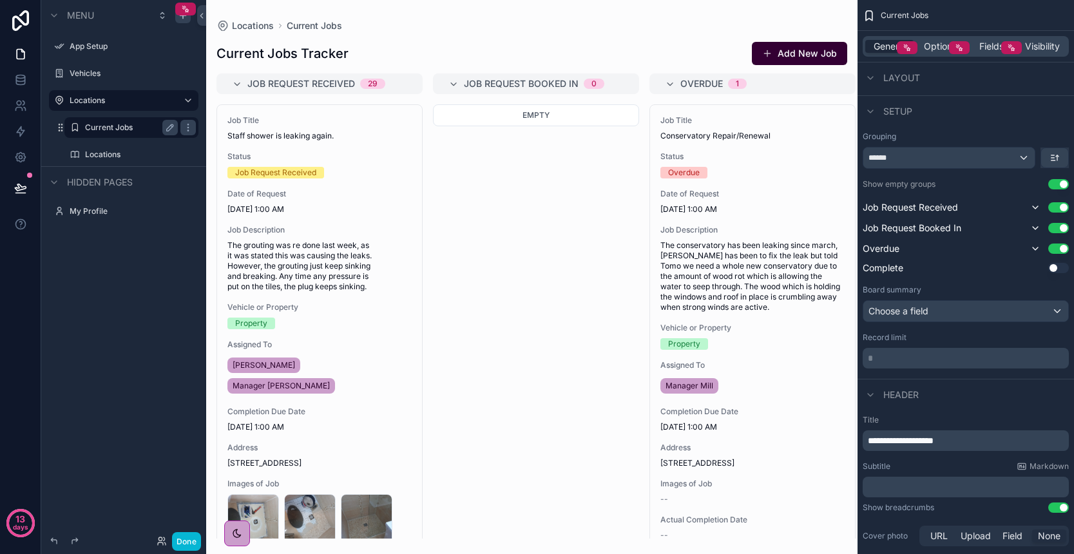
click at [930, 359] on p "* ﻿" at bounding box center [967, 358] width 198 height 13
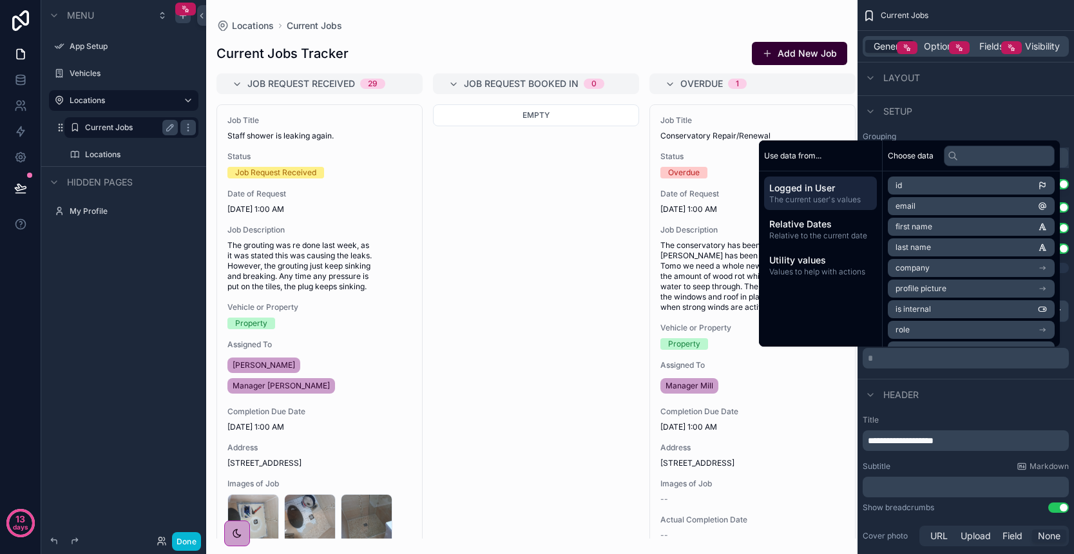
click at [980, 382] on div "Header" at bounding box center [965, 394] width 216 height 31
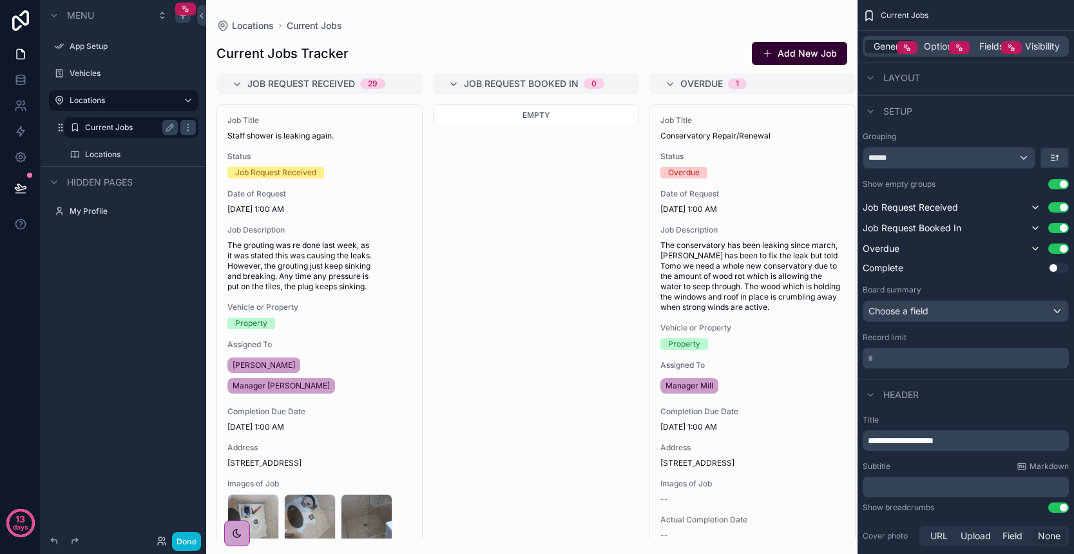
click at [951, 316] on div "Choose a field" at bounding box center [965, 311] width 205 height 21
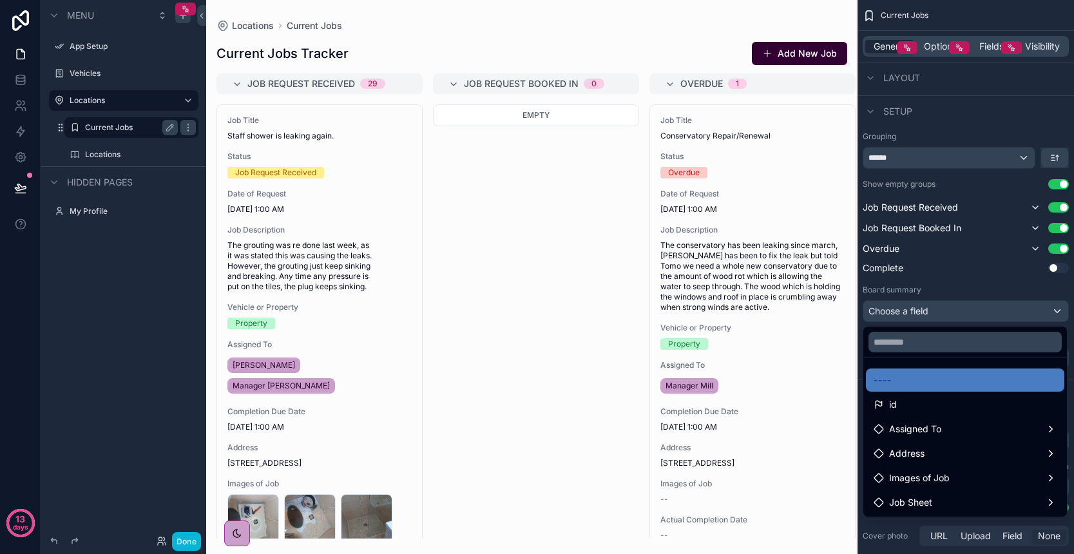
click at [951, 316] on div "scrollable content" at bounding box center [537, 277] width 1074 height 554
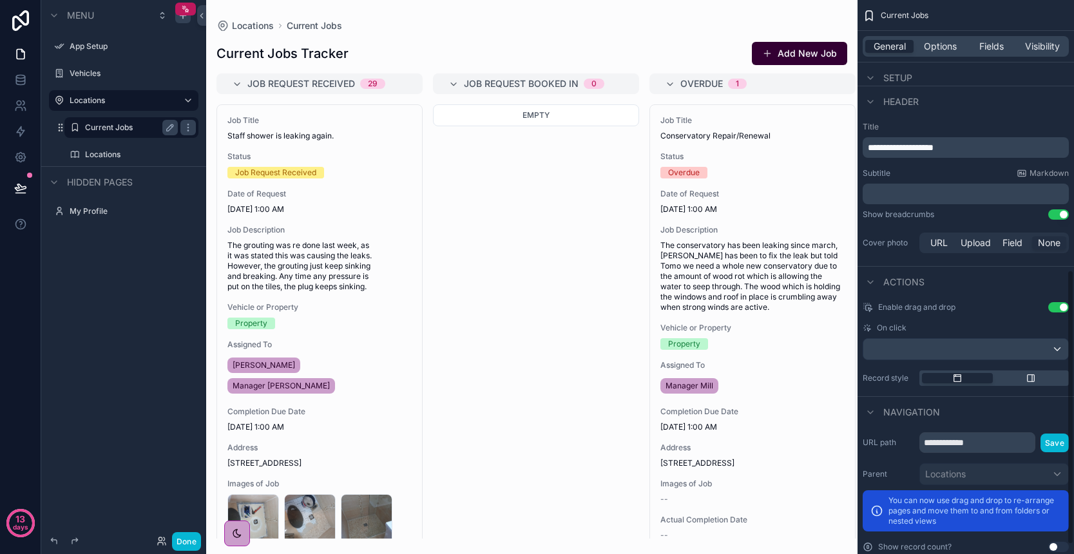
scroll to position [546, 0]
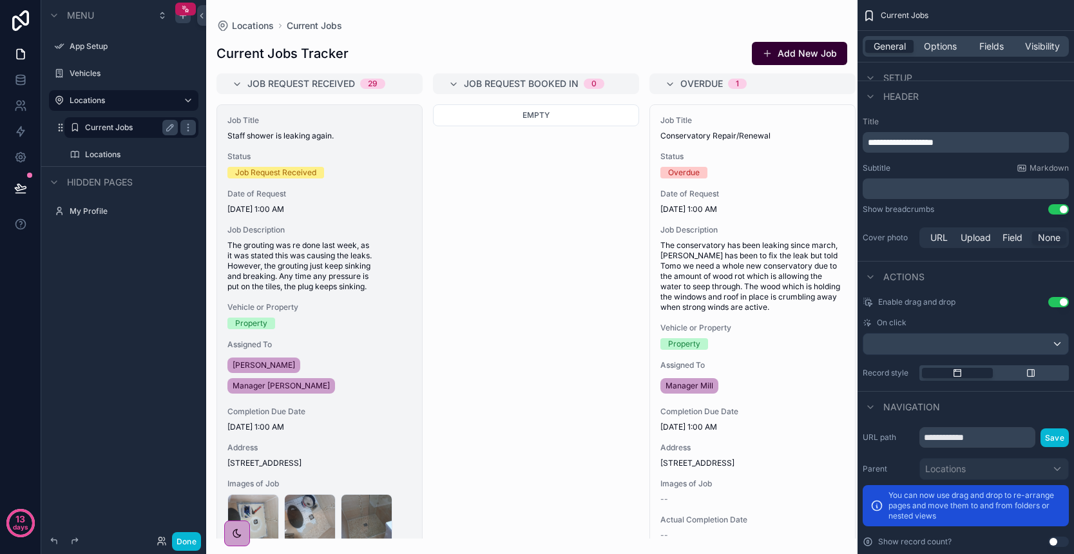
click at [347, 243] on span "The grouting was re done last week, as it was stated this was causing the leaks…" at bounding box center [319, 266] width 184 height 52
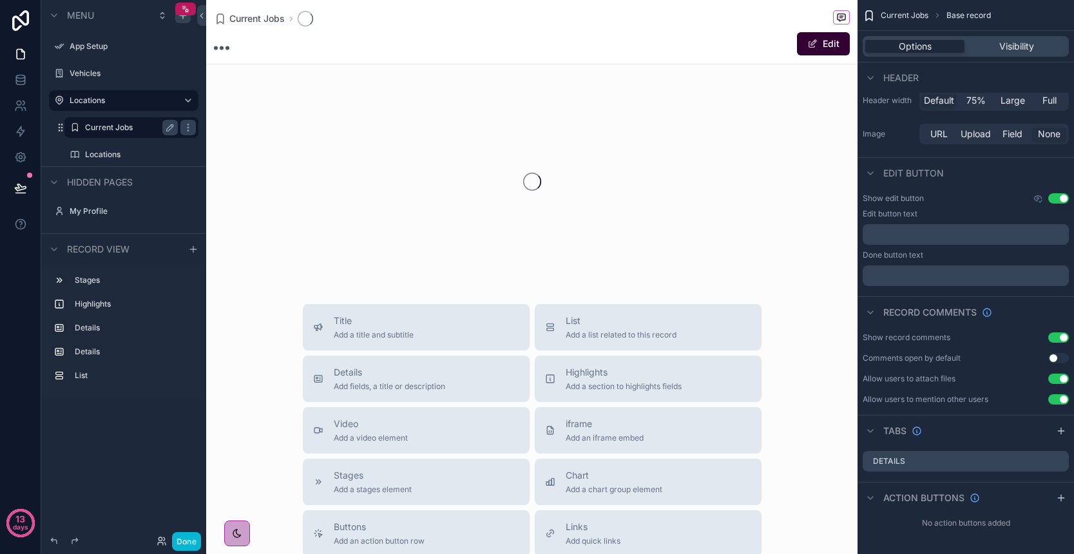
scroll to position [50, 0]
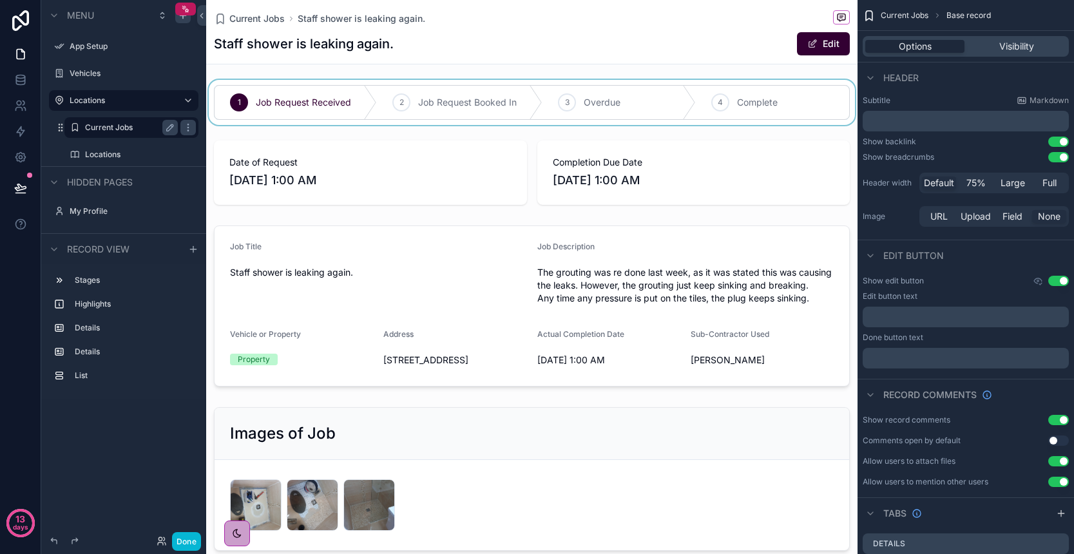
click at [418, 104] on div "scrollable content" at bounding box center [531, 102] width 651 height 45
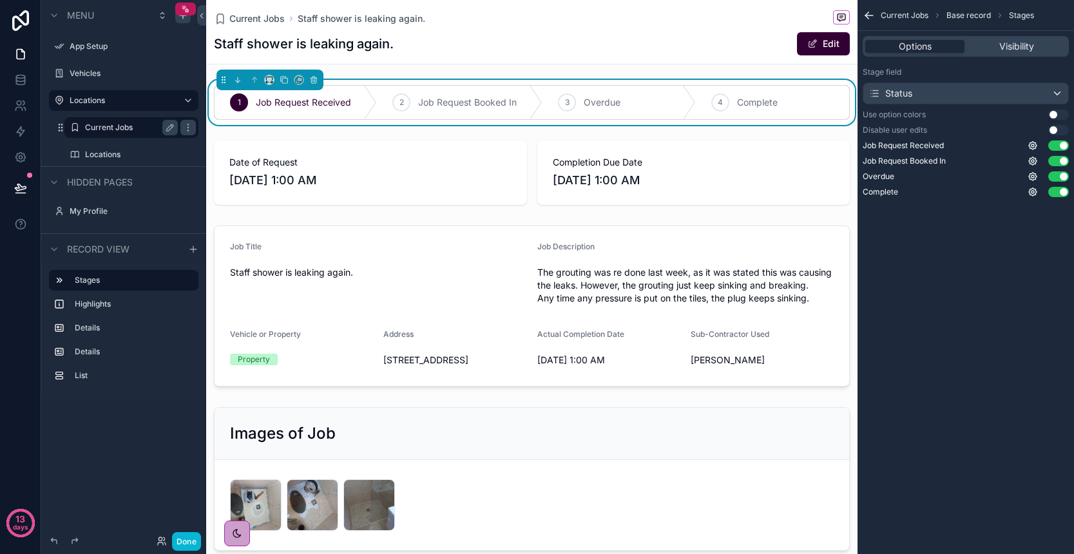
scroll to position [0, 0]
click at [462, 215] on div "1 Job Request Received 2 Job Request Booked In 3 Overdue 4 Complete Date of Req…" at bounding box center [531, 515] width 651 height 871
click at [460, 215] on div "1 Job Request Received 2 Job Request Booked In 3 Overdue 4 Complete Date of Req…" at bounding box center [531, 515] width 651 height 871
click at [287, 210] on div "1 Job Request Received 2 Job Request Booked In 3 Overdue 4 Complete Date of Req…" at bounding box center [531, 515] width 651 height 871
click at [548, 459] on div "scrollable content" at bounding box center [531, 479] width 651 height 154
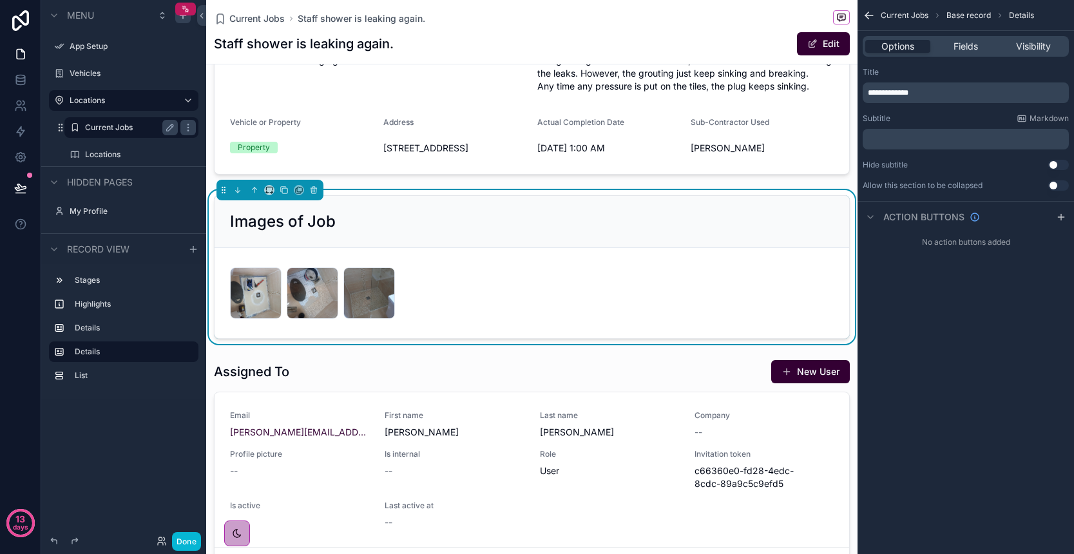
scroll to position [251, 0]
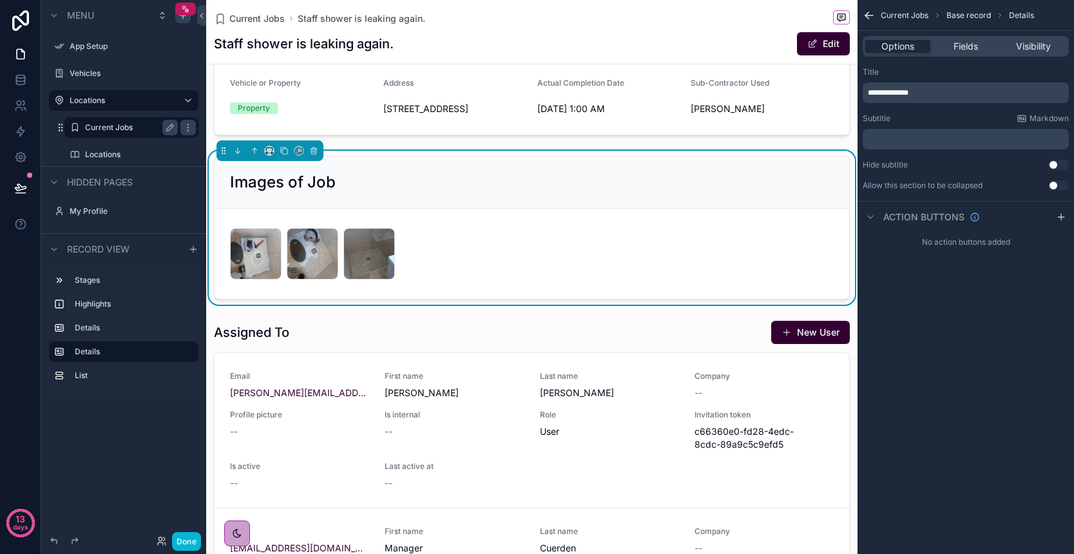
click at [535, 280] on div "IMG_1727 .JPG IMG_1729 .JPG IMG_1735 .JPG" at bounding box center [532, 254] width 604 height 52
click at [191, 544] on button "Done" at bounding box center [186, 541] width 29 height 19
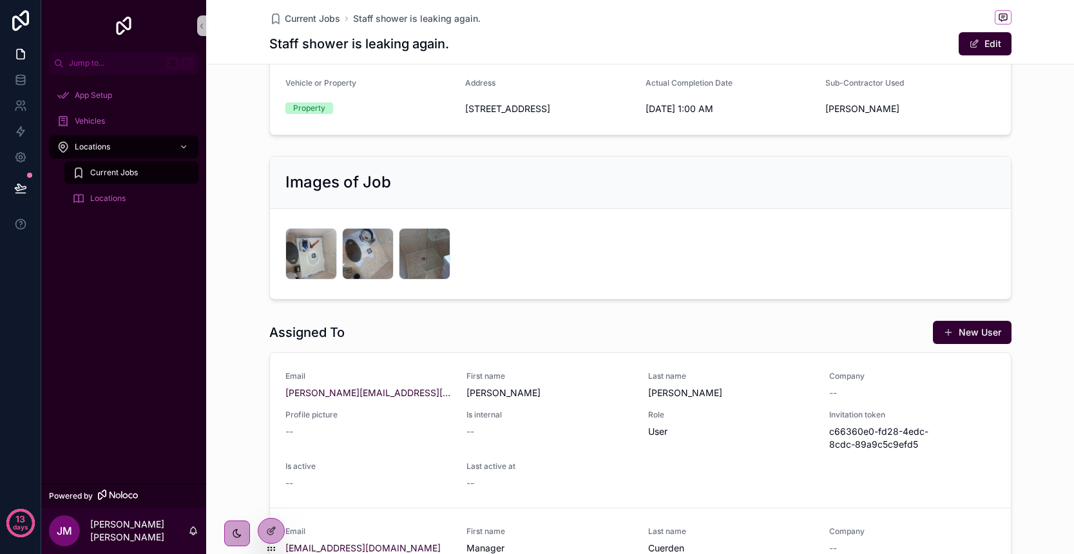
click at [472, 260] on div "IMG_1727 .JPG IMG_1729 .JPG IMG_1735 .JPG" at bounding box center [640, 254] width 710 height 52
click at [457, 193] on div "Images of Job" at bounding box center [640, 182] width 710 height 21
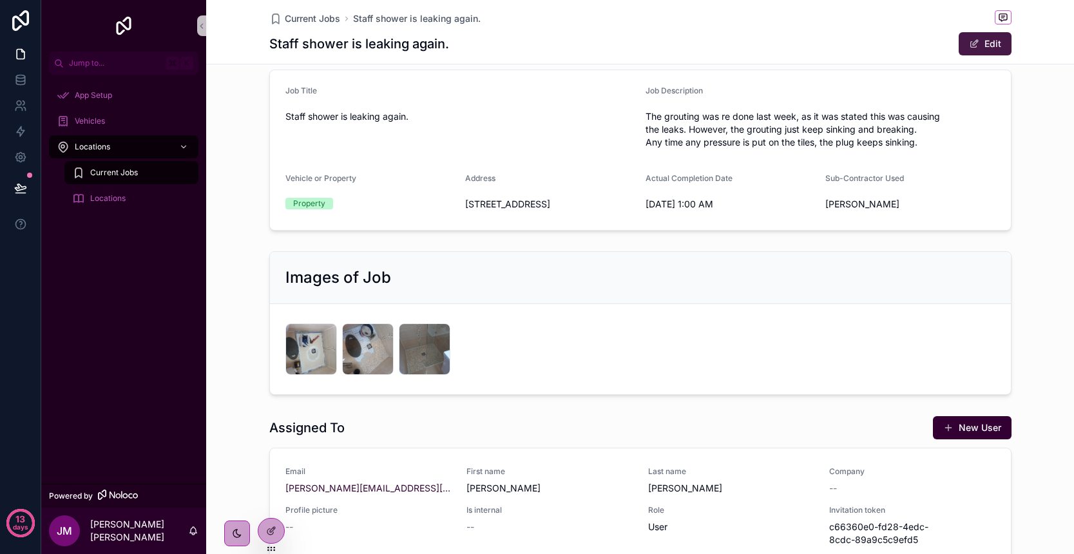
click at [973, 49] on button "Edit" at bounding box center [984, 43] width 53 height 23
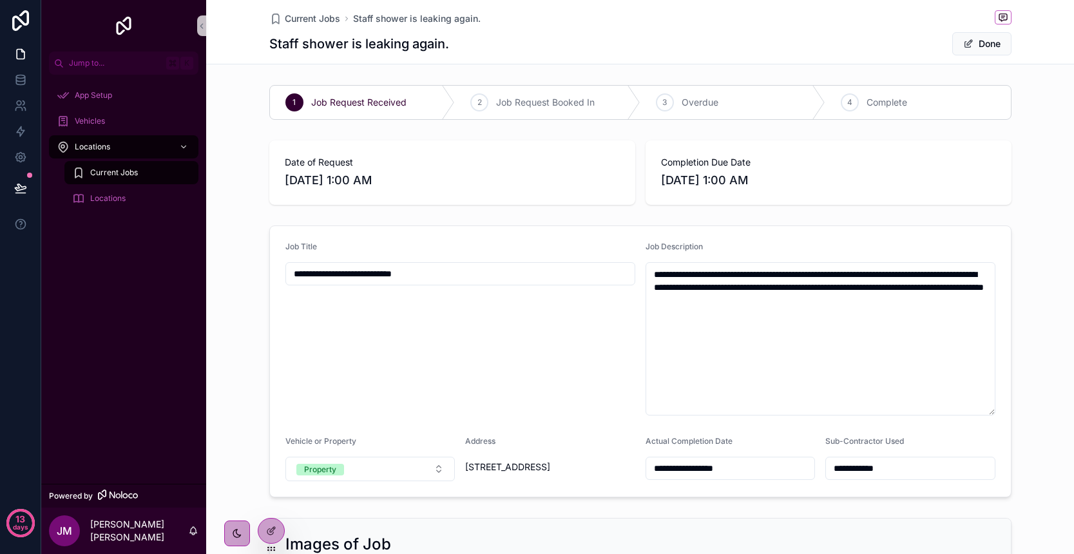
scroll to position [0, 0]
click at [975, 45] on button "Done" at bounding box center [981, 43] width 59 height 23
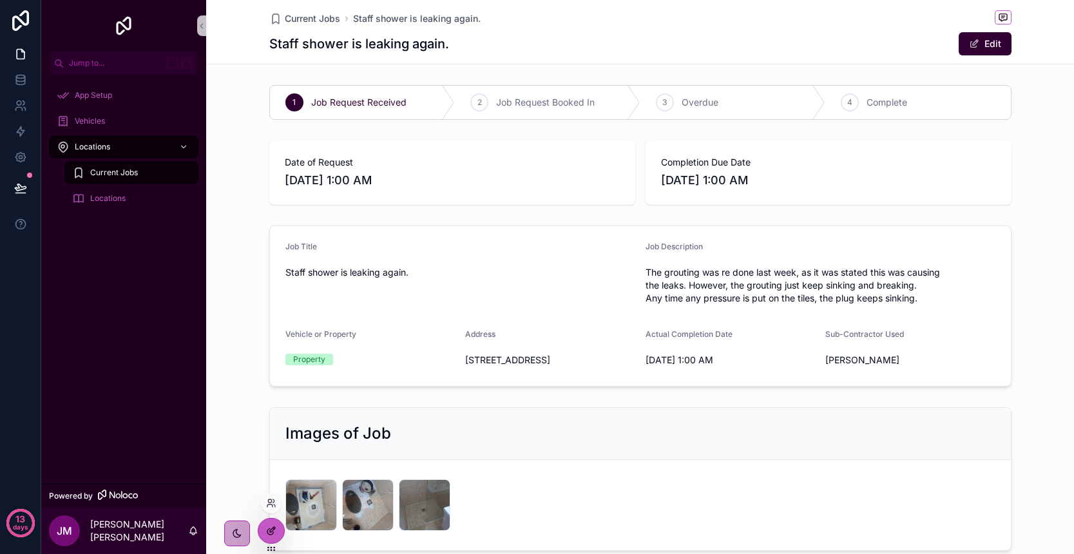
click at [264, 531] on div at bounding box center [271, 531] width 26 height 24
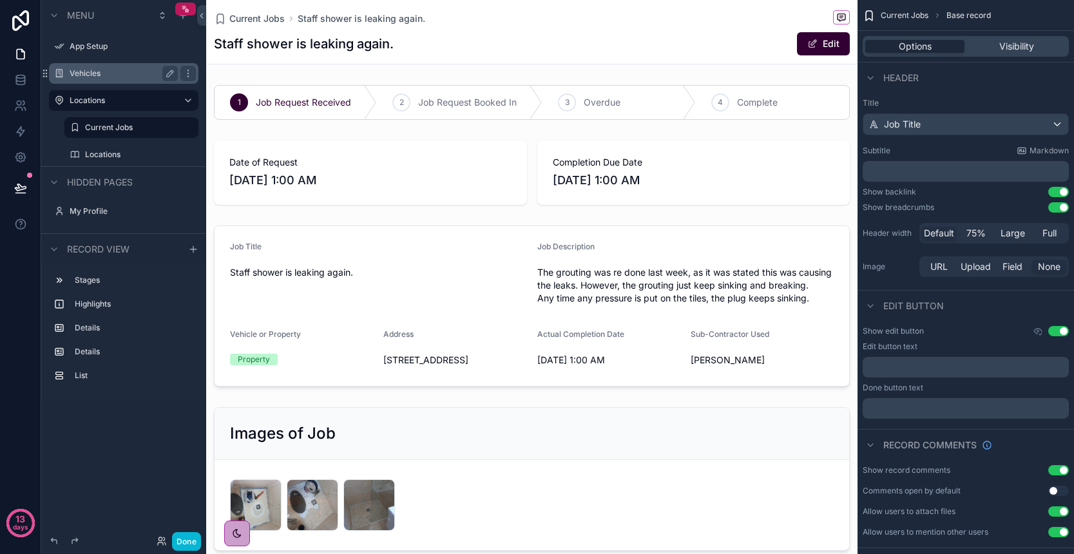
click at [102, 77] on label "Vehicles" at bounding box center [121, 73] width 103 height 10
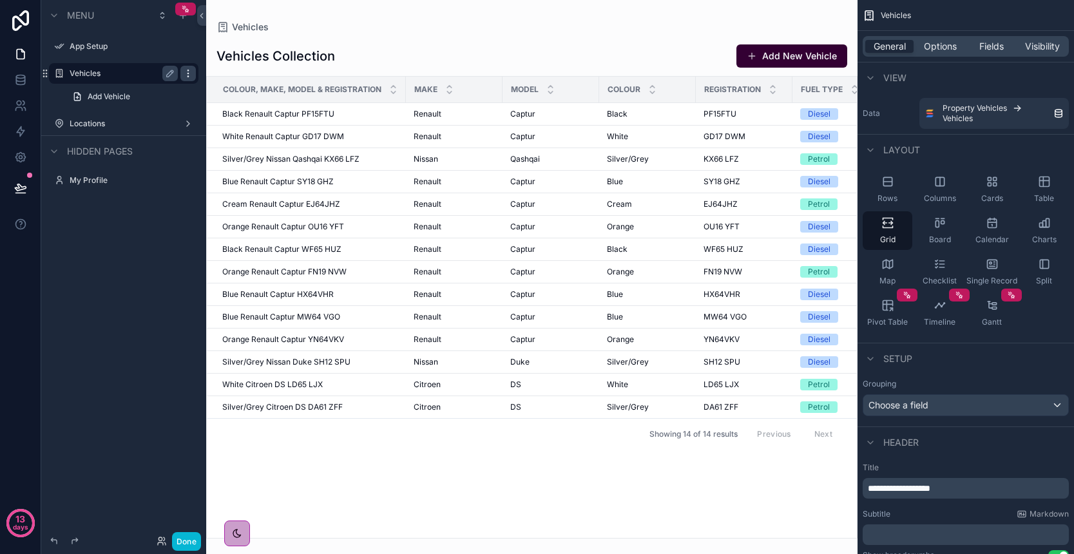
click at [190, 74] on icon "scrollable content" at bounding box center [188, 73] width 10 height 10
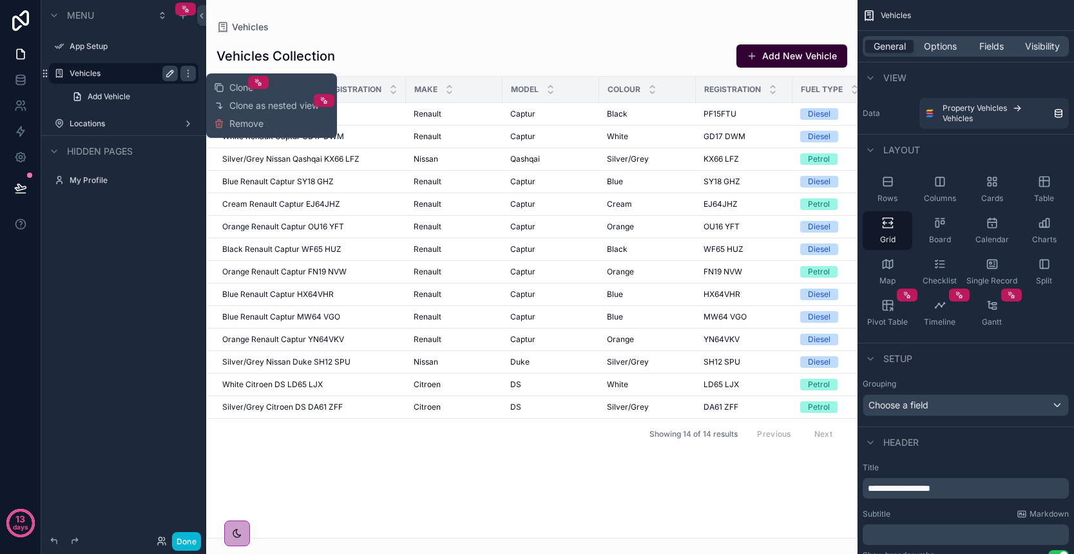
click at [167, 73] on icon "scrollable content" at bounding box center [170, 73] width 10 height 10
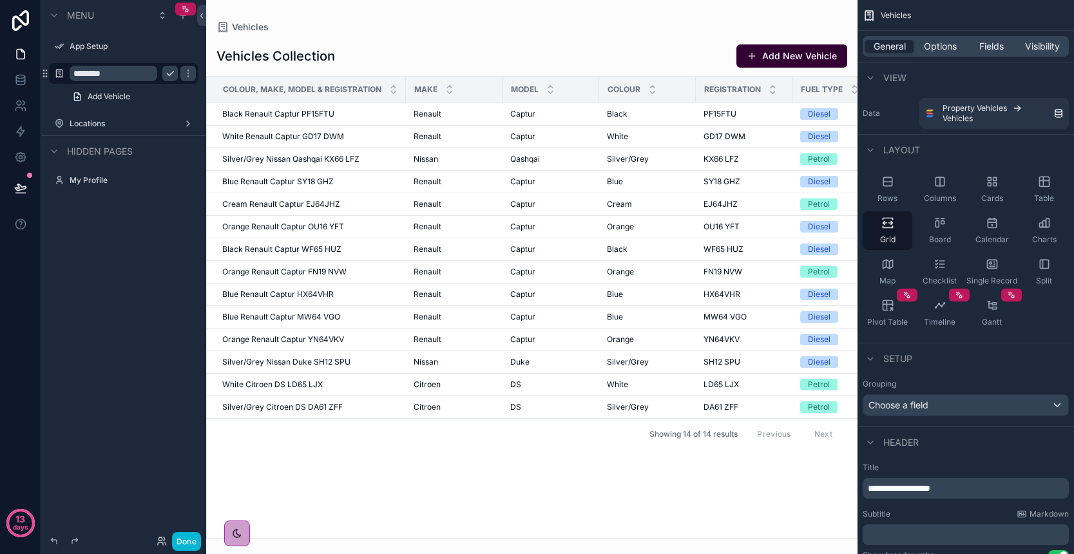
click at [170, 73] on icon "scrollable content" at bounding box center [170, 73] width 10 height 10
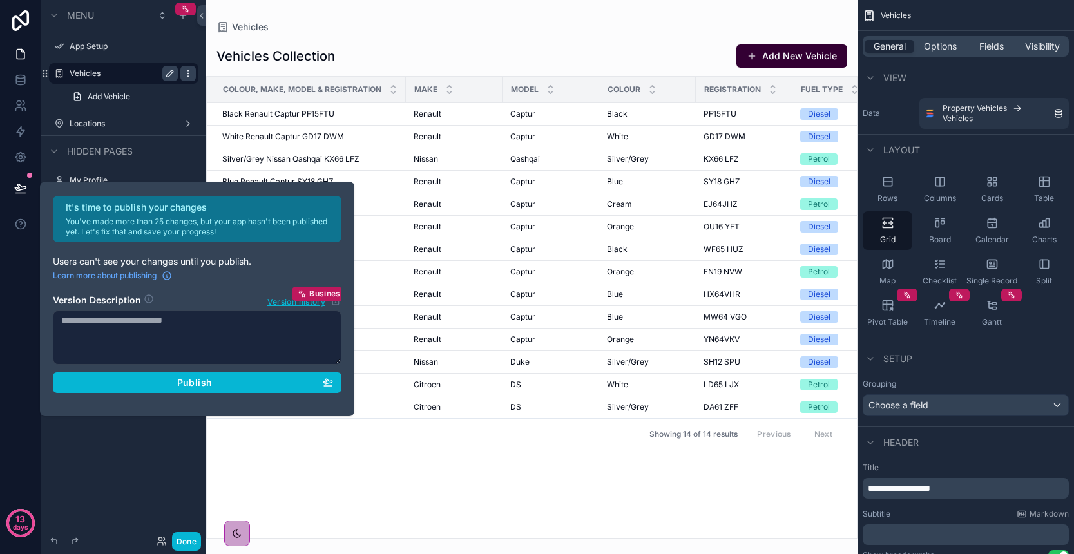
click at [186, 74] on div "It's time to publish your changes You've made more than 25 changes, but your ap…" at bounding box center [537, 277] width 1074 height 554
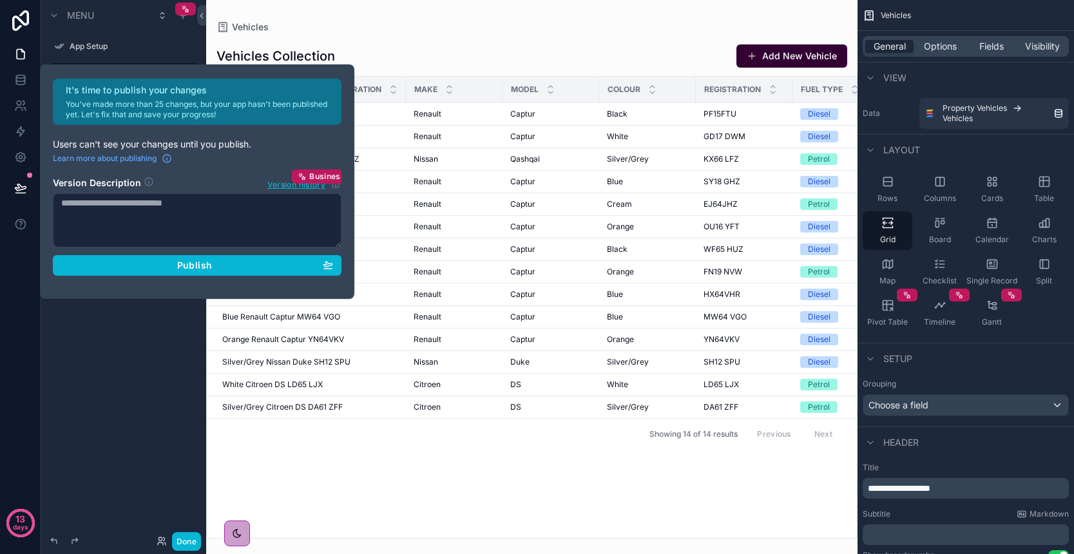
click at [192, 323] on div "Menu App Setup Vehicles Add Vehicle Locations Hidden pages My Profile" at bounding box center [123, 269] width 165 height 539
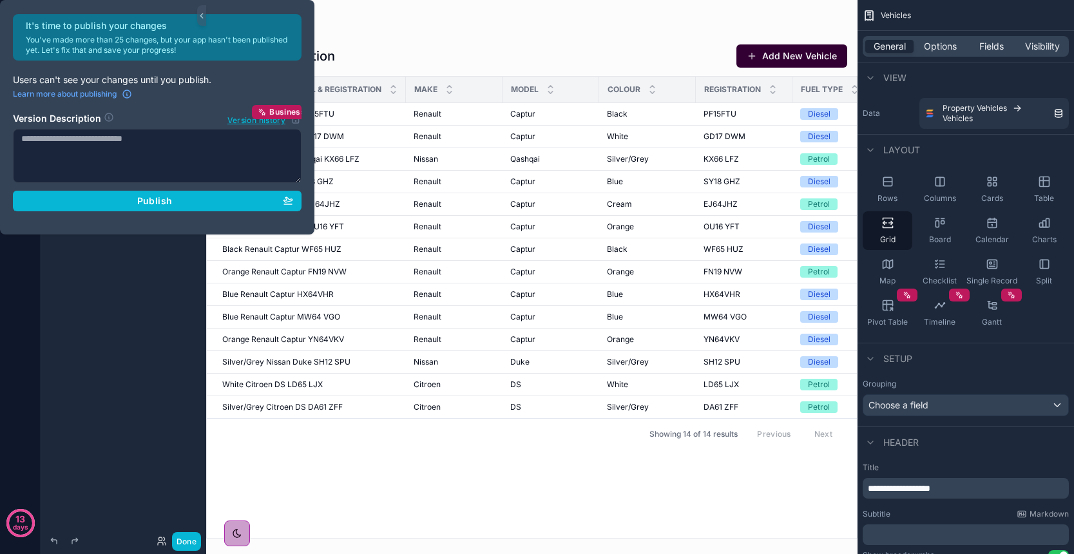
click at [189, 323] on div "Menu App Setup Vehicles Add Vehicle Locations Hidden pages My Profile" at bounding box center [123, 269] width 165 height 539
click at [344, 26] on div "scrollable content" at bounding box center [531, 277] width 651 height 554
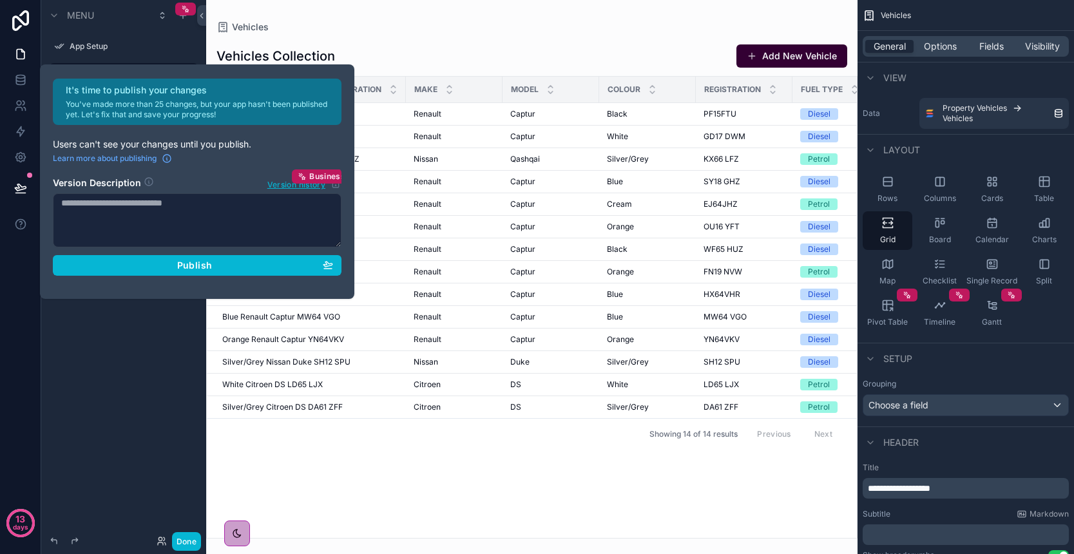
click at [176, 207] on textarea at bounding box center [197, 220] width 289 height 54
click at [22, 57] on icon at bounding box center [20, 54] width 13 height 13
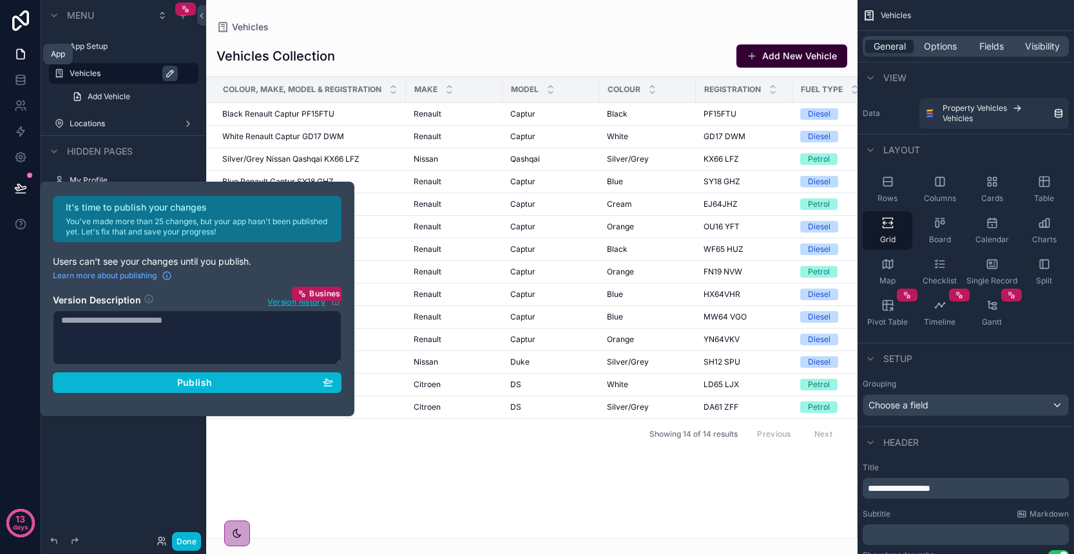
click at [22, 57] on icon at bounding box center [20, 54] width 13 height 13
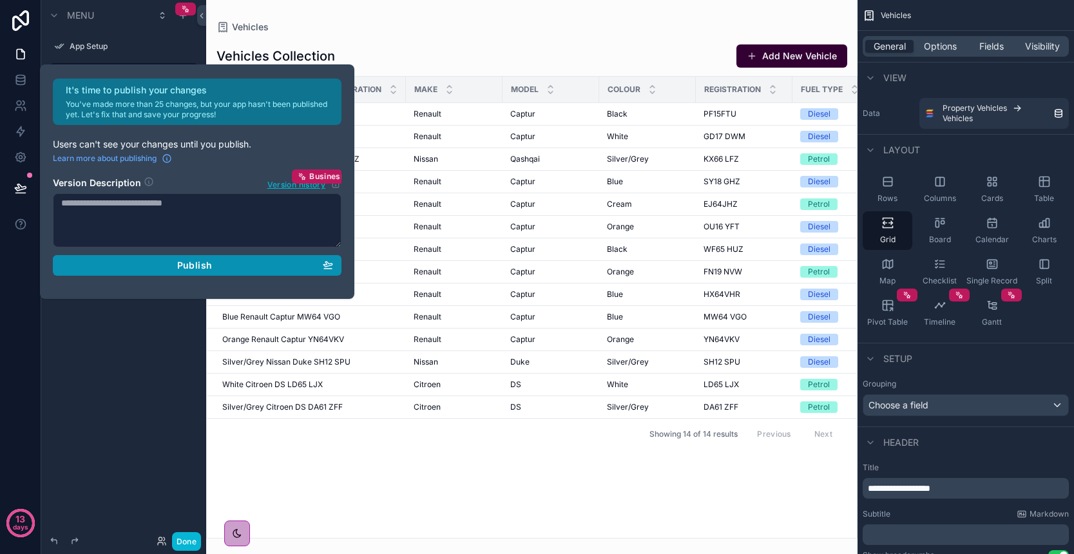
click at [227, 271] on button "Publish" at bounding box center [197, 265] width 289 height 21
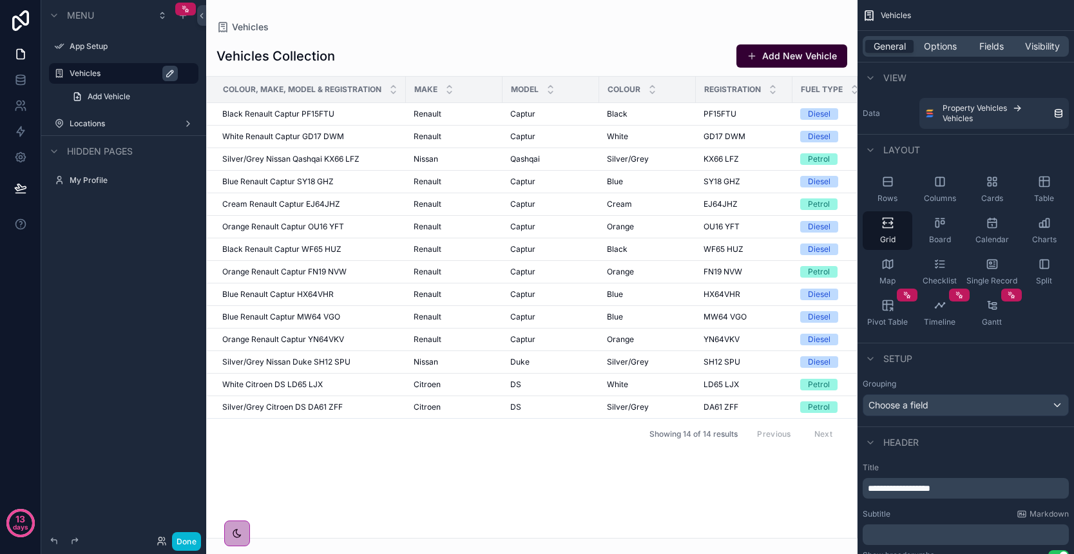
click at [151, 341] on div "Menu App Setup Vehicles Add Vehicle Locations Hidden pages My Profile" at bounding box center [123, 269] width 165 height 539
click at [190, 72] on icon "scrollable content" at bounding box center [188, 73] width 10 height 10
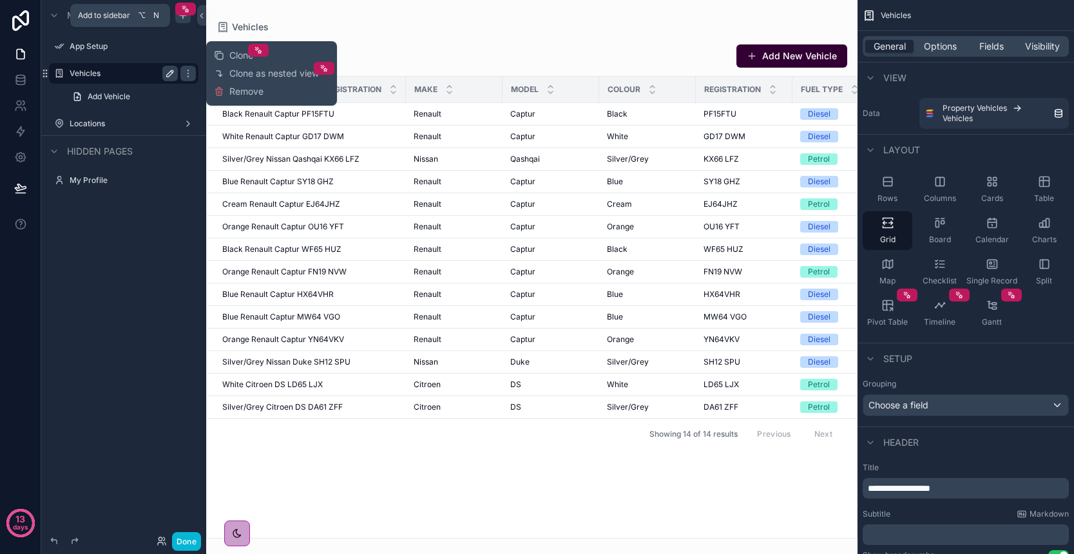
click at [180, 18] on icon "scrollable content" at bounding box center [183, 15] width 10 height 10
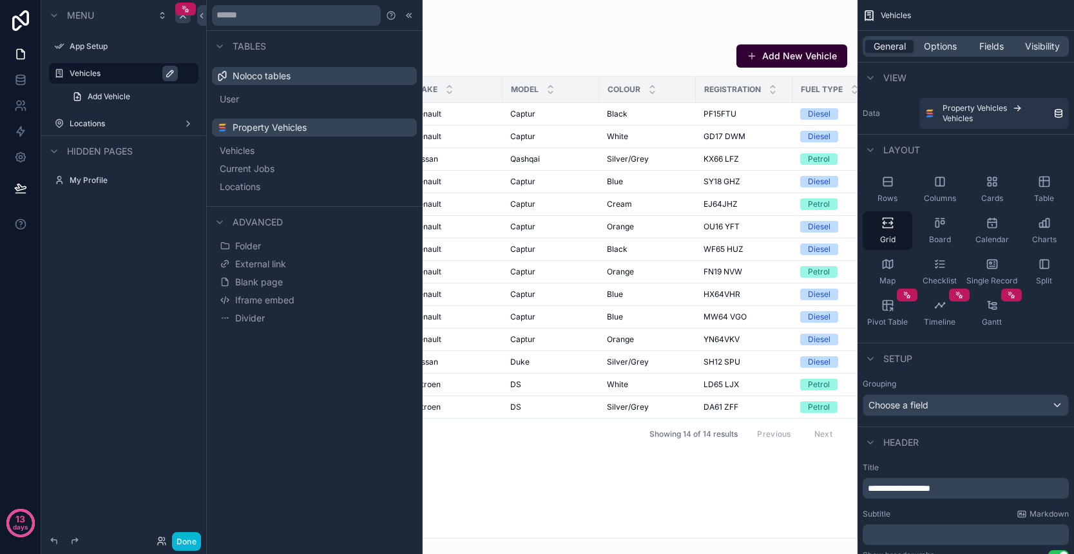
click at [128, 283] on div "Menu App Setup Vehicles Add Vehicle Locations Hidden pages My Profile" at bounding box center [123, 269] width 165 height 539
click at [407, 17] on icon at bounding box center [409, 15] width 10 height 10
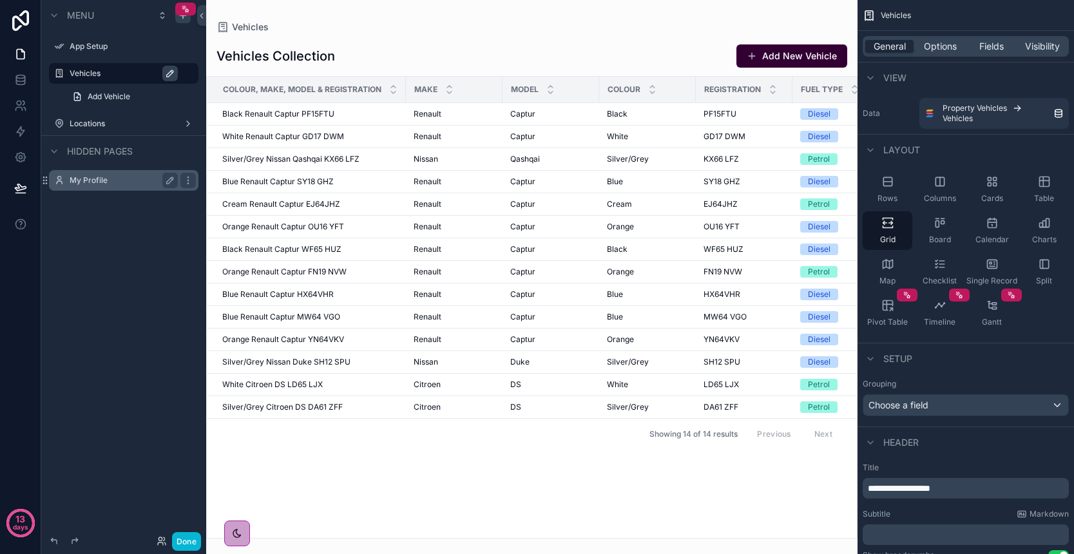
click at [166, 171] on div "My Profile" at bounding box center [124, 180] width 144 height 21
click at [20, 159] on icon at bounding box center [20, 157] width 3 height 3
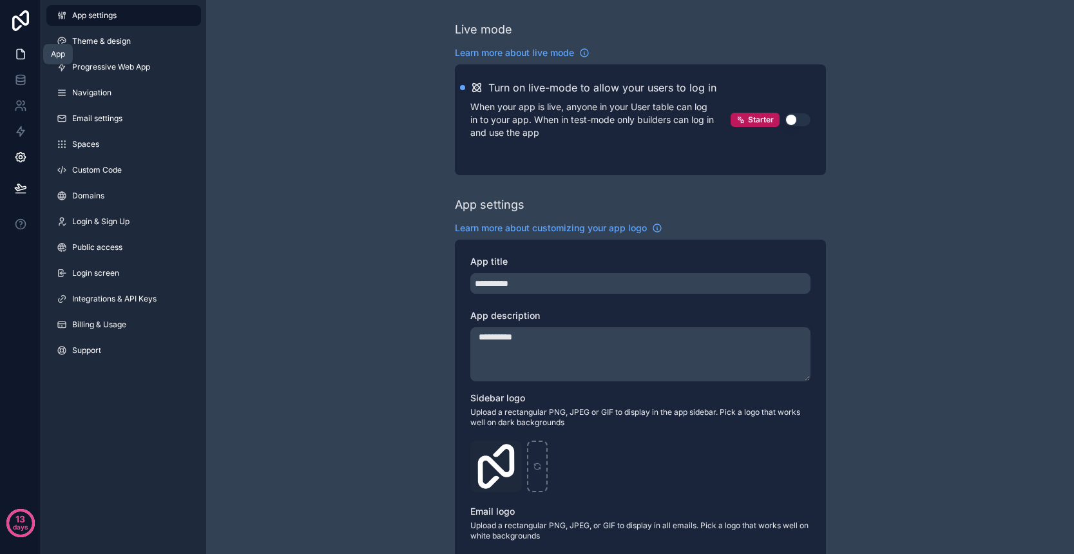
click at [24, 57] on icon at bounding box center [21, 55] width 8 height 10
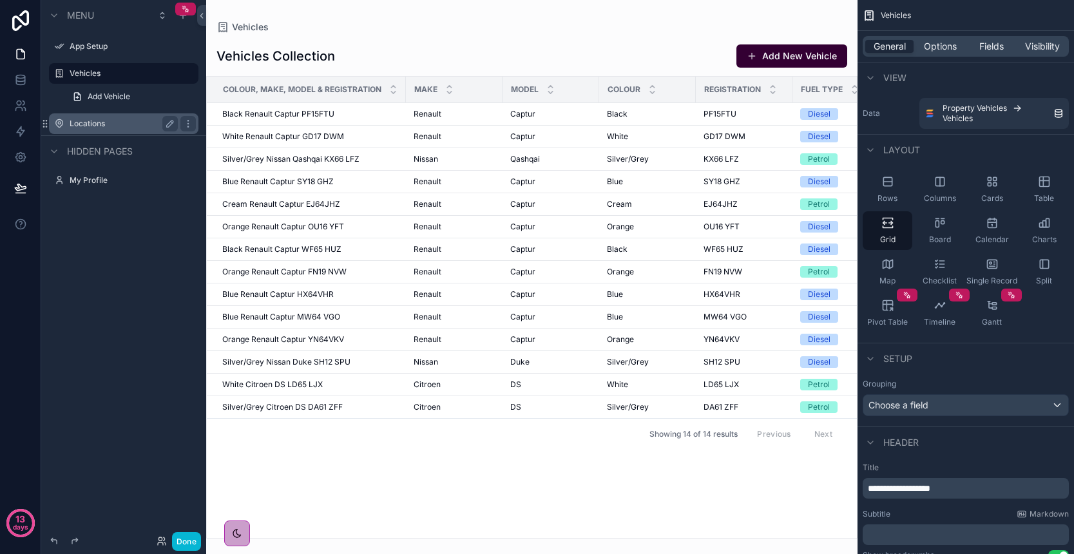
click at [97, 124] on label "Locations" at bounding box center [121, 124] width 103 height 10
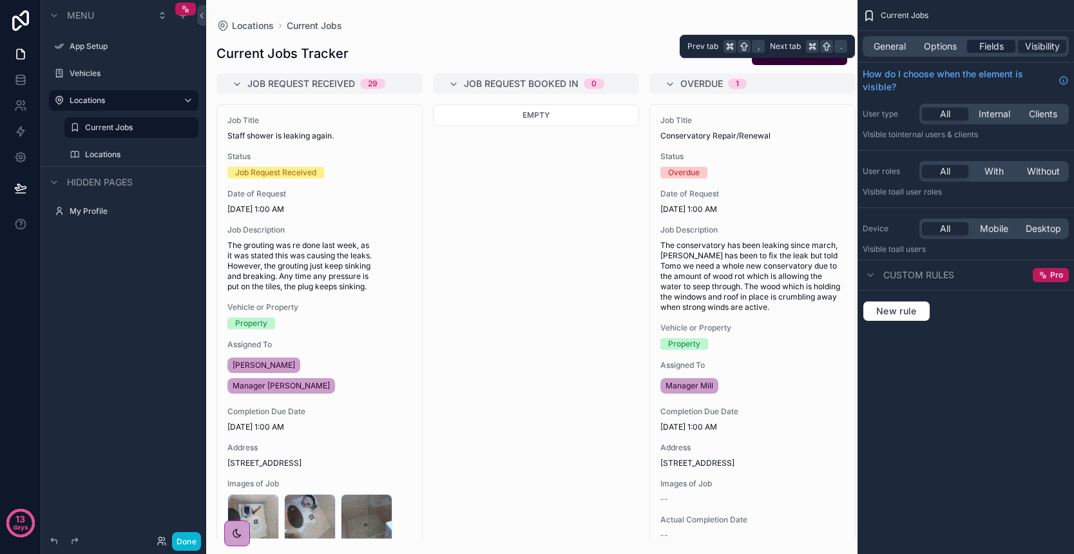
click at [991, 41] on span "Fields" at bounding box center [991, 46] width 24 height 13
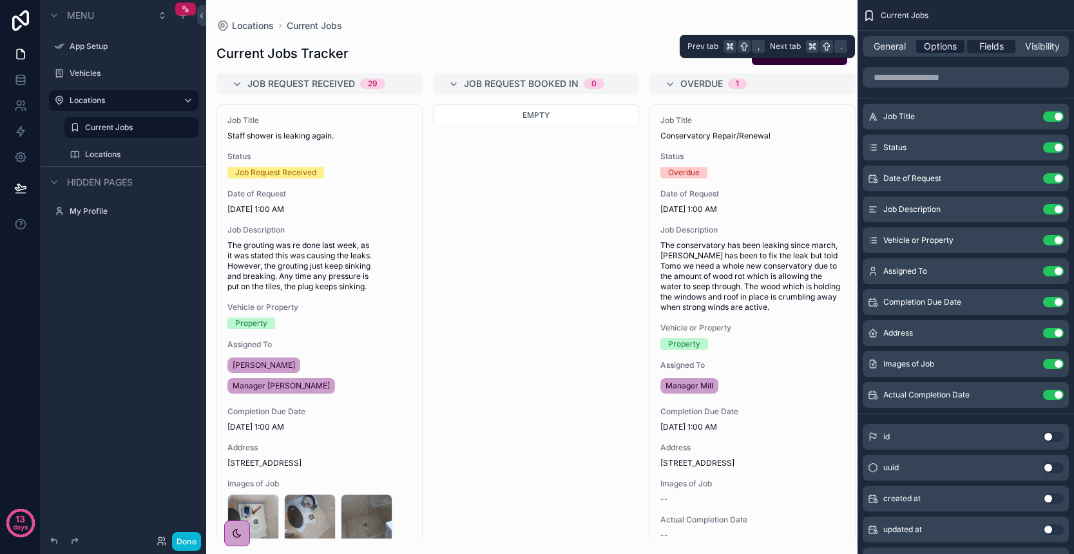
click at [945, 46] on span "Options" at bounding box center [940, 46] width 33 height 13
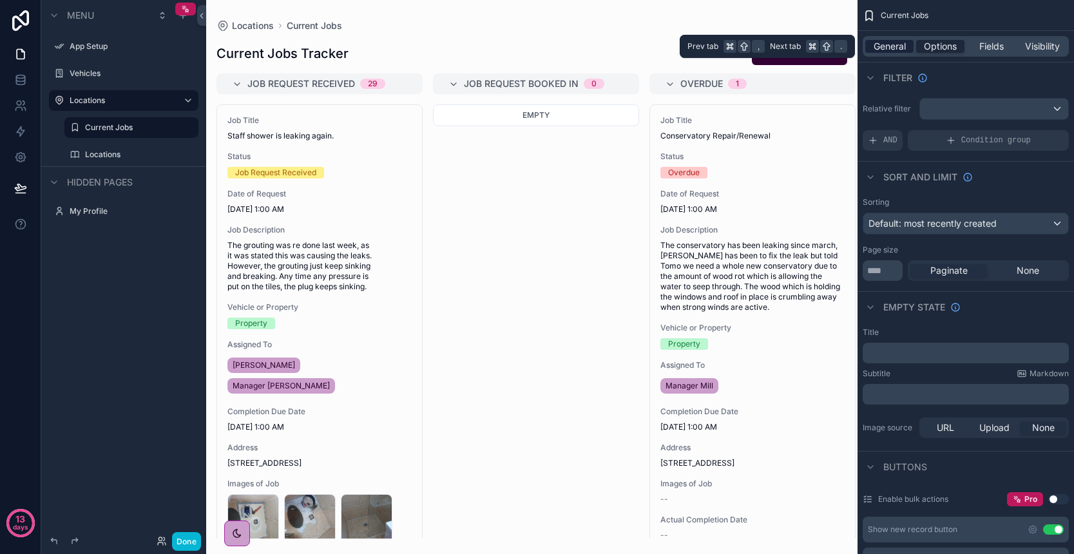
click at [896, 47] on span "General" at bounding box center [889, 46] width 32 height 13
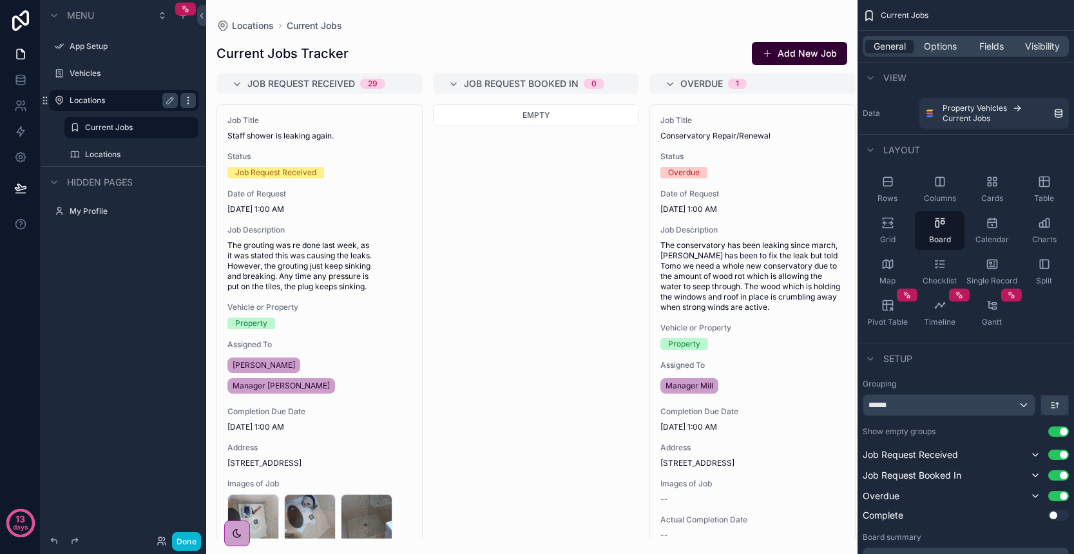
click at [189, 106] on div "scrollable content" at bounding box center [187, 100] width 15 height 15
click at [128, 283] on div "Menu App Setup Vehicles Locations Current Jobs Locations Hidden pages My Profile" at bounding box center [123, 269] width 165 height 539
click at [127, 280] on div "Menu App Setup Vehicles Locations Current Jobs Locations Hidden pages My Profile" at bounding box center [123, 269] width 165 height 539
click at [192, 545] on button "Done" at bounding box center [186, 541] width 29 height 19
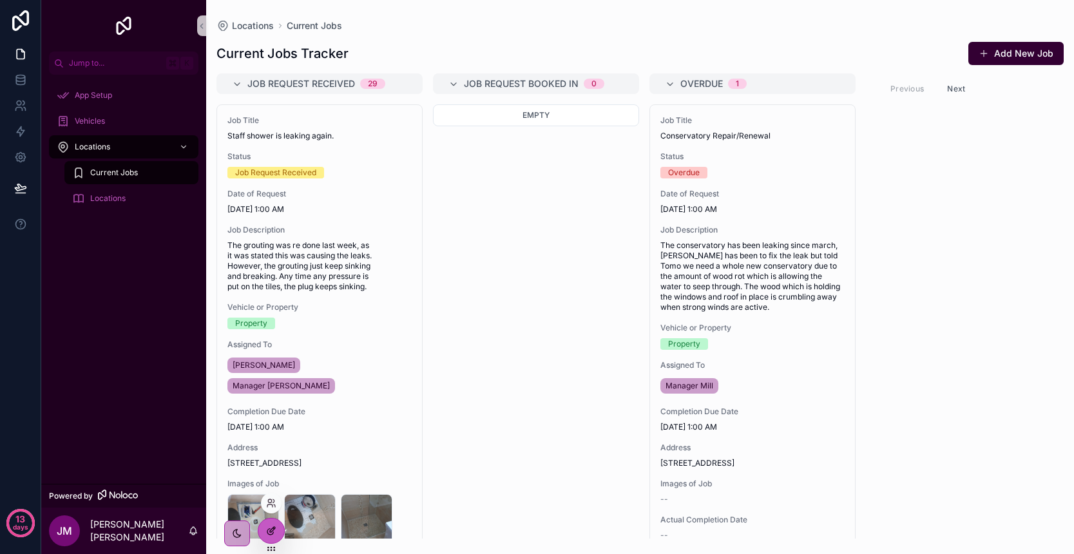
click at [274, 532] on icon at bounding box center [271, 531] width 10 height 10
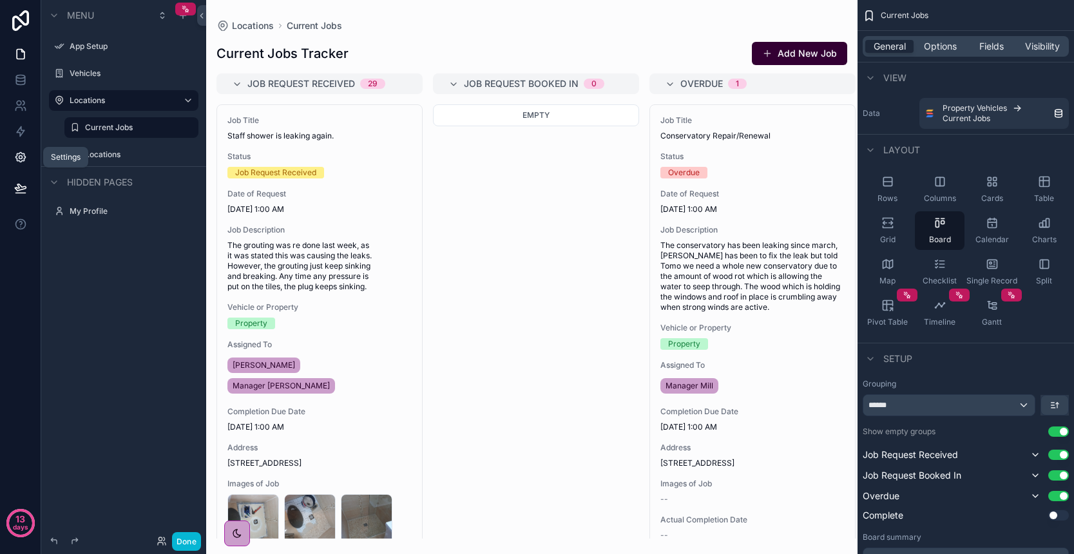
click at [18, 154] on icon at bounding box center [20, 158] width 10 height 10
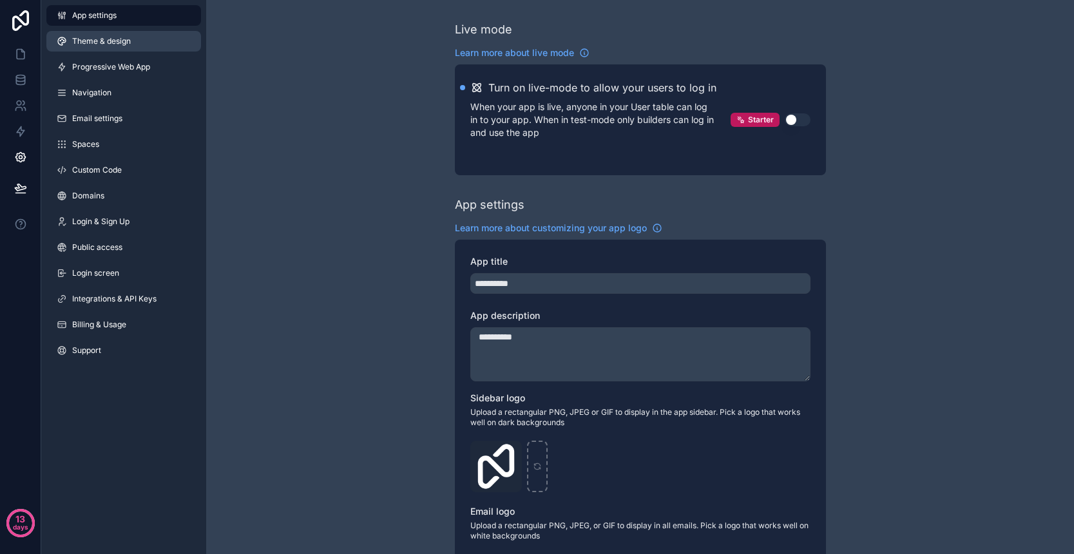
click at [117, 43] on span "Theme & design" at bounding box center [101, 41] width 59 height 10
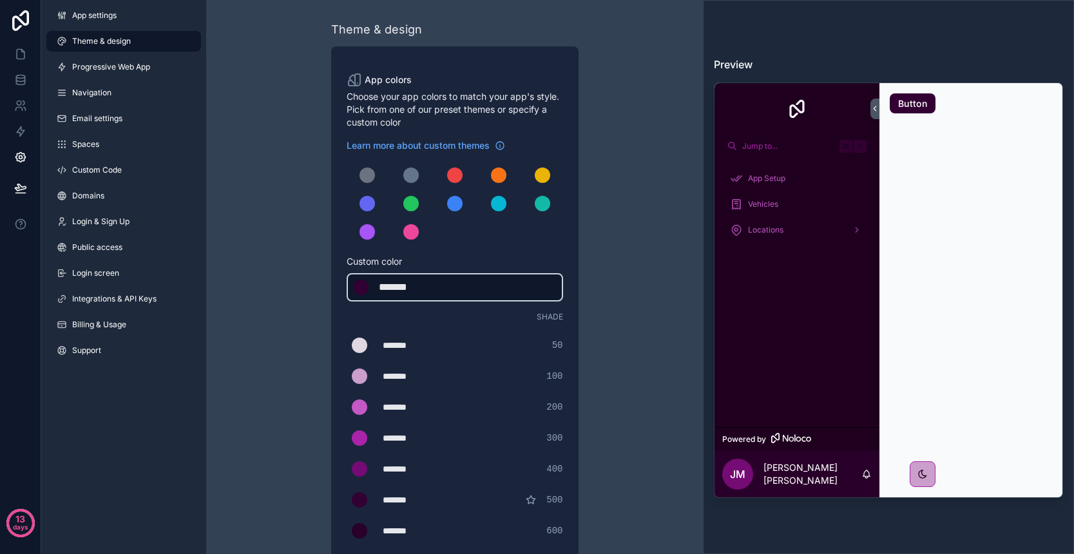
click at [419, 287] on div "*******" at bounding box center [411, 287] width 64 height 15
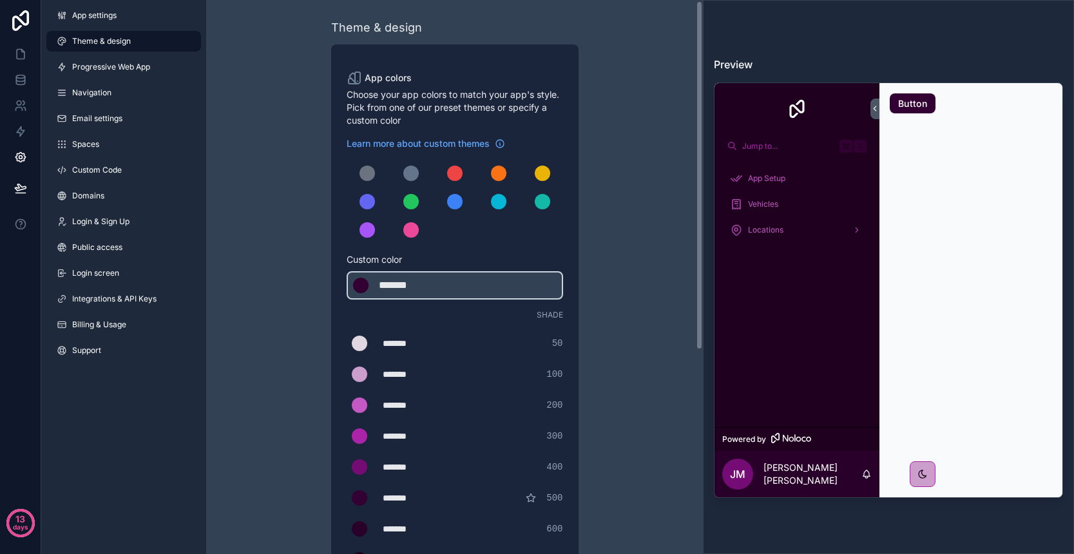
click at [399, 347] on div "*******" at bounding box center [415, 343] width 64 height 13
click at [408, 379] on div "*******" at bounding box center [415, 375] width 64 height 13
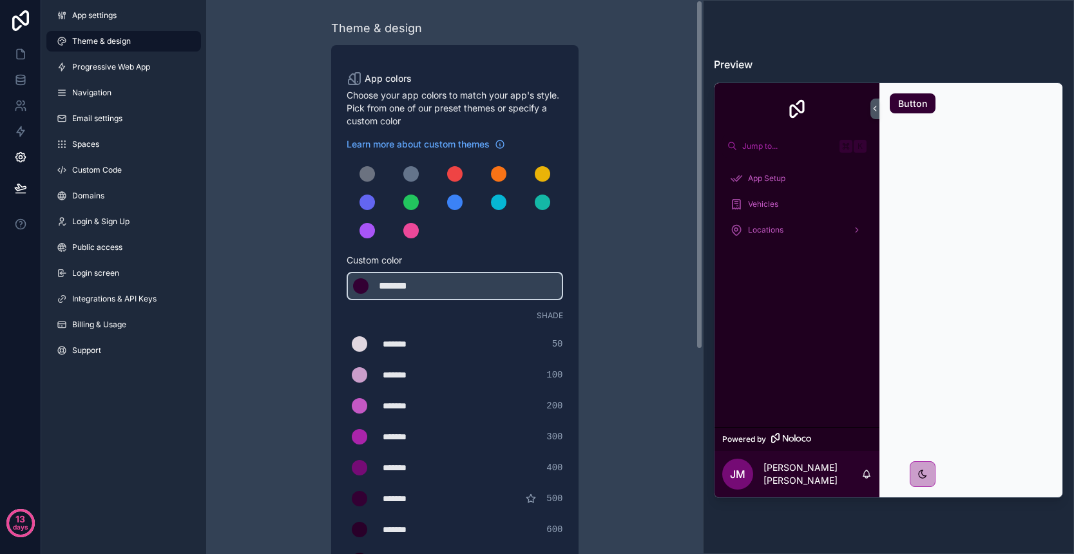
click at [408, 379] on div "*******" at bounding box center [415, 374] width 64 height 13
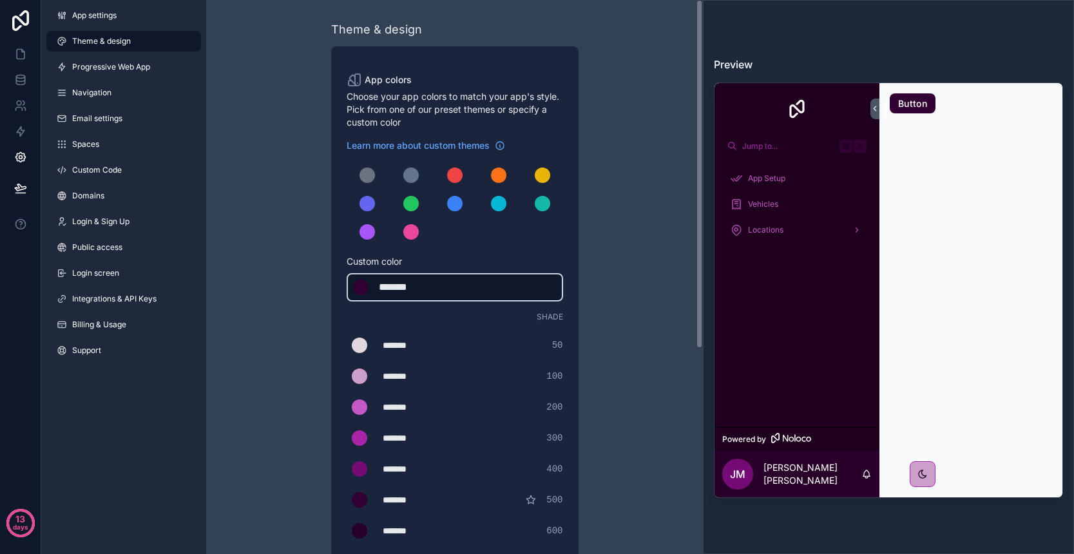
scroll to position [0, 0]
click at [402, 280] on div "*******" at bounding box center [411, 287] width 64 height 15
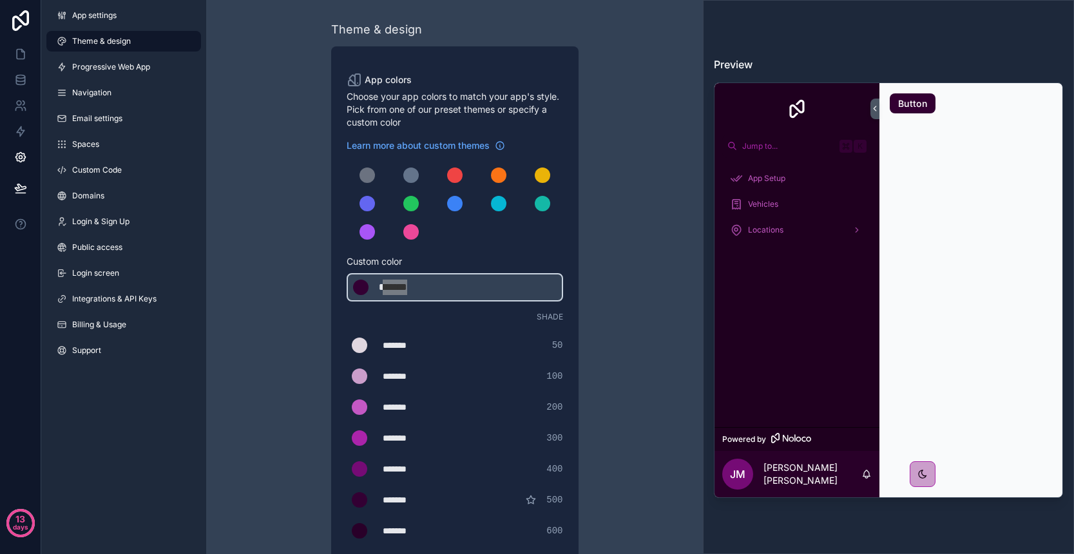
click at [413, 282] on div "*******" at bounding box center [411, 287] width 64 height 15
type div "*******"
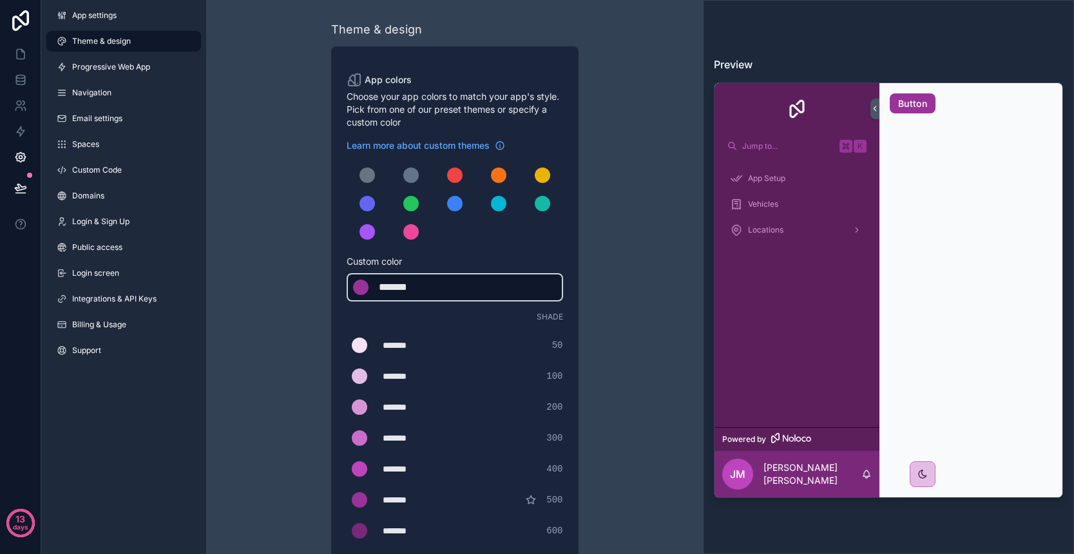
click at [411, 291] on div "*******" at bounding box center [411, 287] width 64 height 15
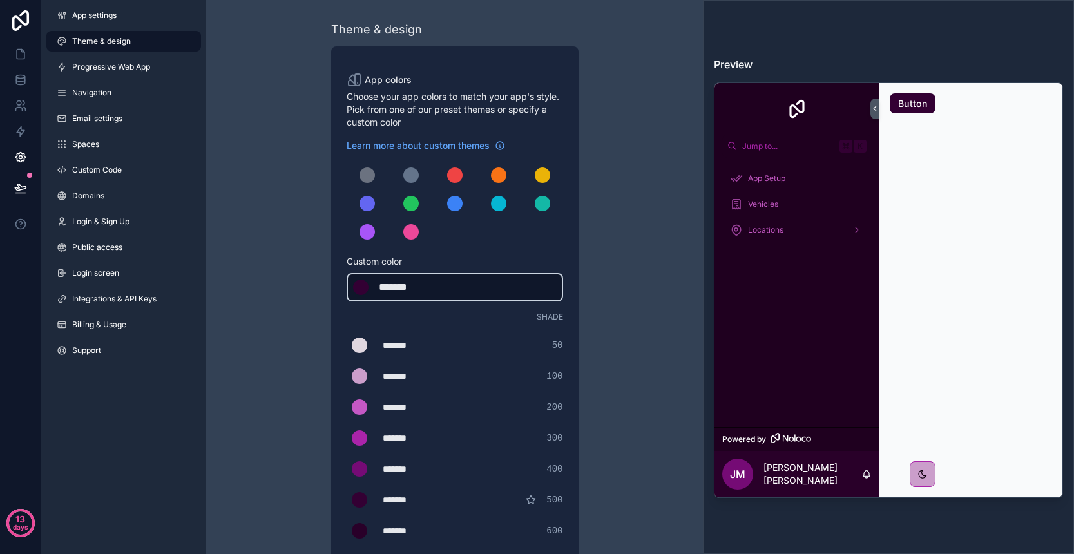
click at [411, 291] on div "*******" at bounding box center [411, 287] width 64 height 15
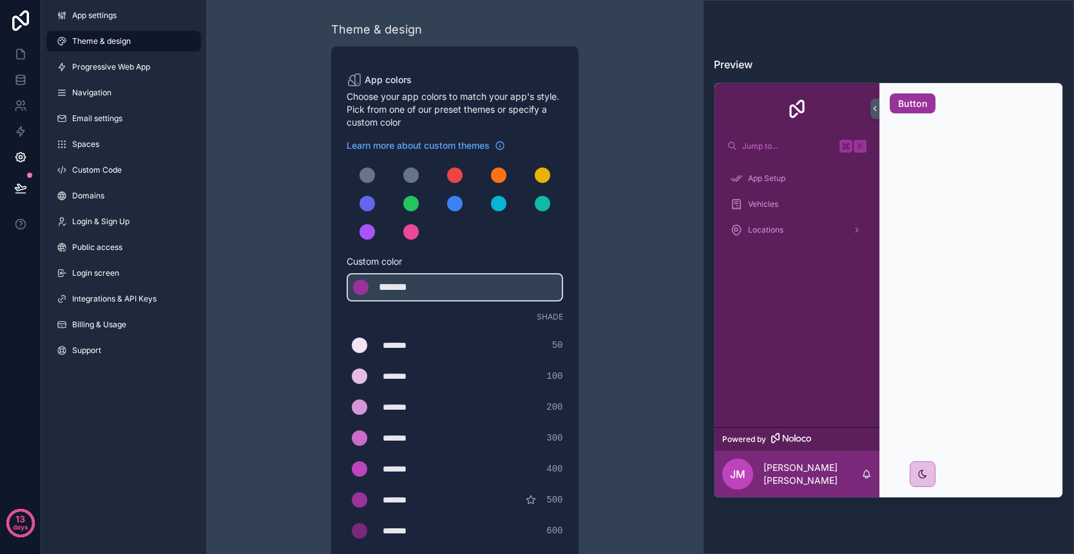
click at [630, 439] on div "Theme & design App colors Choose your app colors to match your app's style. Pic…" at bounding box center [454, 439] width 371 height 879
click at [19, 54] on icon at bounding box center [20, 54] width 13 height 13
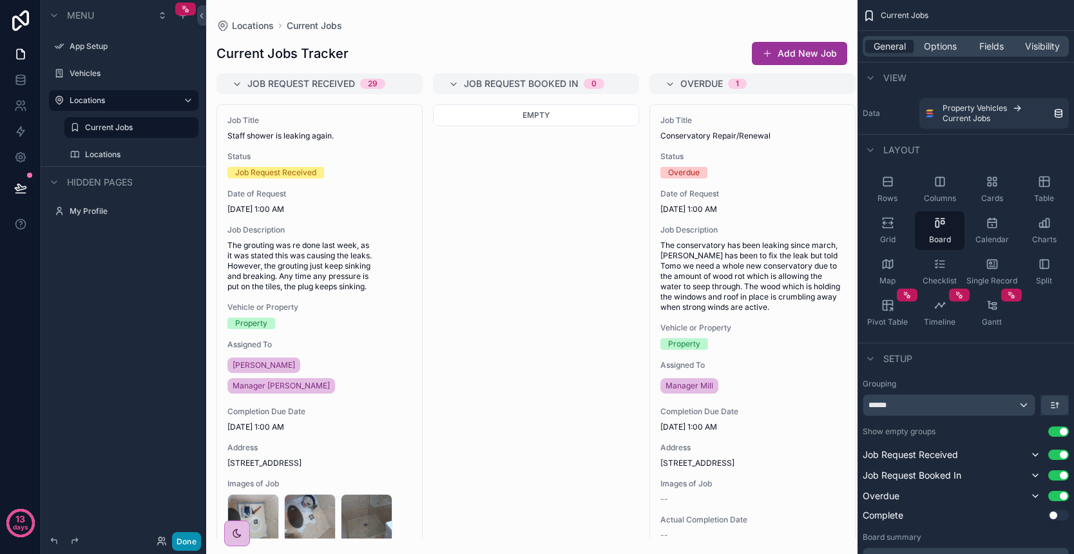
click at [188, 543] on button "Done" at bounding box center [186, 541] width 29 height 19
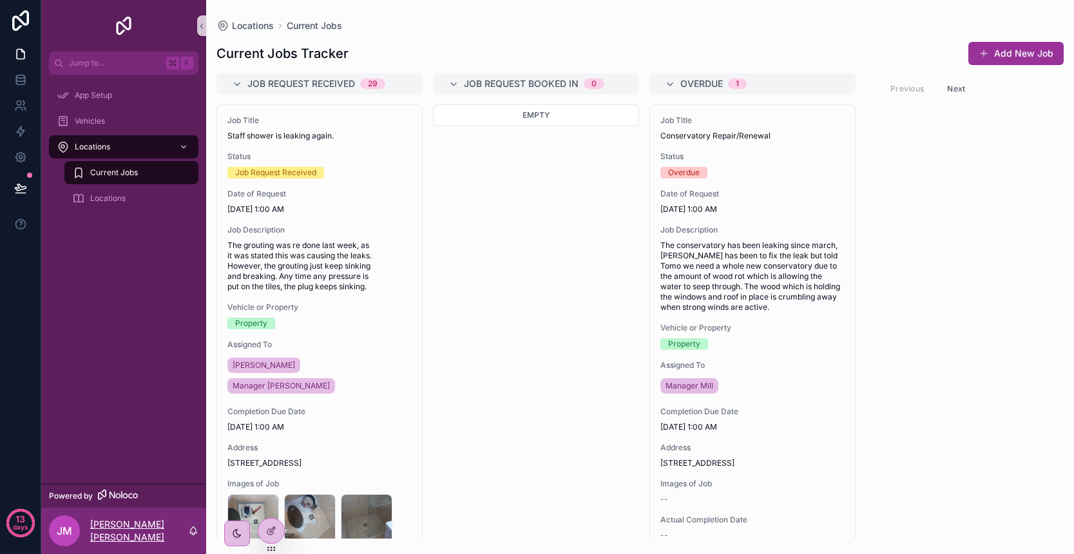
click at [118, 532] on p "[PERSON_NAME] [PERSON_NAME]" at bounding box center [139, 531] width 98 height 26
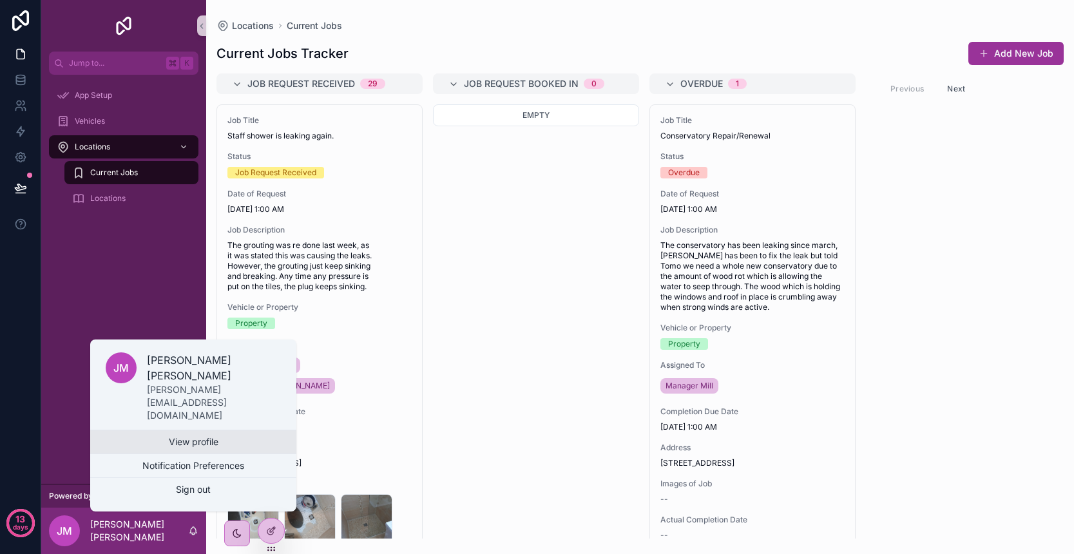
click at [188, 443] on link "View profile" at bounding box center [193, 441] width 206 height 23
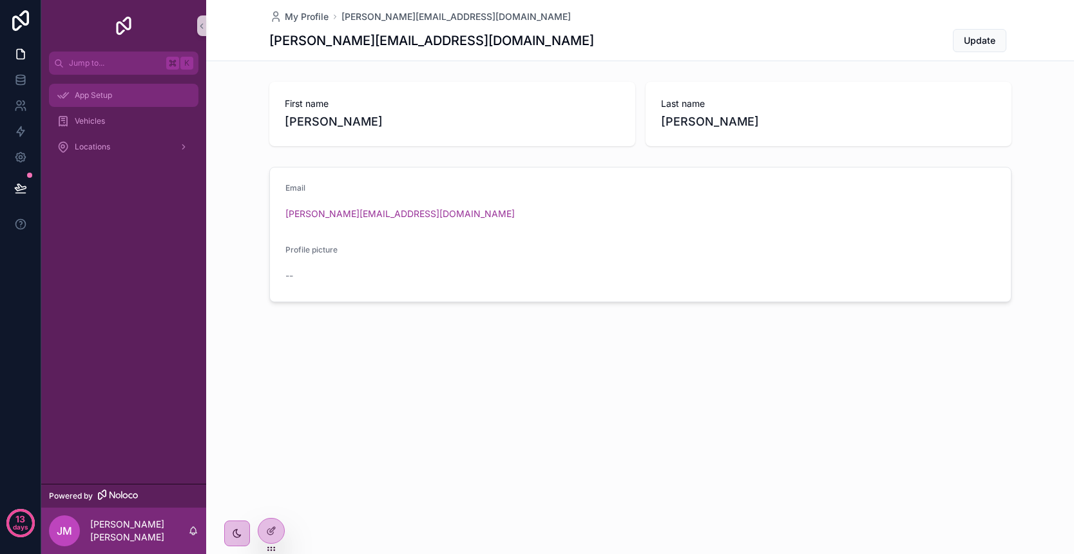
click at [93, 86] on div "App Setup" at bounding box center [124, 95] width 134 height 21
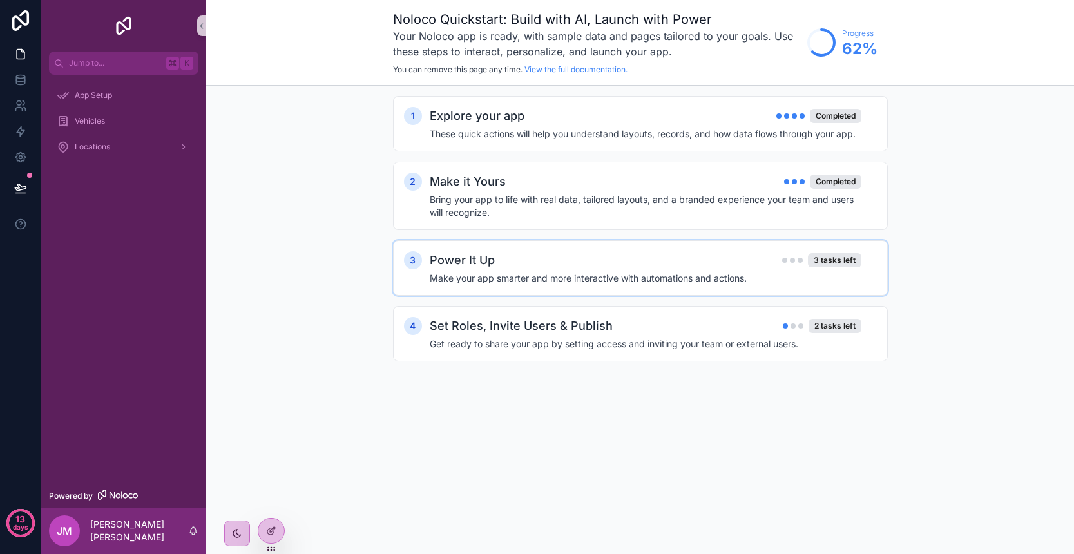
click at [612, 262] on div "Power It Up 3 tasks left" at bounding box center [646, 260] width 432 height 18
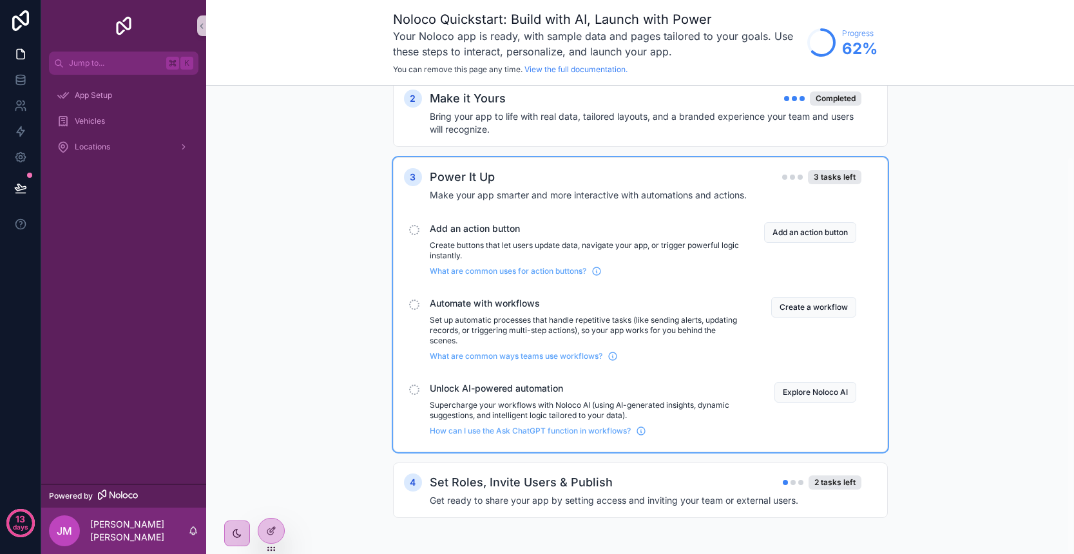
scroll to position [83, 0]
click at [735, 510] on div "4 Set Roles, Invite Users & Publish 2 tasks left Get ready to share your app by…" at bounding box center [640, 489] width 495 height 55
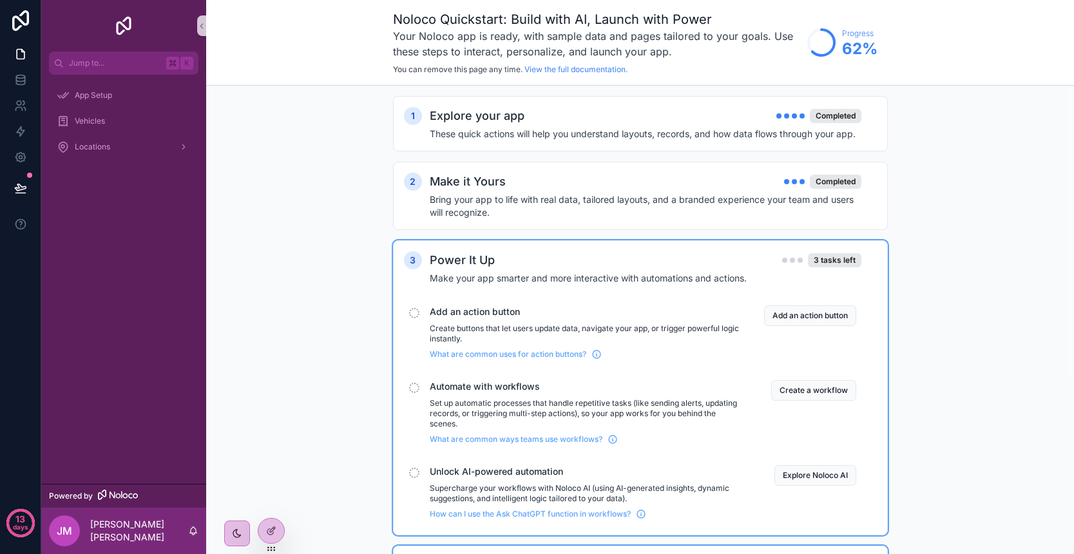
scroll to position [0, 0]
click at [110, 142] on span "Locations" at bounding box center [92, 147] width 35 height 10
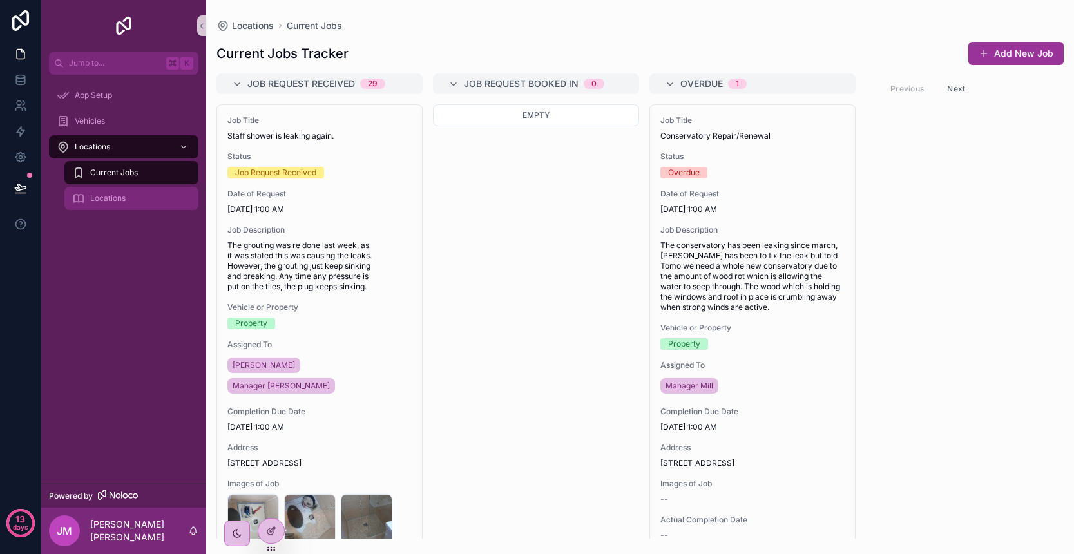
click at [131, 197] on div "Locations" at bounding box center [131, 198] width 119 height 21
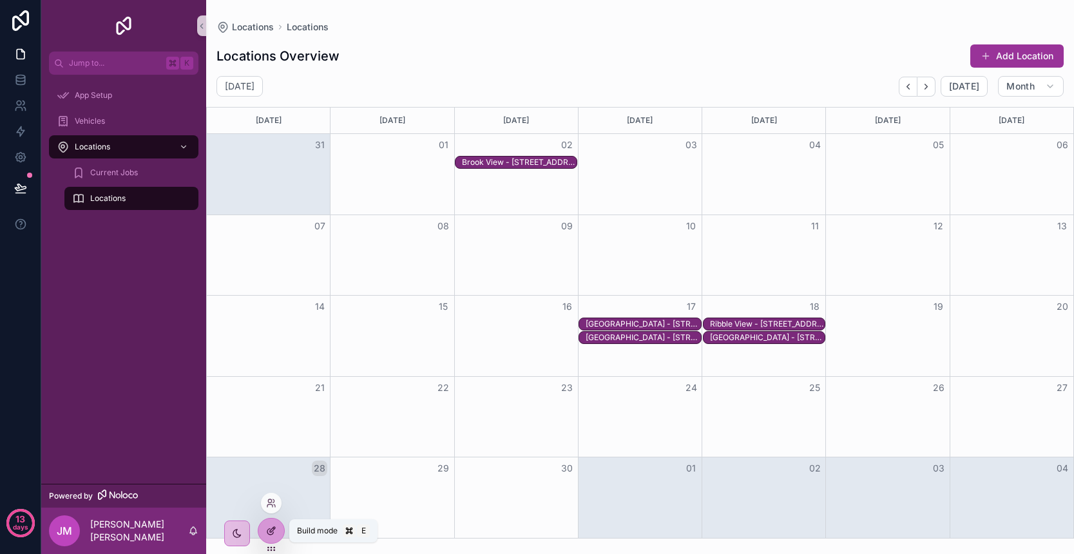
click at [271, 533] on icon at bounding box center [271, 531] width 10 height 10
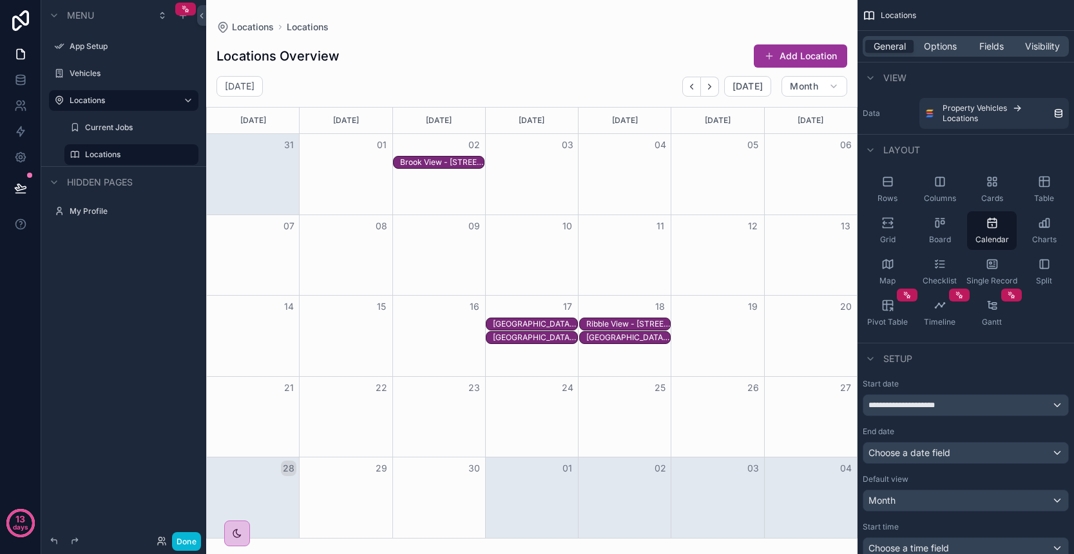
click at [507, 103] on div "scrollable content" at bounding box center [531, 277] width 651 height 554
click at [1040, 193] on div "Table" at bounding box center [1044, 189] width 50 height 39
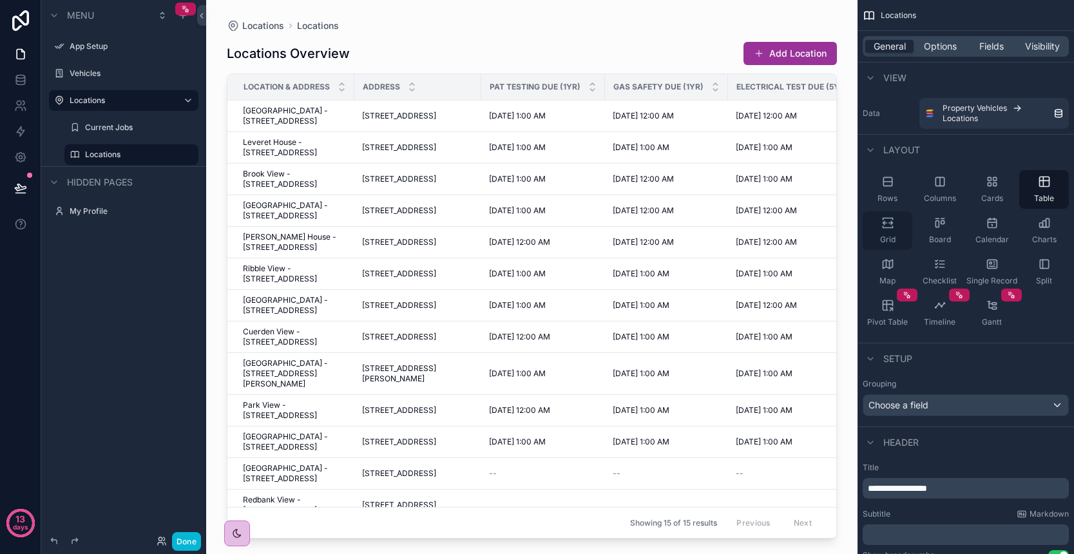
click at [897, 222] on div "Grid" at bounding box center [888, 230] width 50 height 39
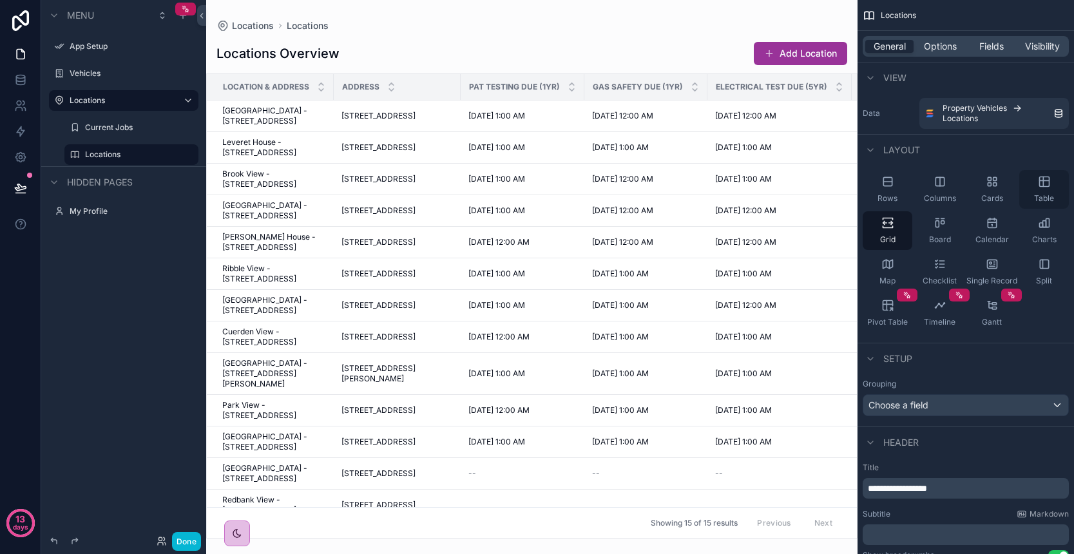
click at [1051, 192] on div "Table" at bounding box center [1044, 189] width 50 height 39
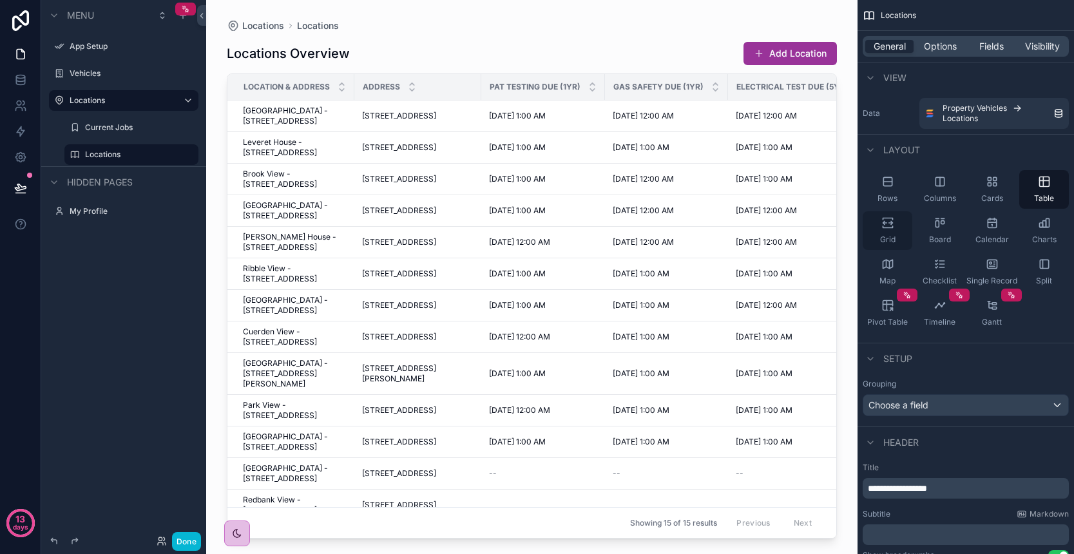
click at [893, 225] on icon "scrollable content" at bounding box center [887, 222] width 13 height 13
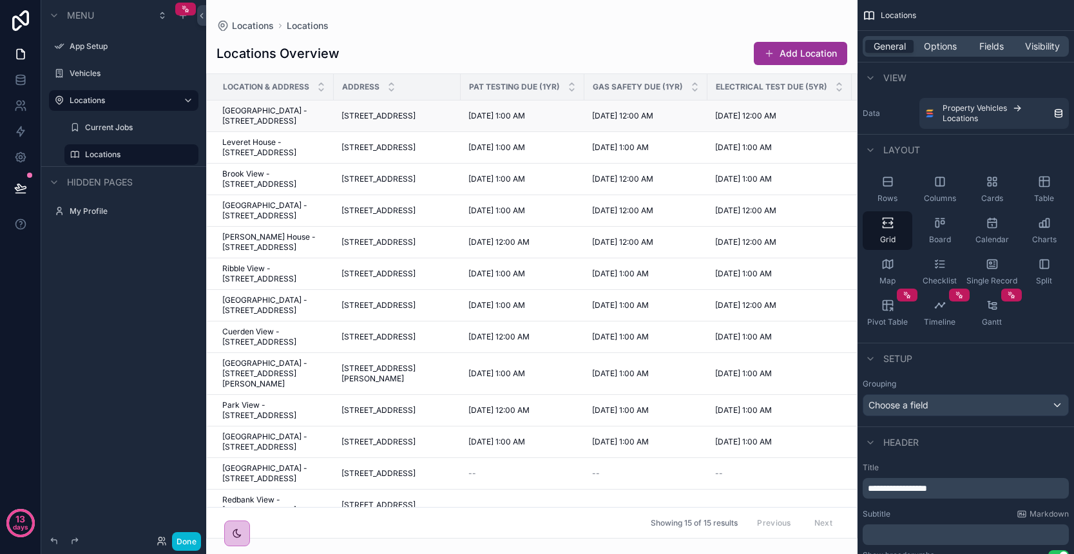
click at [524, 111] on td "9/17/2025 1:00 AM 9/17/2025 1:00 AM" at bounding box center [523, 116] width 124 height 32
click at [524, 82] on span "PAT Testing Due (1Yr)" at bounding box center [514, 87] width 91 height 10
click at [940, 50] on span "Options" at bounding box center [940, 46] width 33 height 13
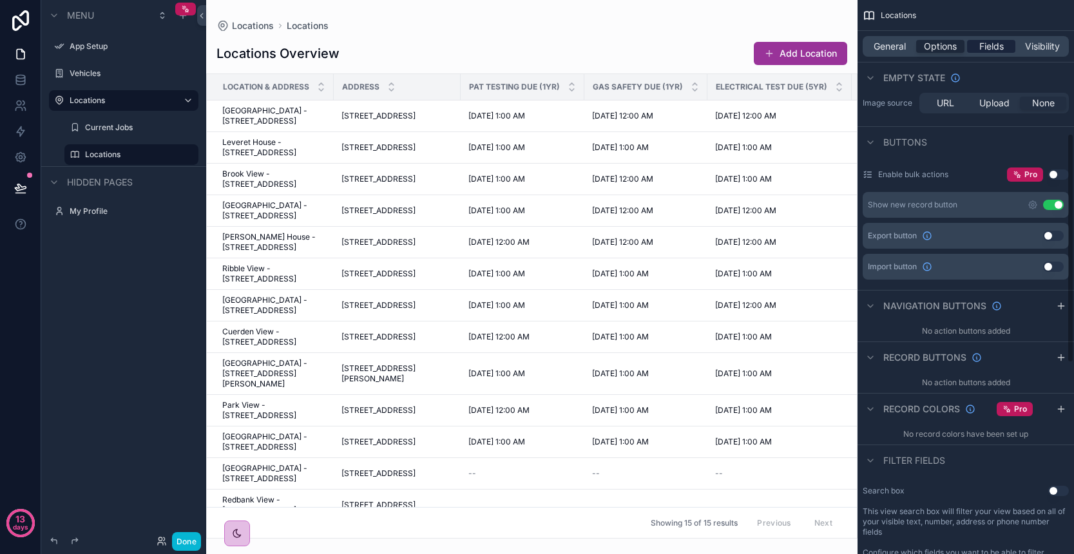
scroll to position [323, 0]
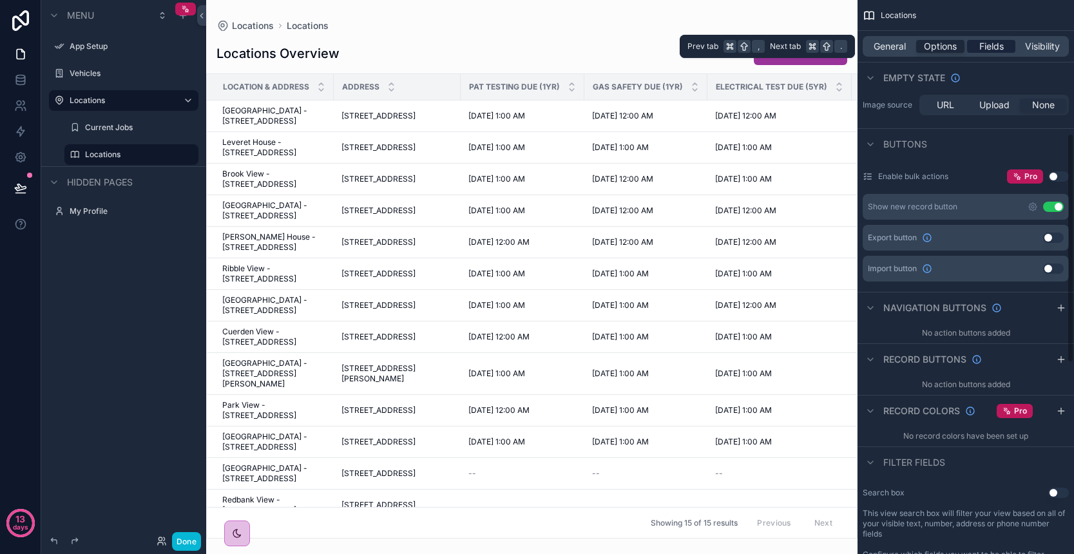
click at [998, 42] on span "Fields" at bounding box center [991, 46] width 24 height 13
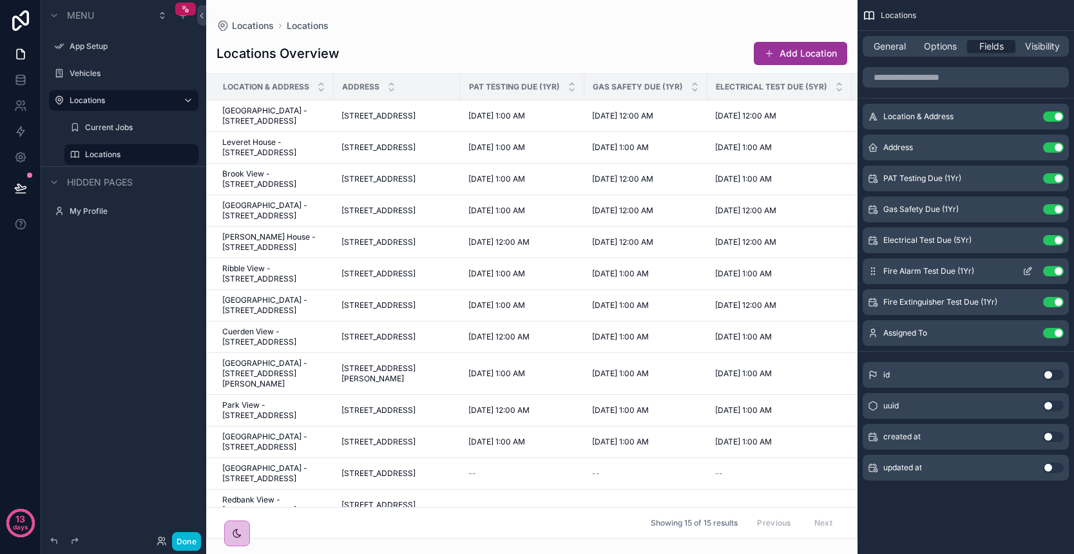
click at [1029, 271] on icon "scrollable content" at bounding box center [1027, 271] width 10 height 10
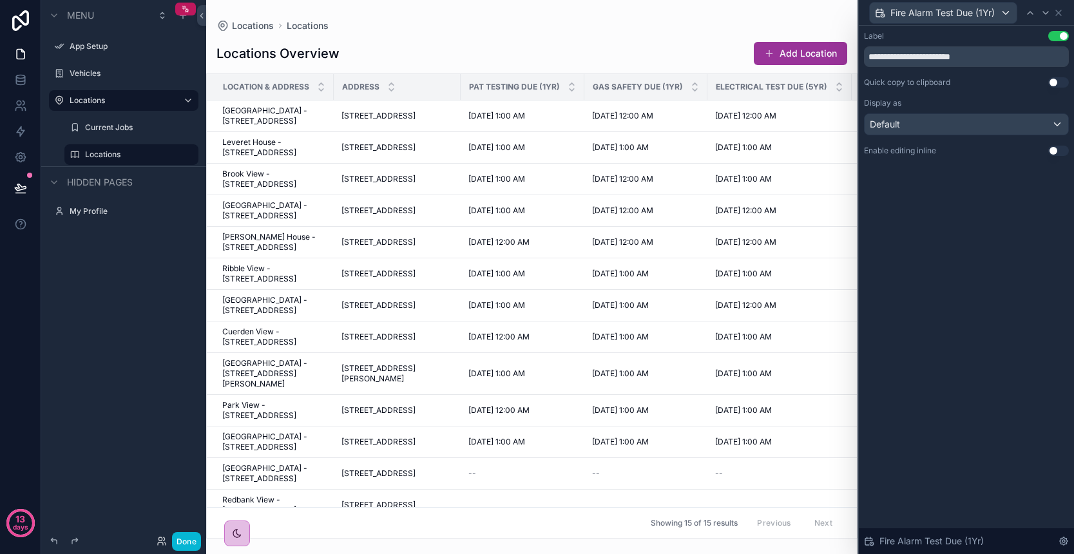
click at [1007, 131] on div "Default" at bounding box center [966, 124] width 204 height 21
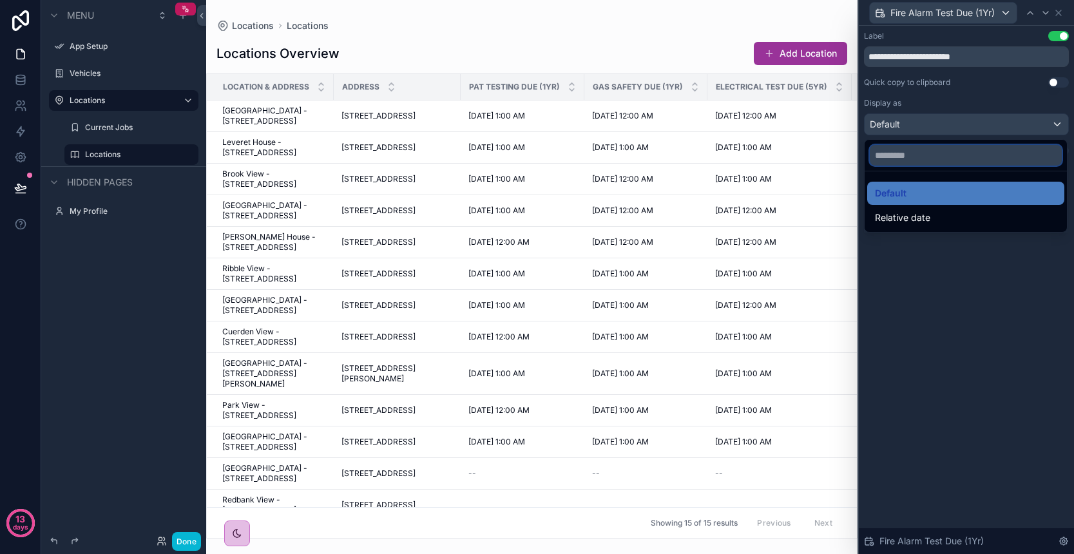
click at [953, 163] on input "text" at bounding box center [966, 155] width 192 height 21
click at [984, 283] on div at bounding box center [966, 277] width 215 height 554
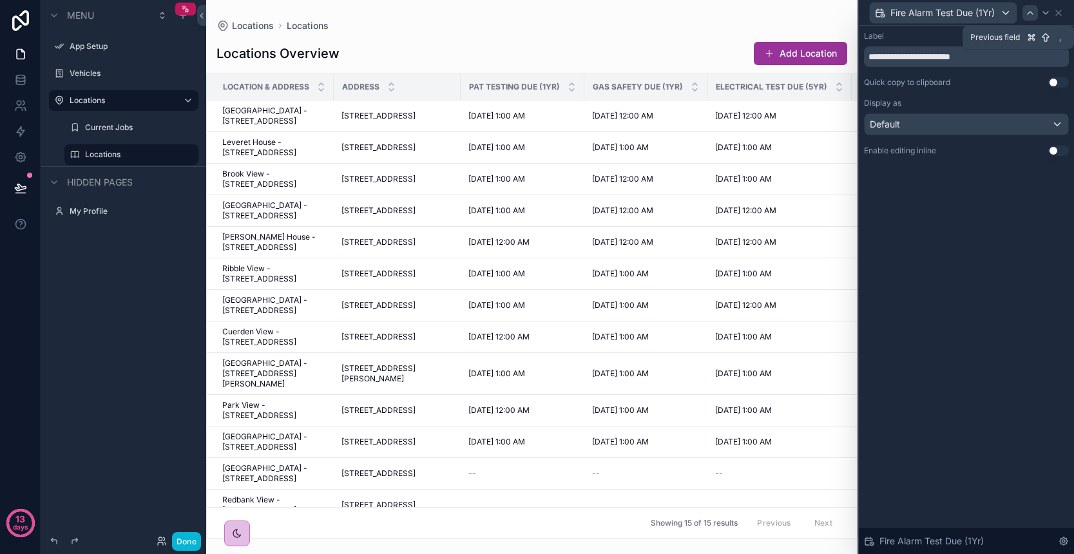
click at [1030, 14] on icon at bounding box center [1030, 13] width 10 height 10
click at [1044, 14] on icon at bounding box center [1045, 13] width 10 height 10
click at [1056, 12] on icon at bounding box center [1058, 13] width 10 height 10
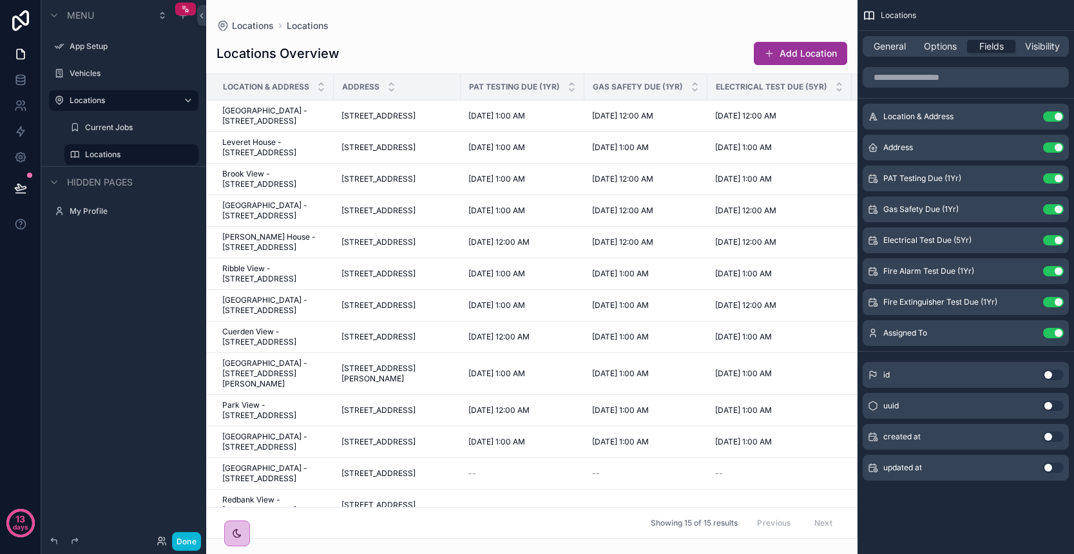
click at [1053, 377] on button "Use setting" at bounding box center [1053, 375] width 21 height 10
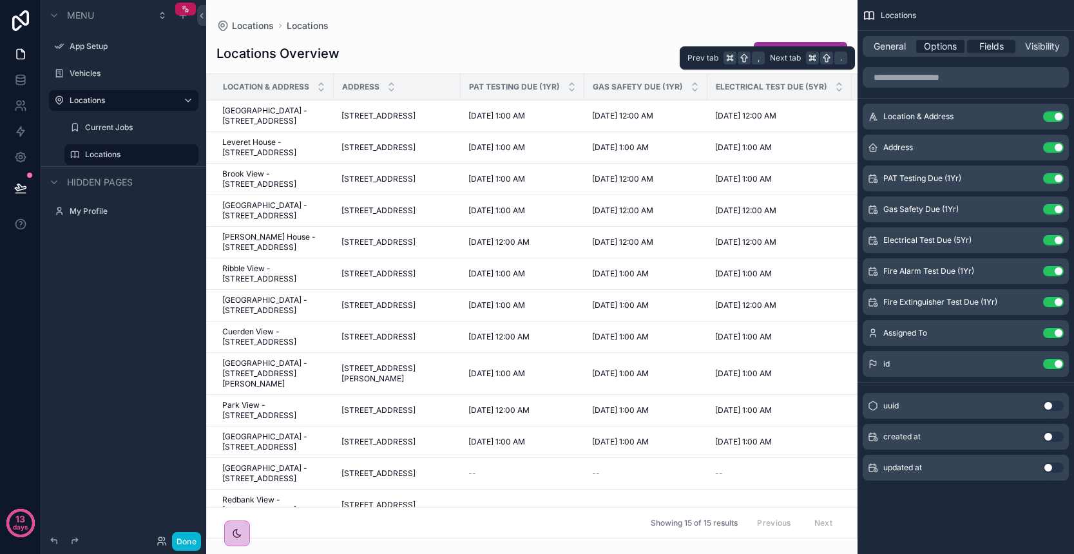
click at [937, 51] on span "Options" at bounding box center [940, 46] width 33 height 13
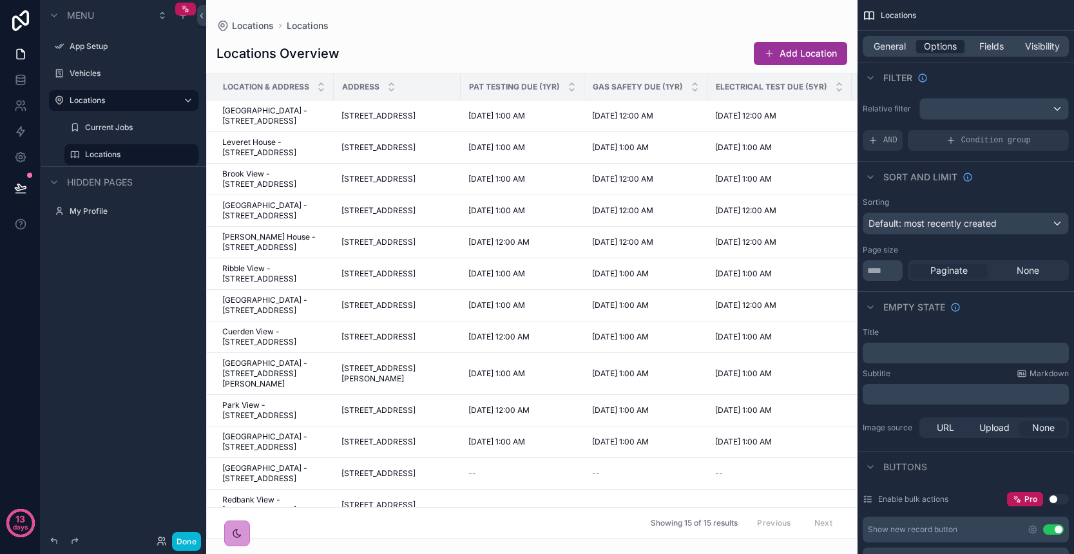
click at [236, 533] on icon "scrollable content" at bounding box center [237, 533] width 8 height 8
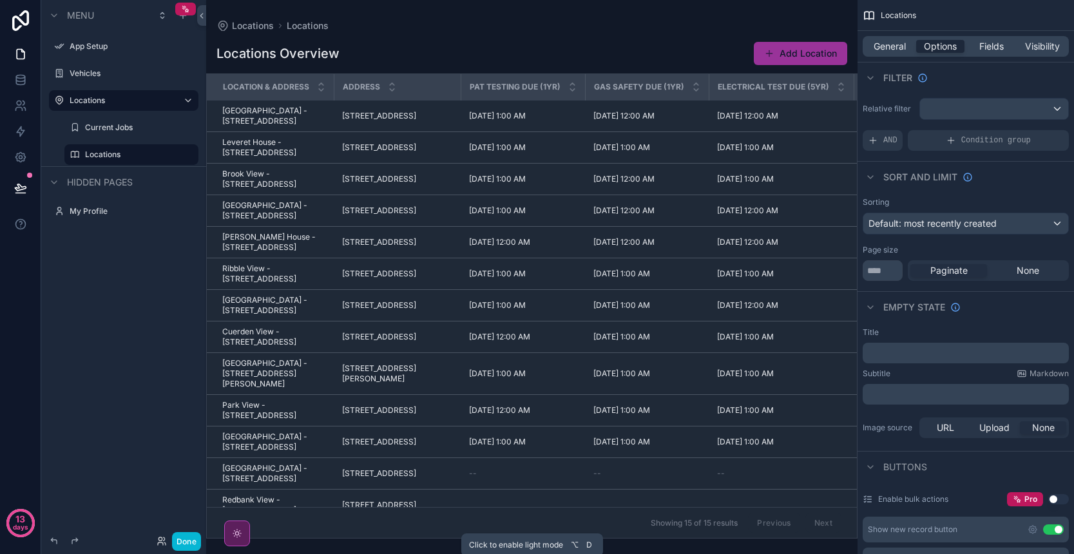
click at [236, 533] on icon "scrollable content" at bounding box center [237, 533] width 10 height 10
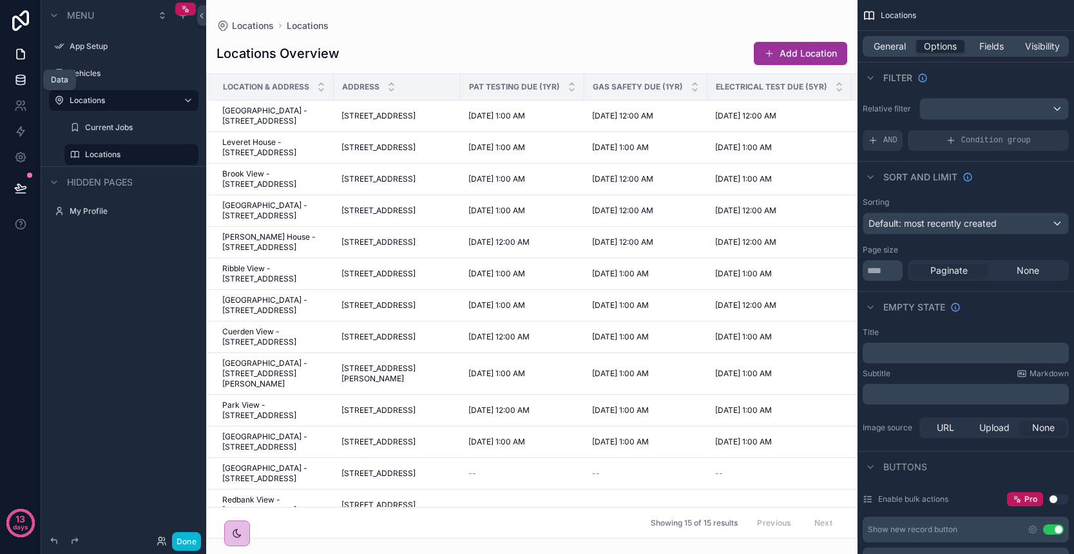
click at [23, 81] on icon at bounding box center [20, 79] width 8 height 5
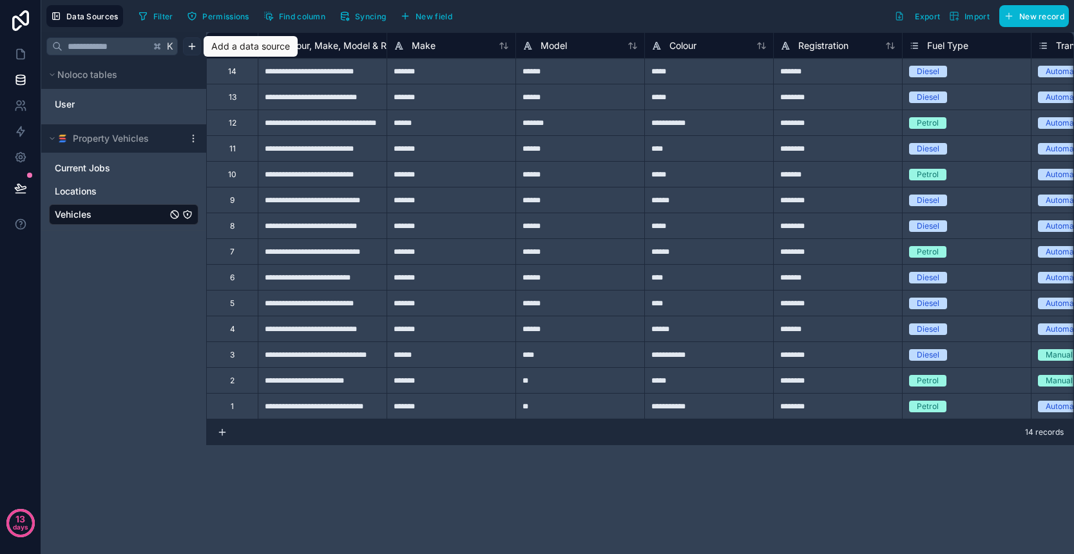
click at [194, 44] on html "**********" at bounding box center [537, 277] width 1074 height 554
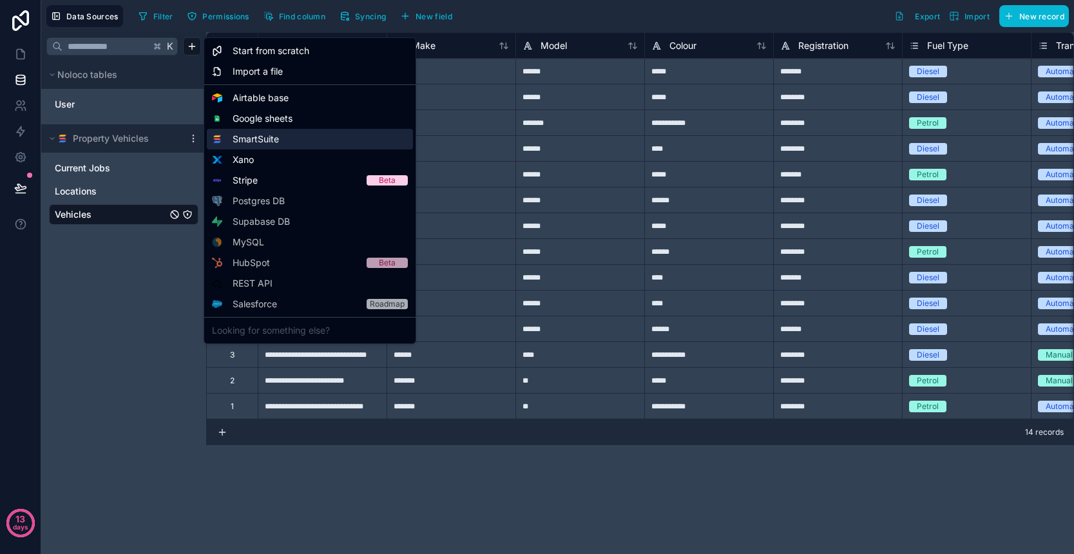
click at [293, 140] on div "SmartSuite" at bounding box center [310, 139] width 206 height 21
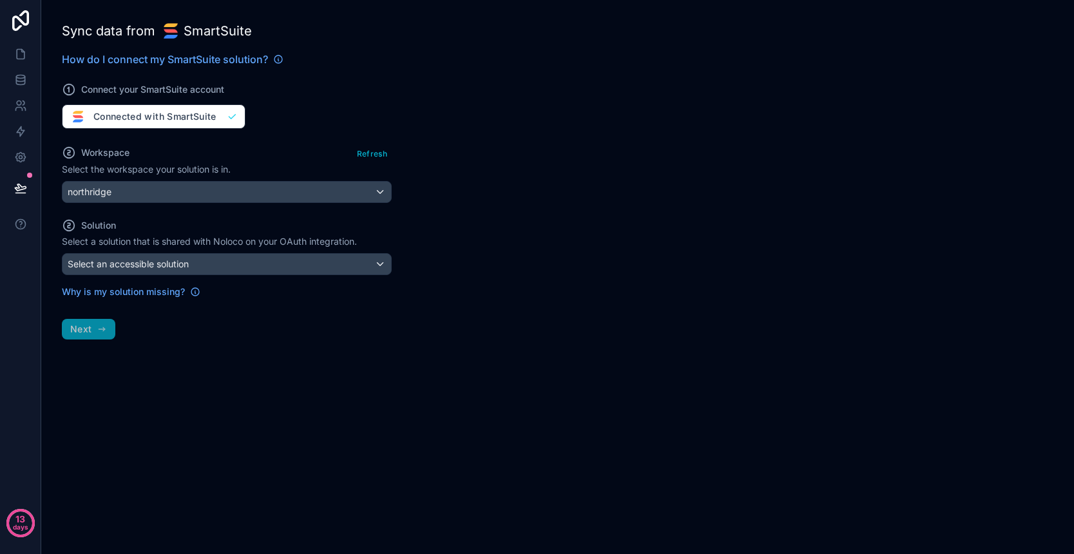
click at [253, 196] on div "northridge" at bounding box center [226, 192] width 329 height 21
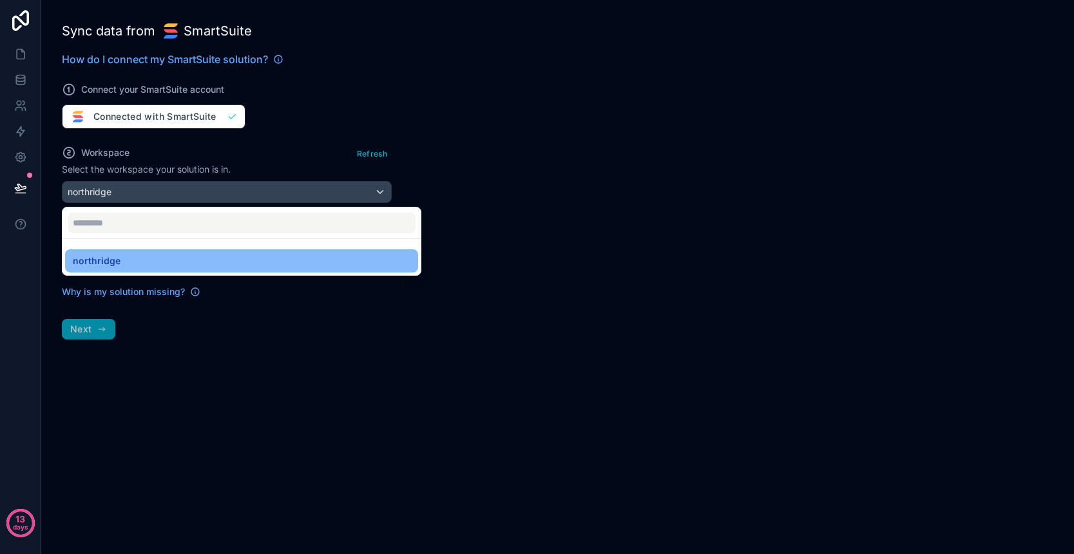
click at [253, 196] on div at bounding box center [537, 277] width 1074 height 554
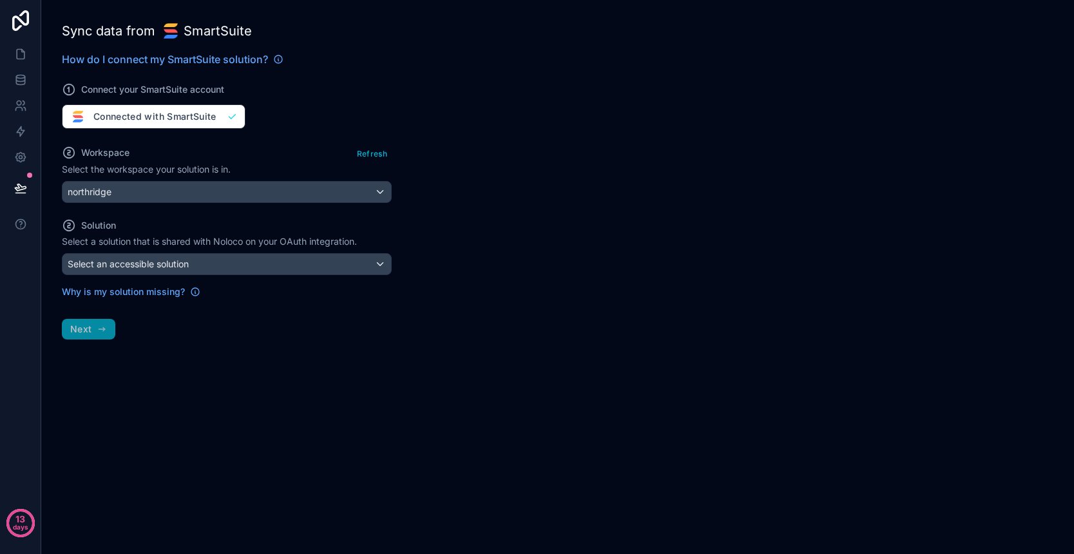
click at [258, 262] on div "Select an accessible solution" at bounding box center [226, 264] width 329 height 21
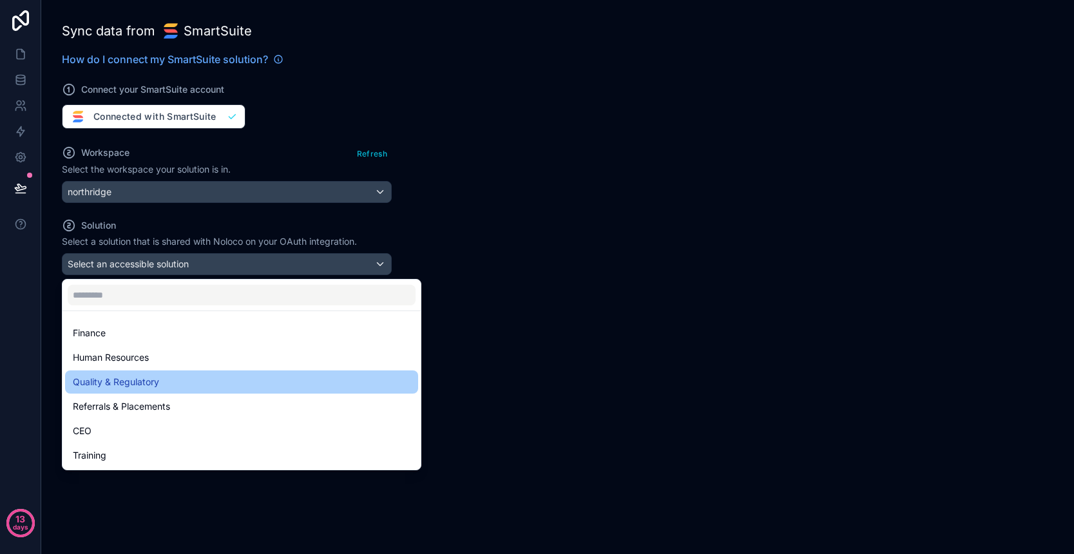
click at [215, 389] on div "Quality & Regulatory" at bounding box center [242, 381] width 338 height 15
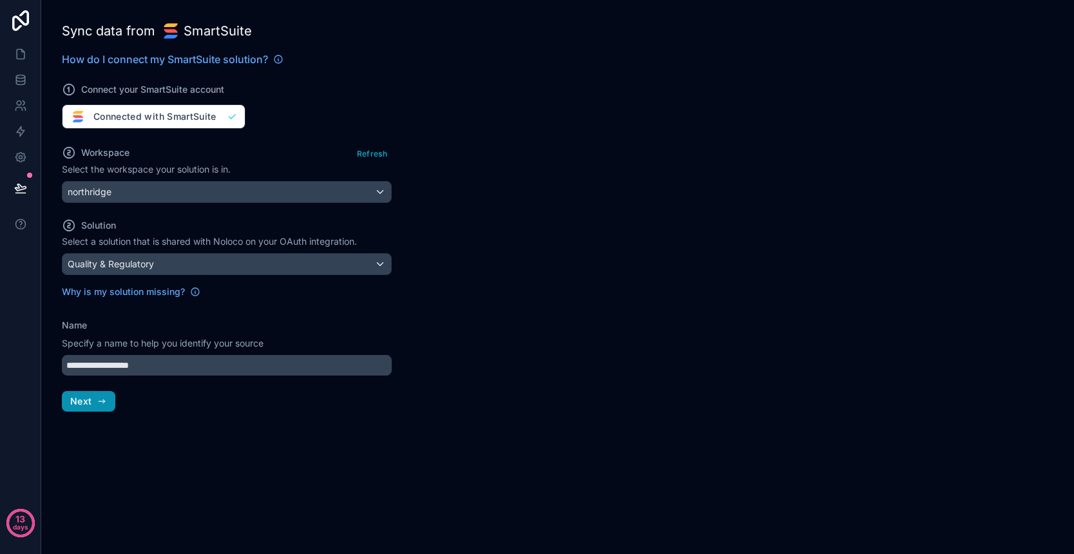
click at [92, 403] on button "Next" at bounding box center [88, 401] width 53 height 21
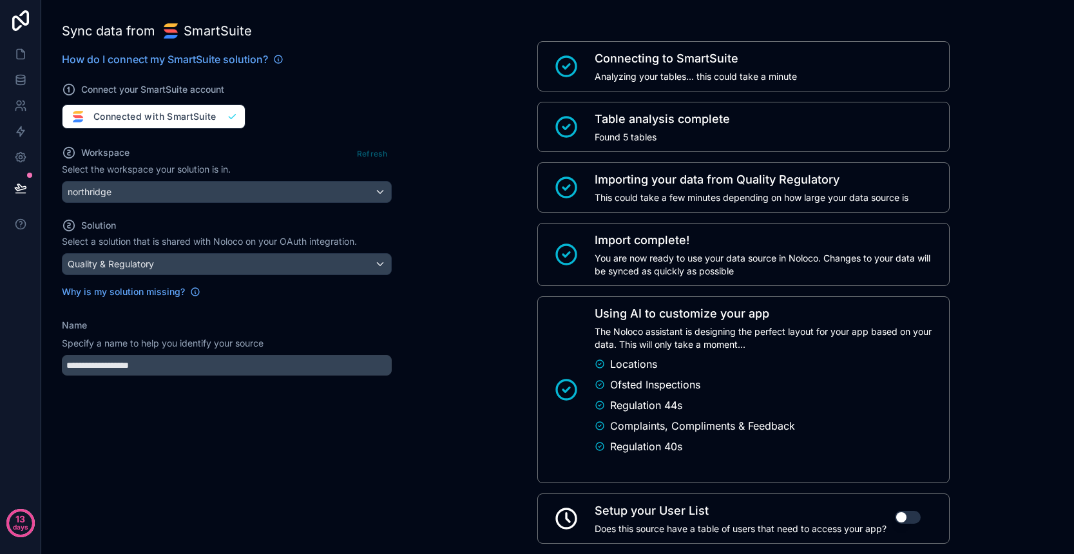
scroll to position [71, 0]
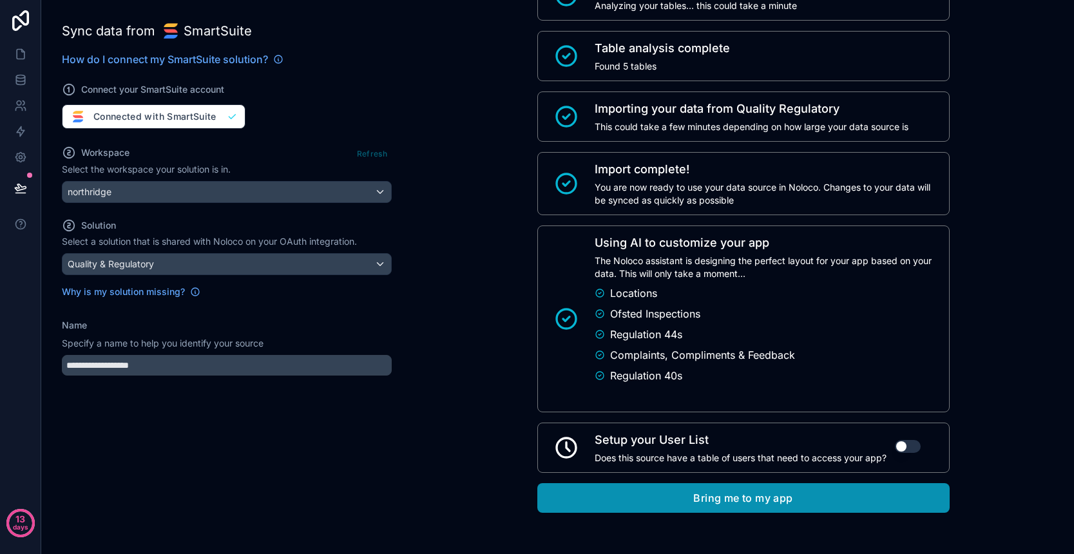
click at [725, 500] on button "Bring me to my app" at bounding box center [743, 498] width 412 height 30
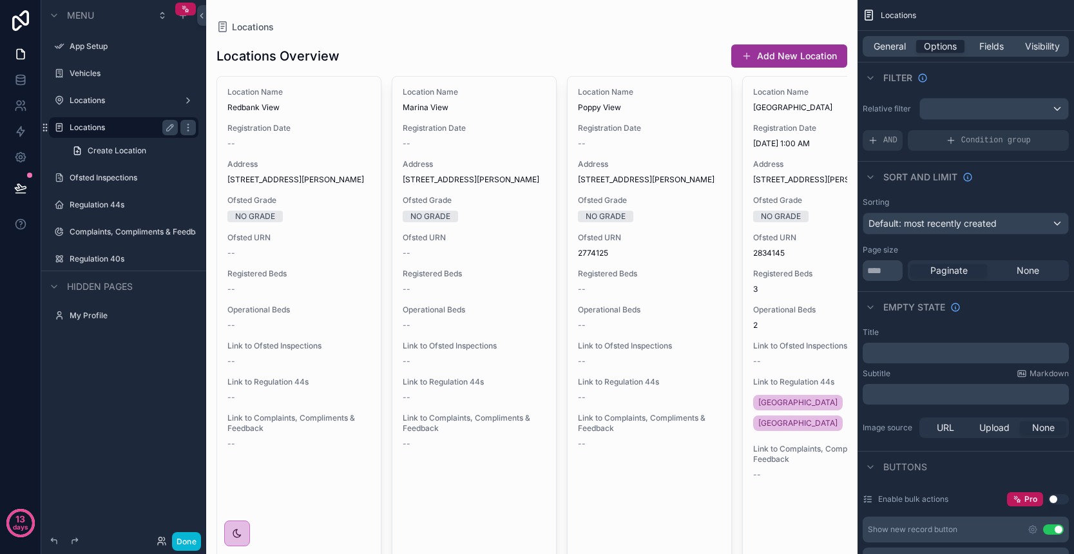
click at [132, 131] on label "Locations" at bounding box center [121, 127] width 103 height 10
click at [111, 128] on label "Locations" at bounding box center [121, 127] width 103 height 10
click at [882, 48] on span "General" at bounding box center [889, 46] width 32 height 13
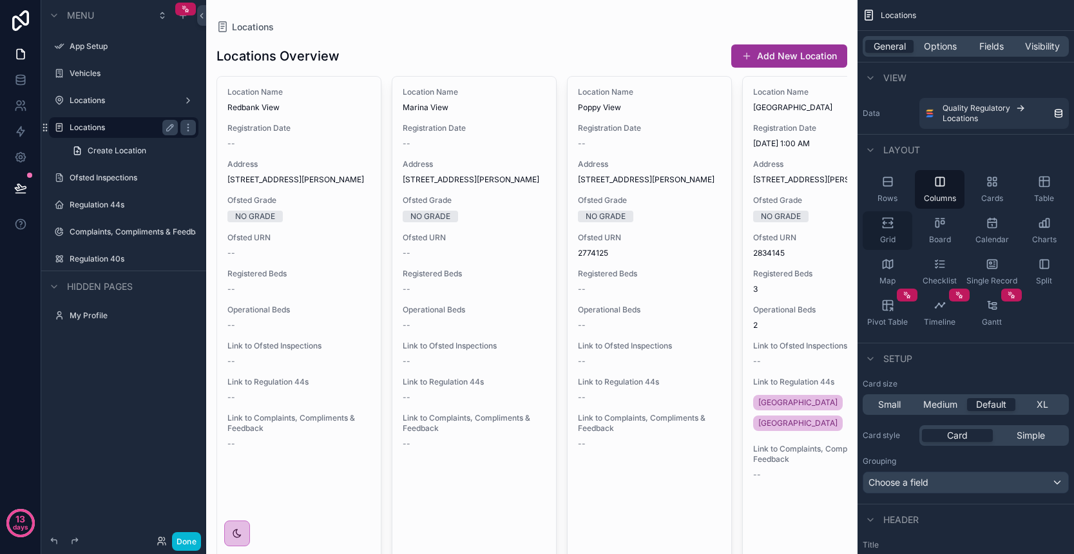
click at [883, 231] on div "Grid" at bounding box center [888, 230] width 50 height 39
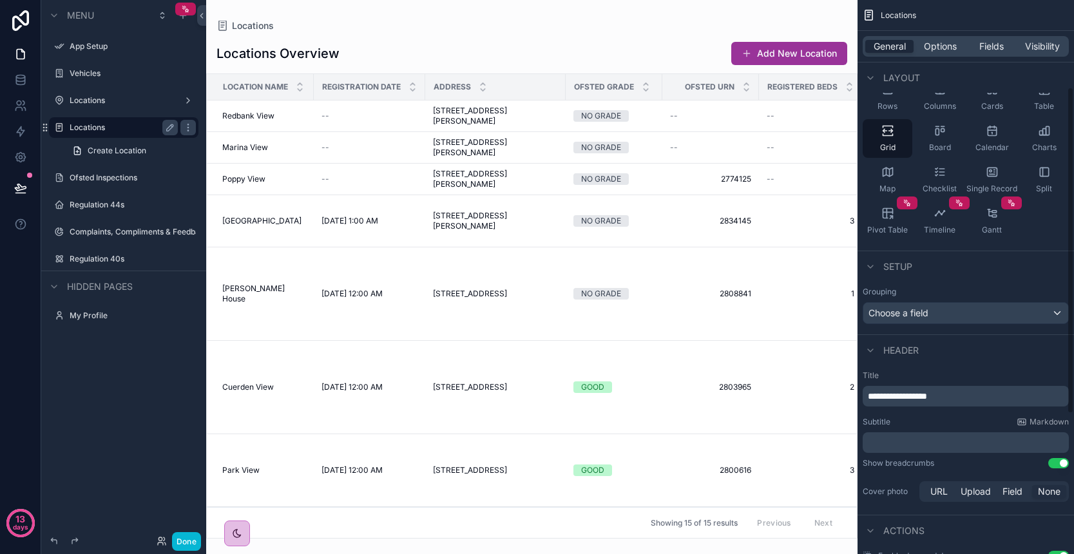
scroll to position [171, 0]
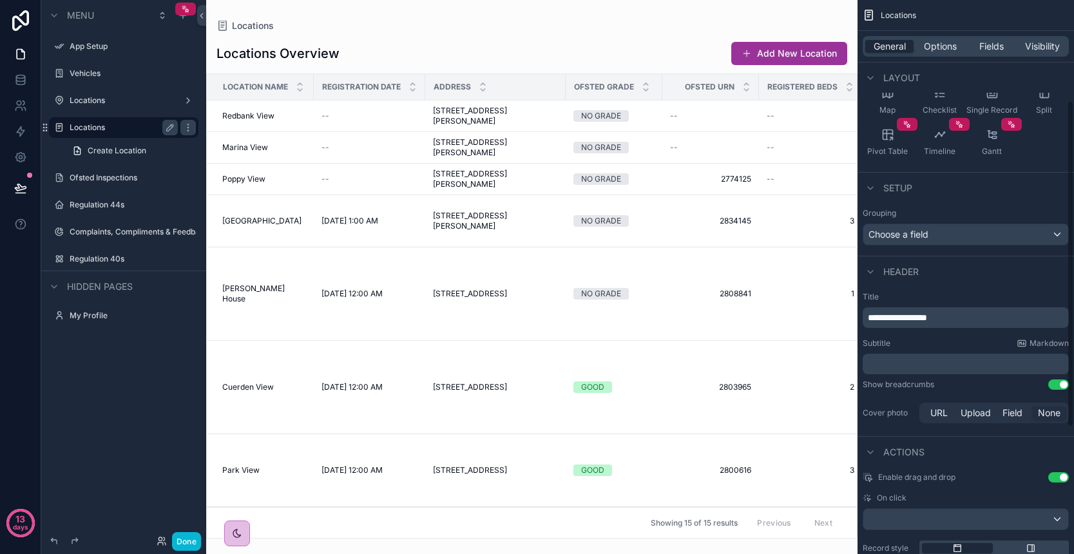
click at [1016, 238] on div "Choose a field" at bounding box center [965, 234] width 205 height 21
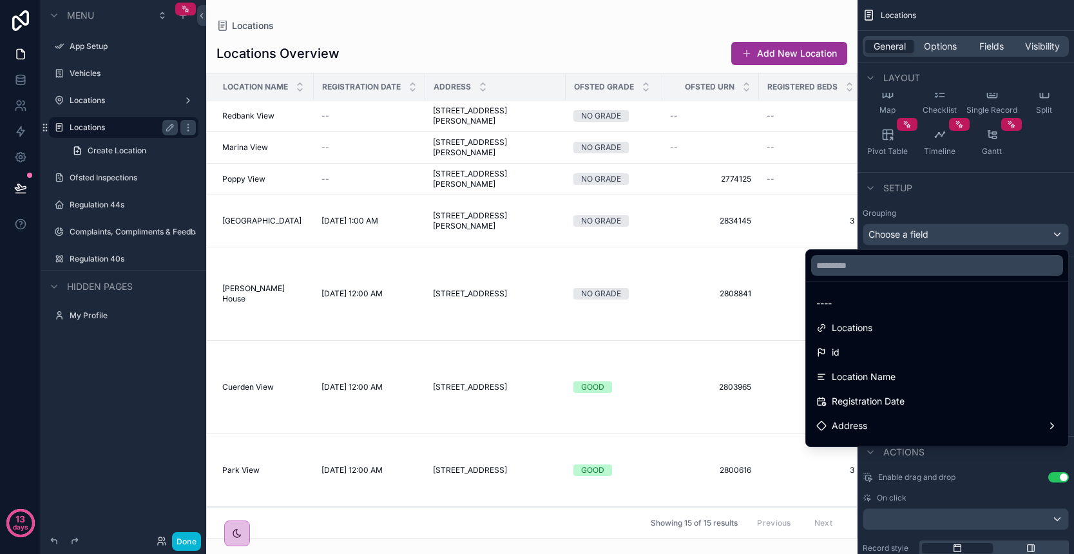
click at [1016, 238] on div "scrollable content" at bounding box center [537, 277] width 1074 height 554
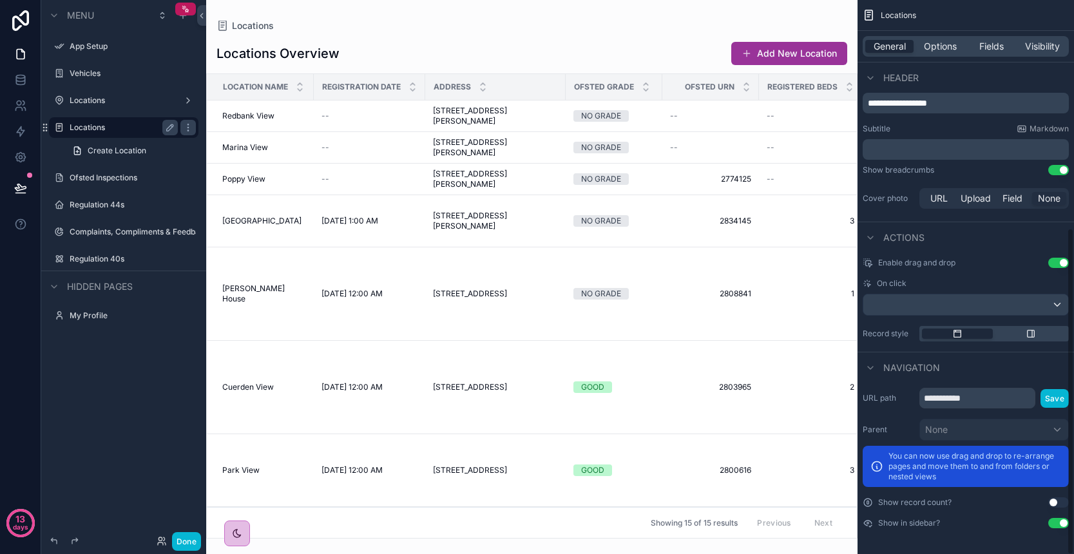
scroll to position [385, 0]
click at [1023, 332] on div "scrollable content" at bounding box center [1030, 334] width 71 height 10
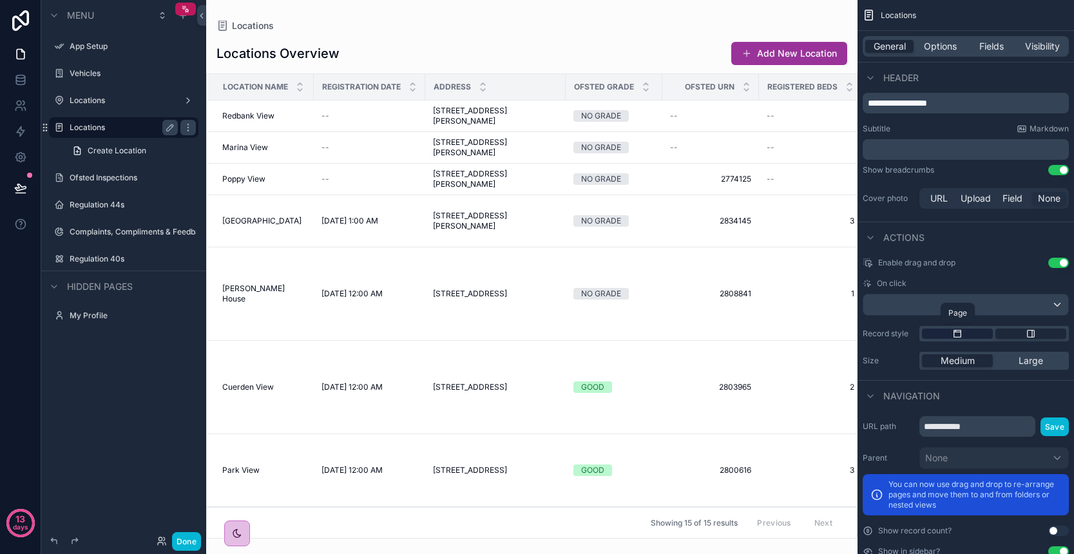
click at [969, 336] on div "scrollable content" at bounding box center [957, 334] width 71 height 10
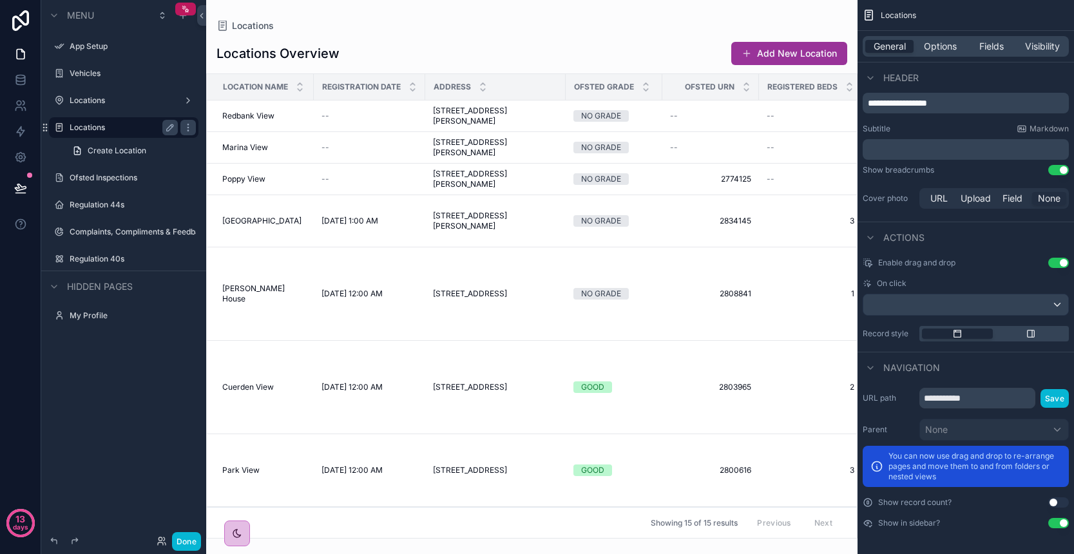
click at [461, 316] on div "scrollable content" at bounding box center [531, 277] width 651 height 554
click at [473, 297] on span "4 Whernside Way, Leyland, England, PR25 4ZN, United Kingdom" at bounding box center [470, 294] width 74 height 10
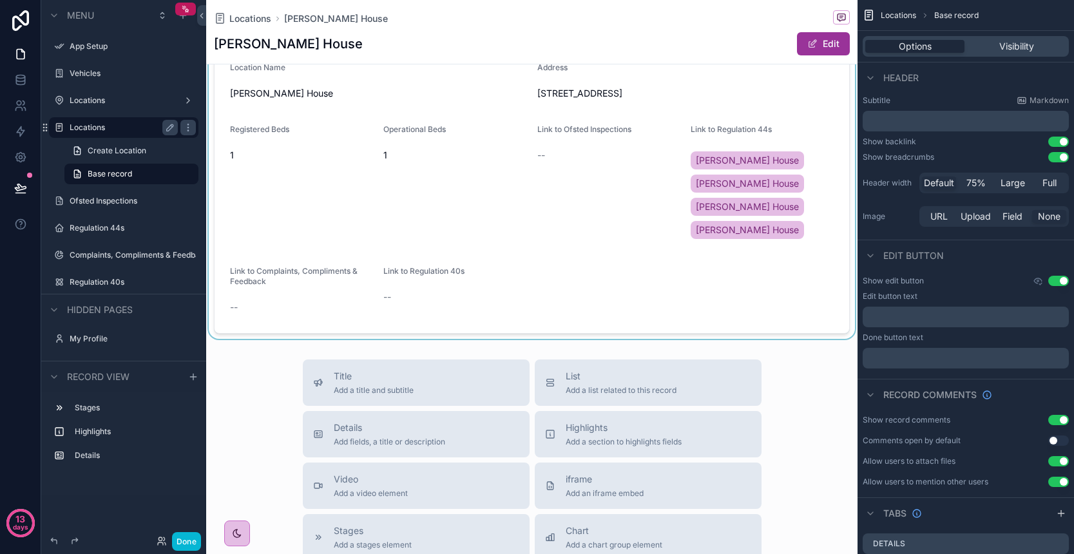
scroll to position [198, 0]
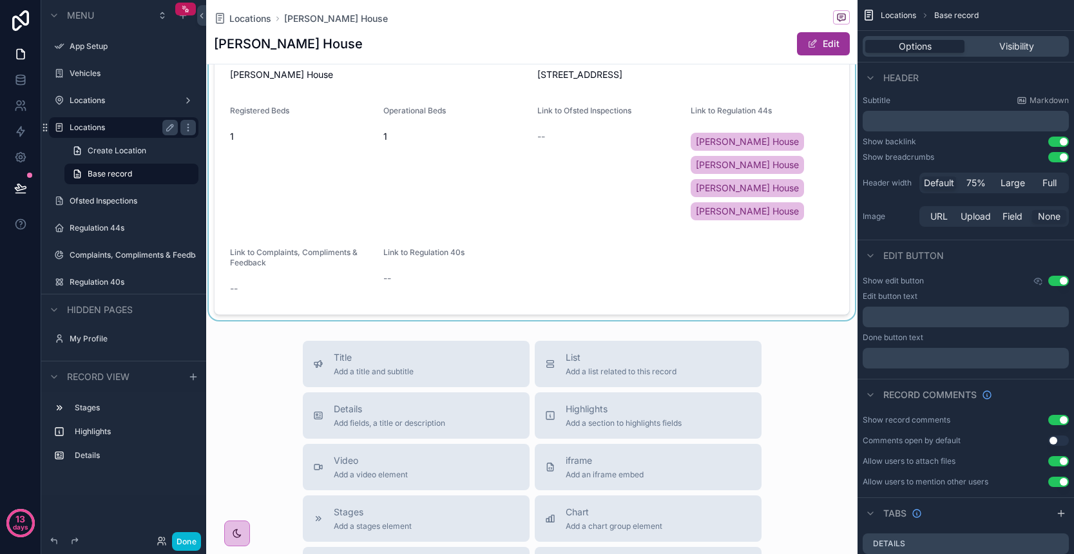
click at [748, 186] on div "scrollable content" at bounding box center [531, 172] width 651 height 298
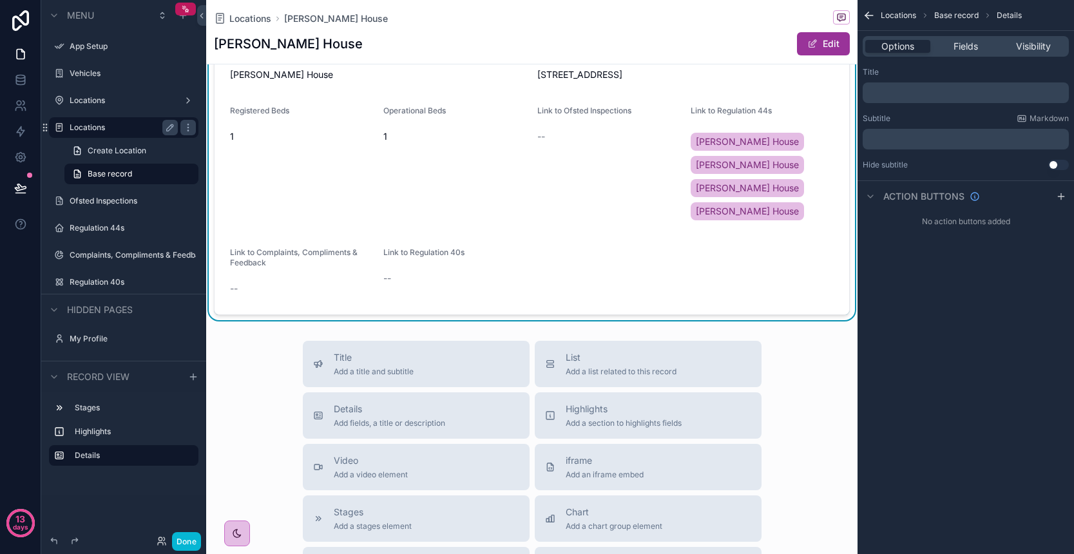
scroll to position [0, 0]
click at [732, 193] on span "Bannister House" at bounding box center [747, 188] width 103 height 13
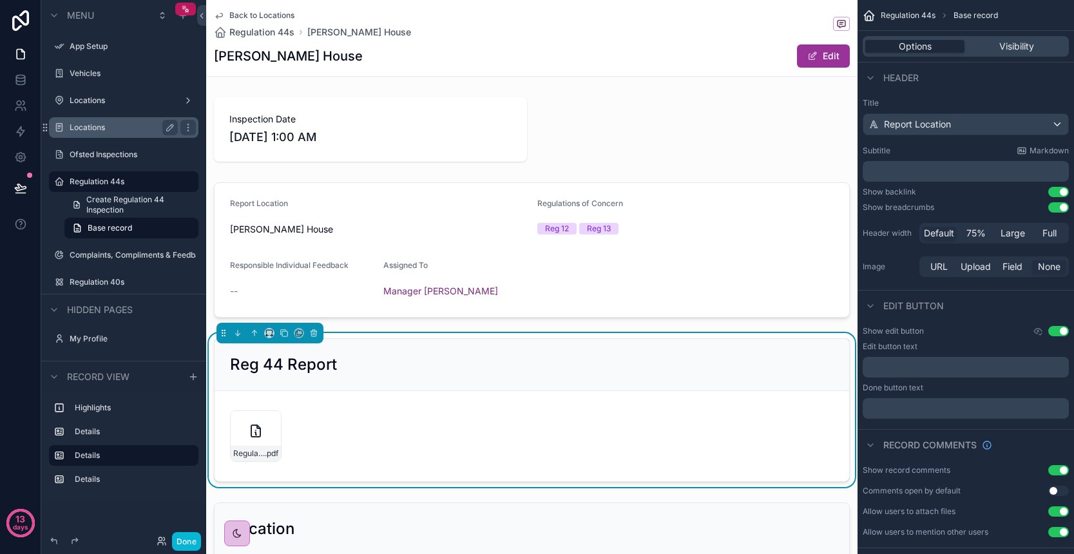
click at [115, 129] on label "Locations" at bounding box center [121, 127] width 103 height 10
